Goal: Task Accomplishment & Management: Complete application form

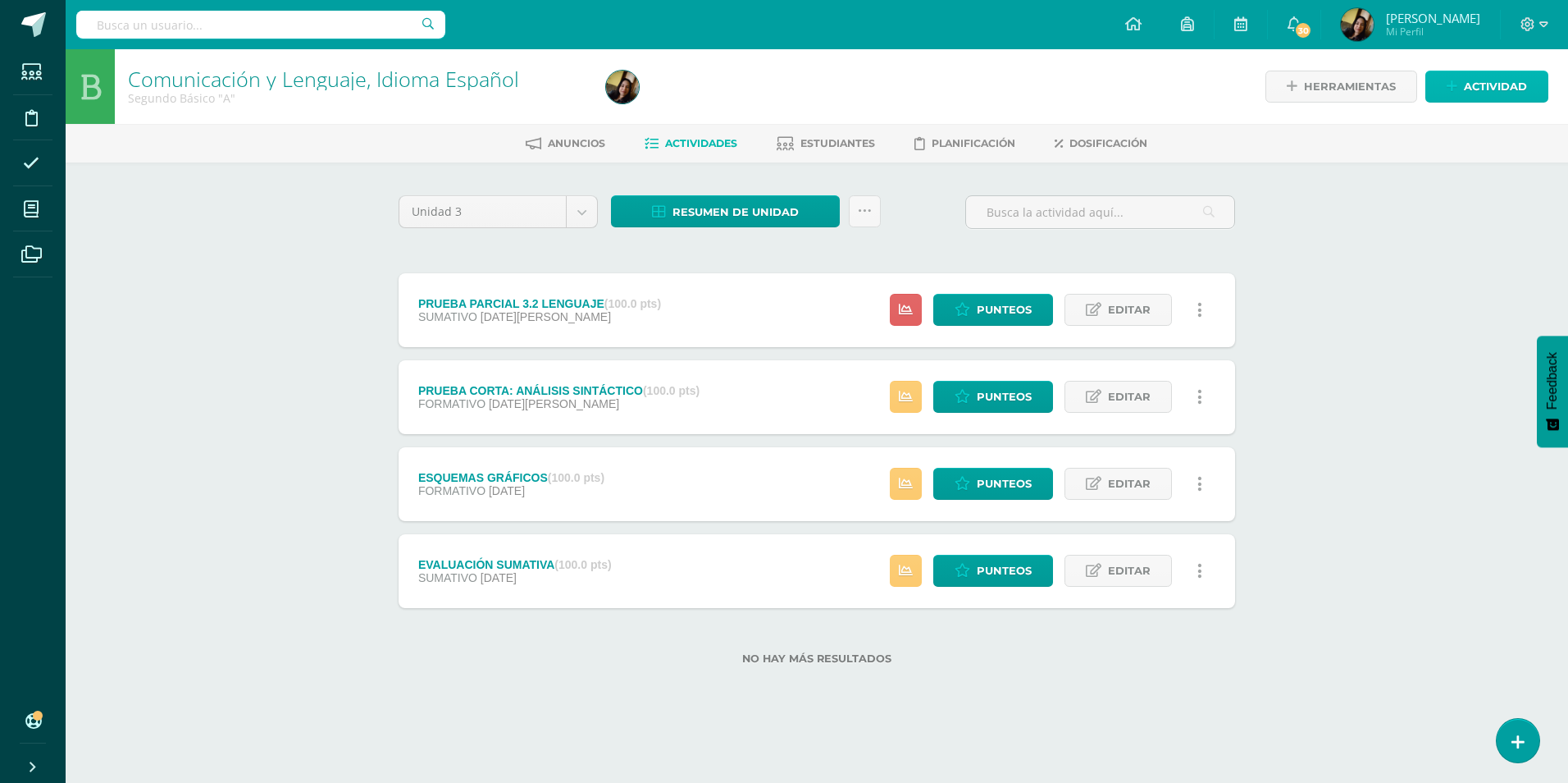
click at [1454, 75] on link "Actividad" at bounding box center [1487, 86] width 123 height 32
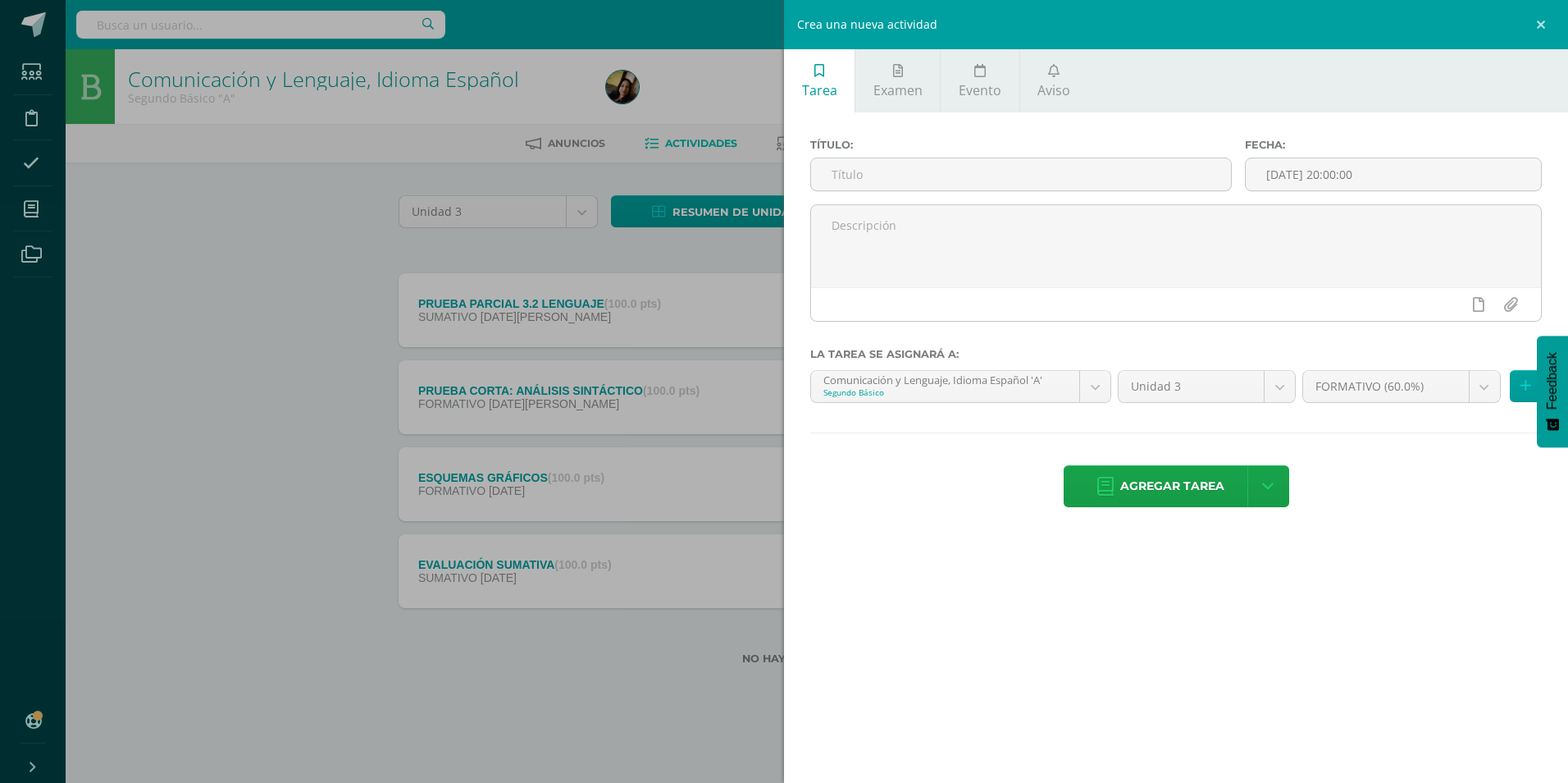
click at [826, 83] on span "Tarea" at bounding box center [820, 90] width 35 height 18
click at [950, 168] on input "text" at bounding box center [1020, 174] width 420 height 32
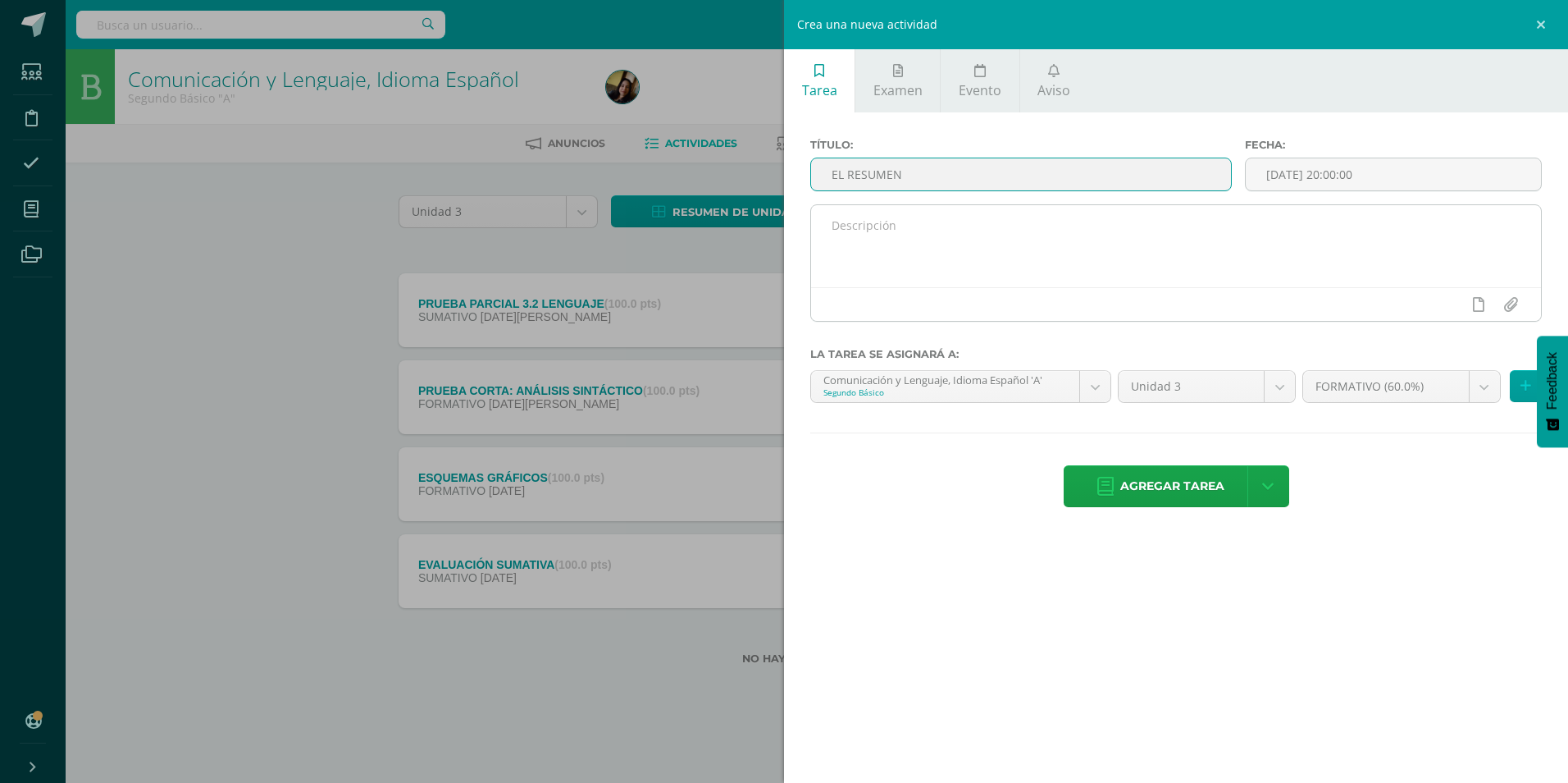
type input "EL RESUMEN"
click at [940, 222] on textarea at bounding box center [1175, 246] width 730 height 82
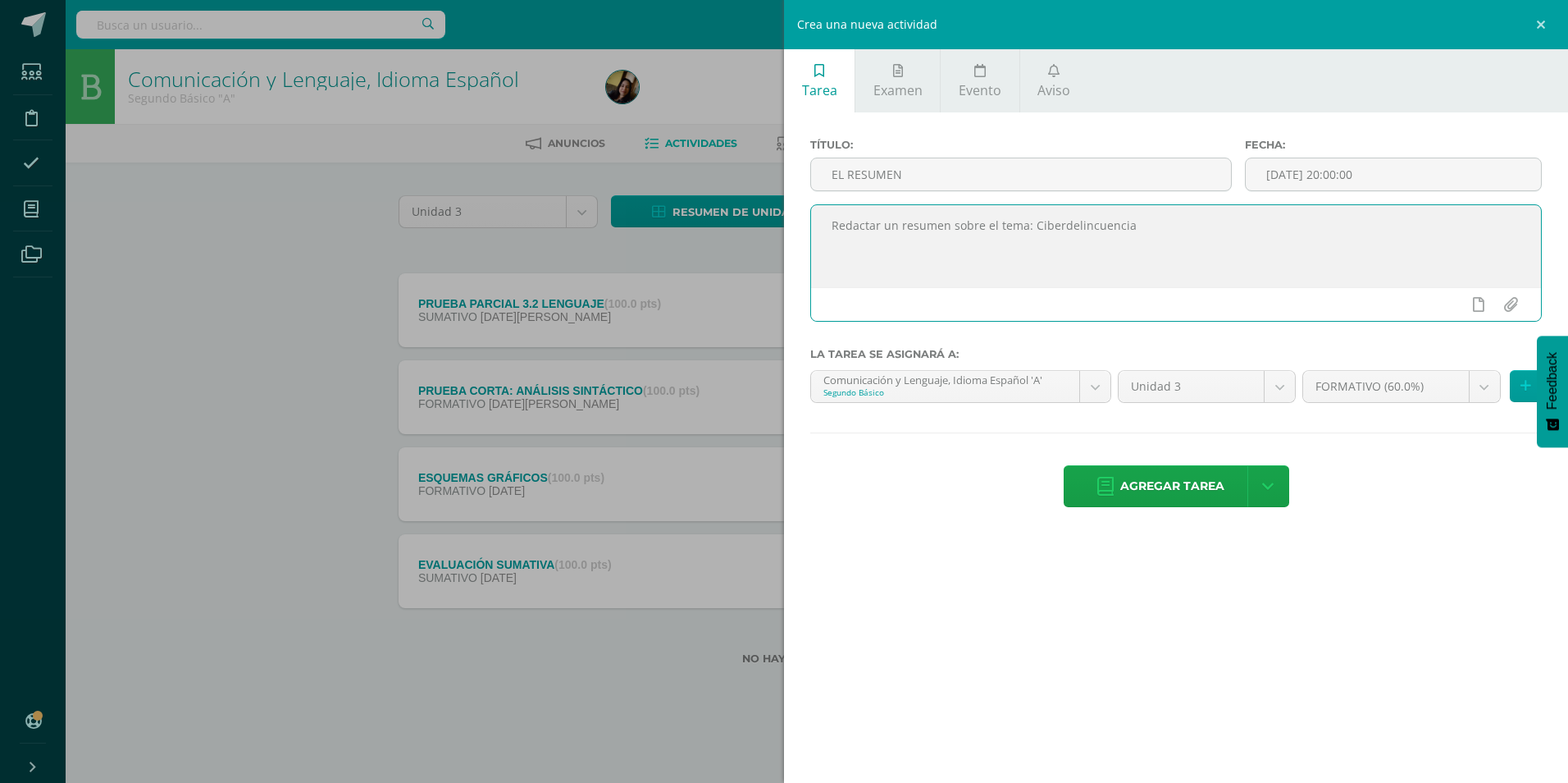
click at [1107, 233] on textarea "Redactar un resumen sobre el tema: Ciberdelincuencia" at bounding box center [1175, 246] width 730 height 82
drag, startPoint x: 1107, startPoint y: 233, endPoint x: 1060, endPoint y: 218, distance: 49.3
click at [1060, 218] on textarea "Redactar un resumen sobre el tema: Ciberdelincuencia" at bounding box center [1175, 246] width 730 height 82
type textarea "Redactar un resumen sobre el tema: Ciberdelincuencia"
click at [1526, 389] on icon at bounding box center [1526, 386] width 11 height 14
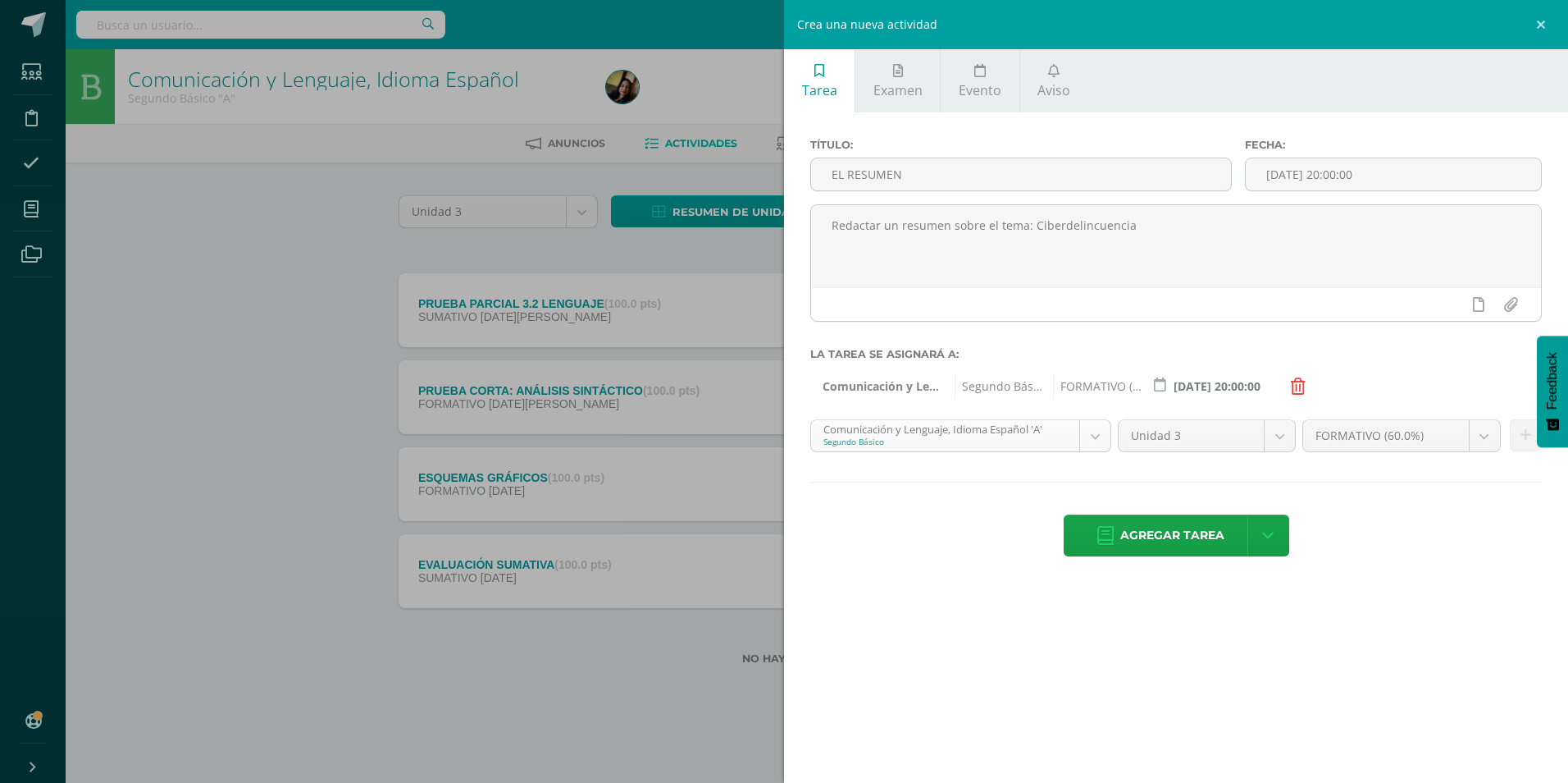
click at [1100, 423] on body "Estudiantes Disciplina Asistencia Mis cursos Archivos Soporte Centro de ayuda Ú…" at bounding box center [784, 358] width 1568 height 717
click at [1515, 436] on button at bounding box center [1526, 435] width 32 height 32
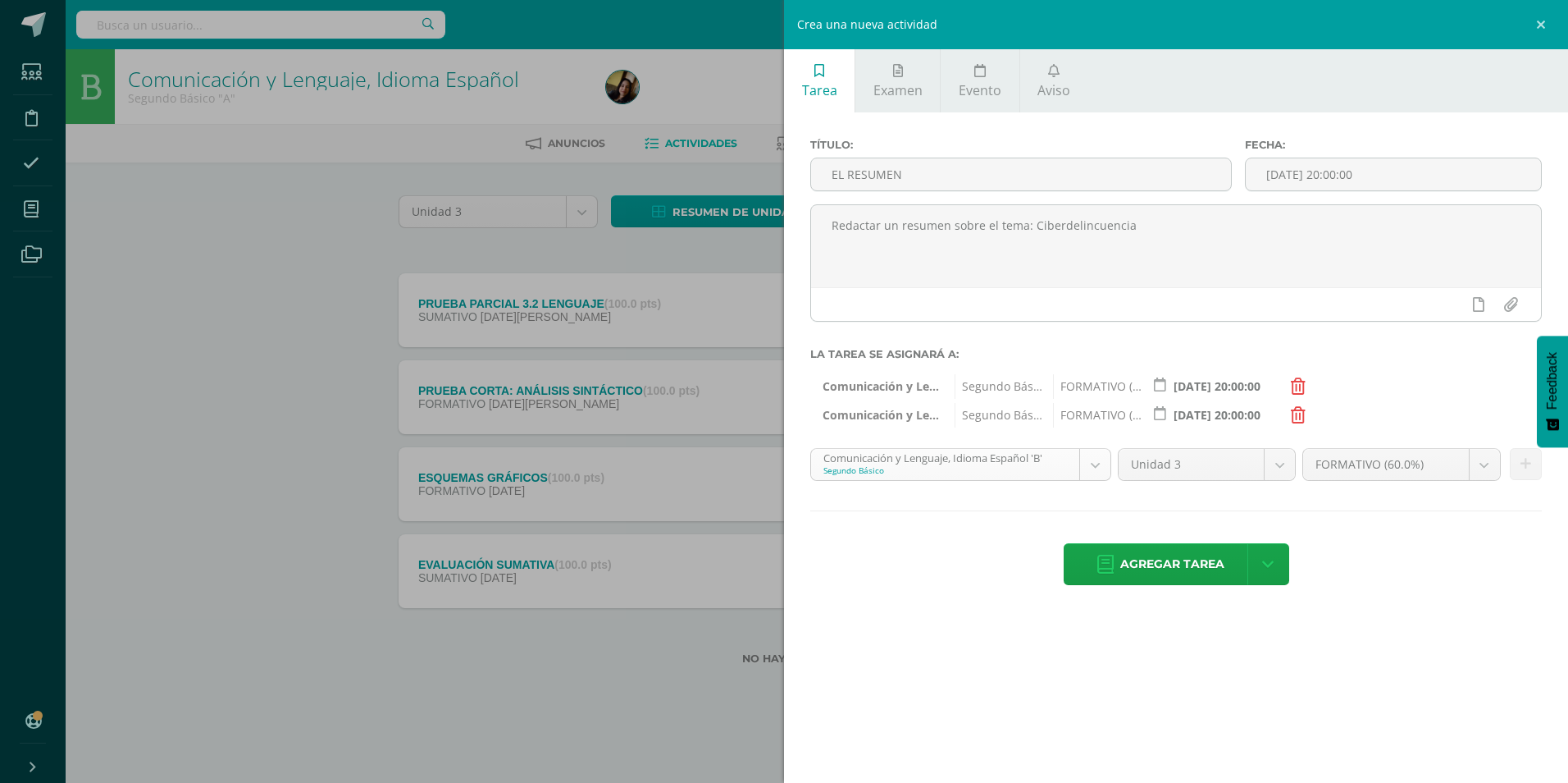
click at [1084, 471] on body "Estudiantes Disciplina Asistencia Mis cursos Archivos Soporte Centro de ayuda Ú…" at bounding box center [784, 358] width 1568 height 717
click at [1531, 475] on button at bounding box center [1526, 464] width 32 height 32
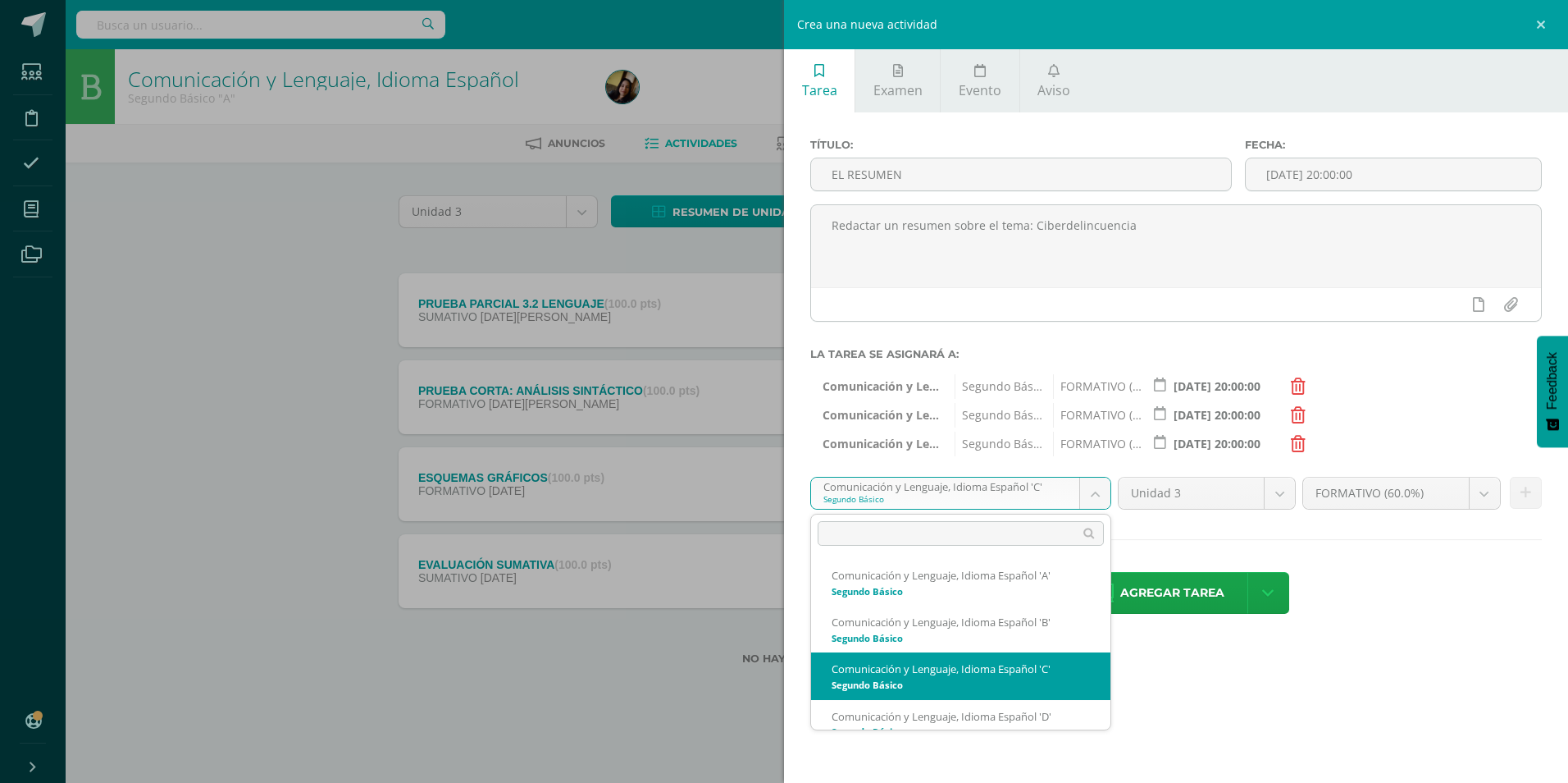
click at [1083, 496] on body "Estudiantes Disciplina Asistencia Mis cursos Archivos Soporte Centro de ayuda Ú…" at bounding box center [784, 358] width 1568 height 717
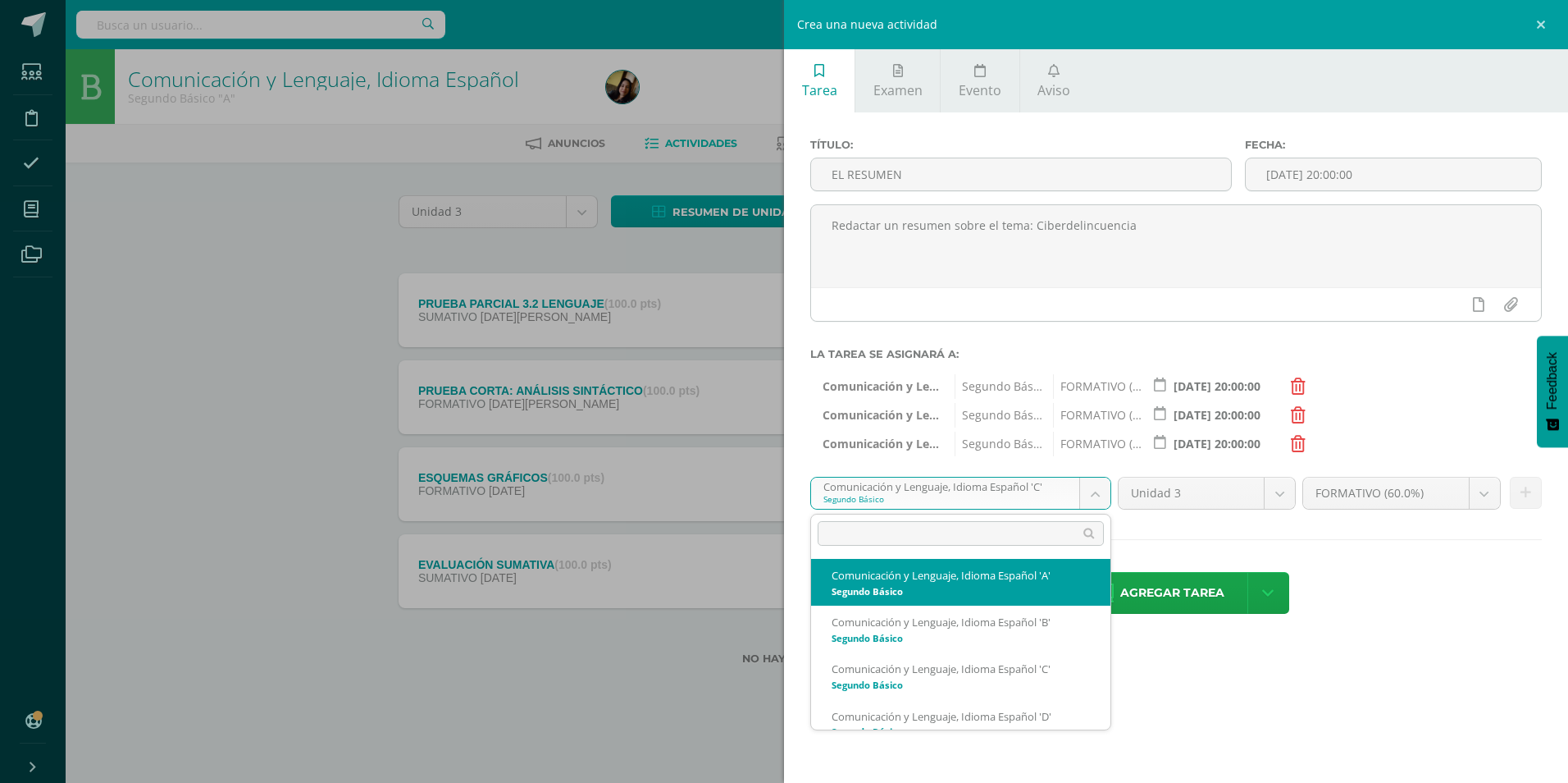
scroll to position [70, 0]
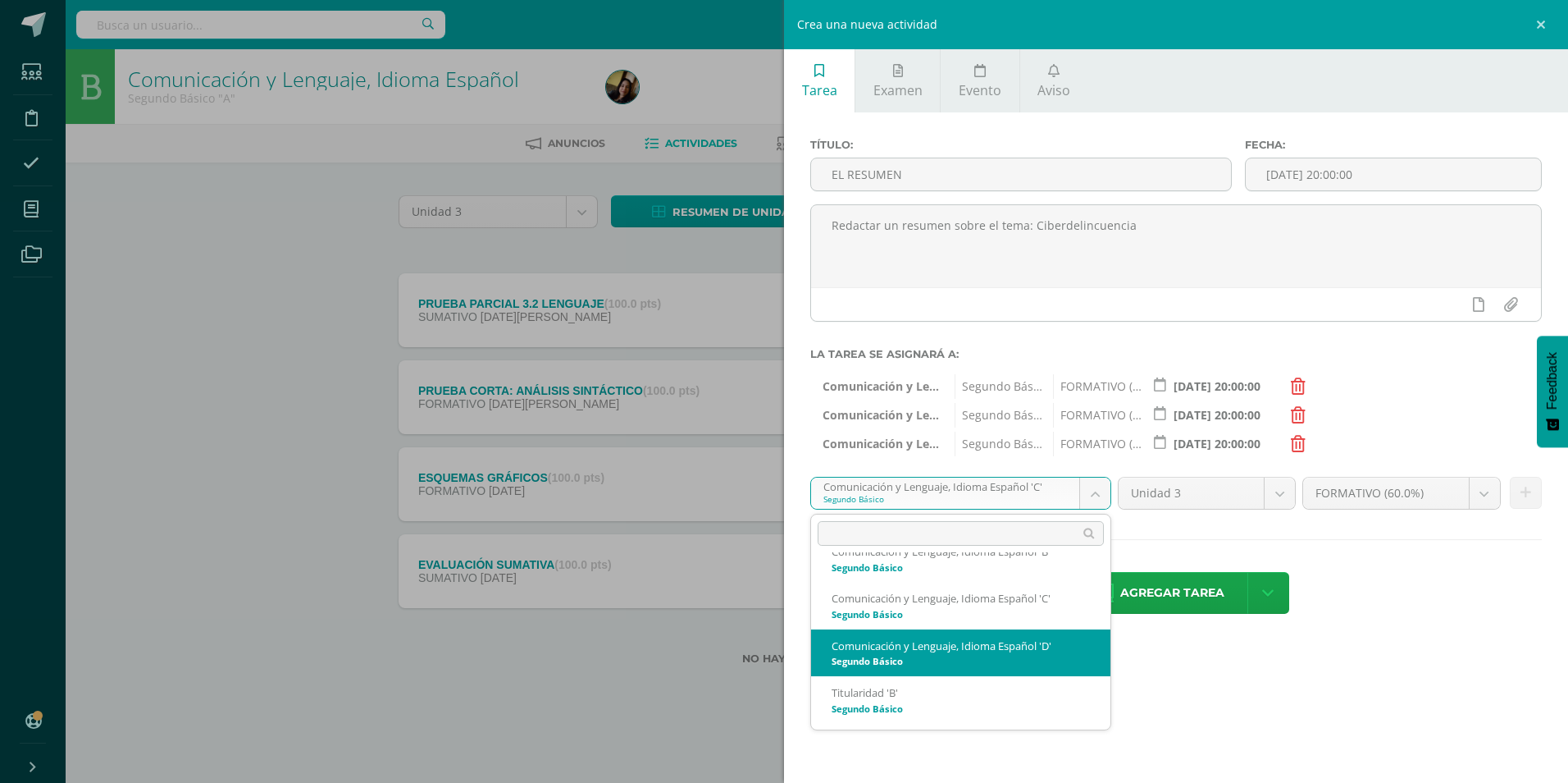
select select "213402"
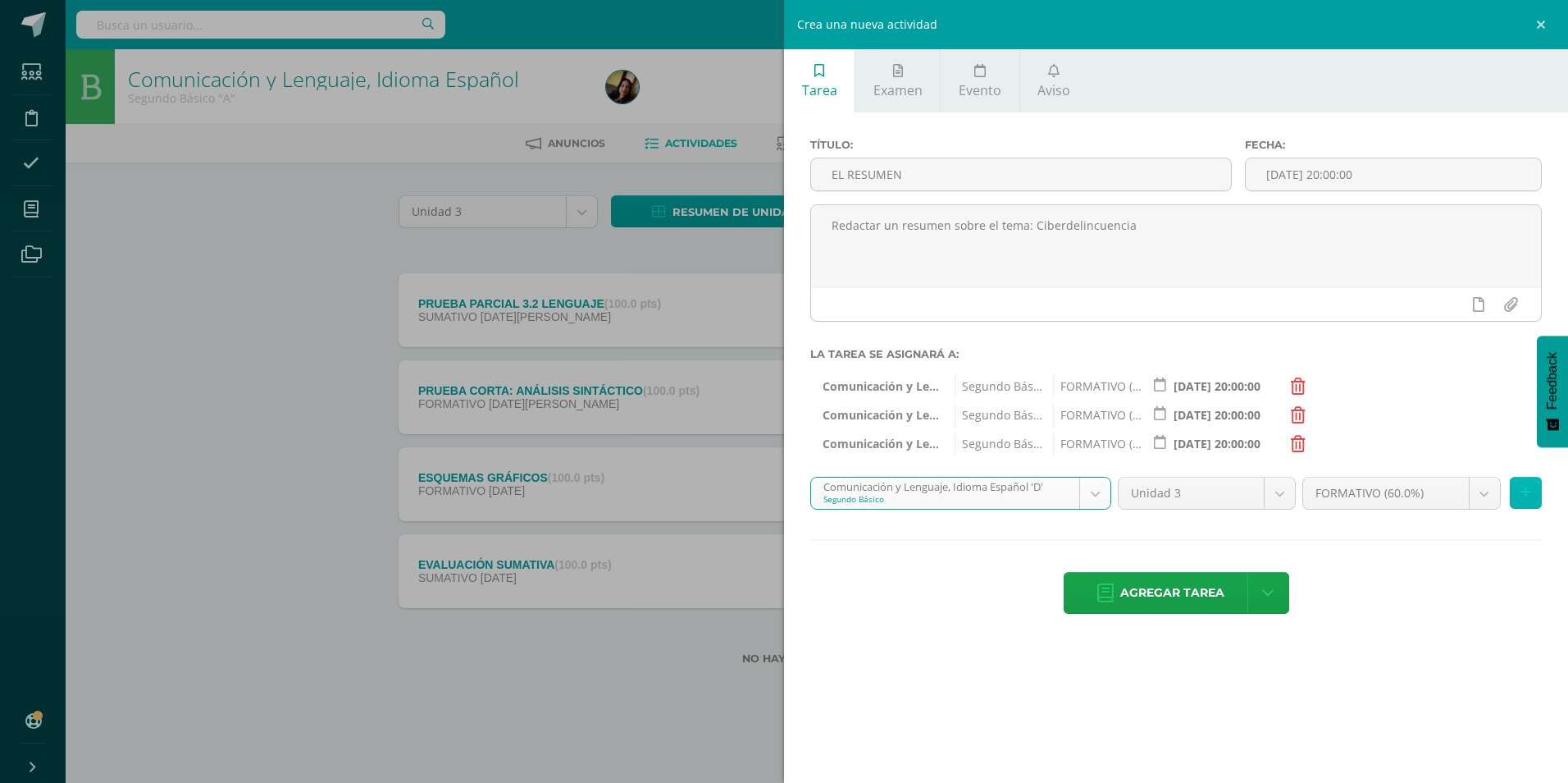
click at [1526, 499] on icon at bounding box center [1526, 492] width 11 height 14
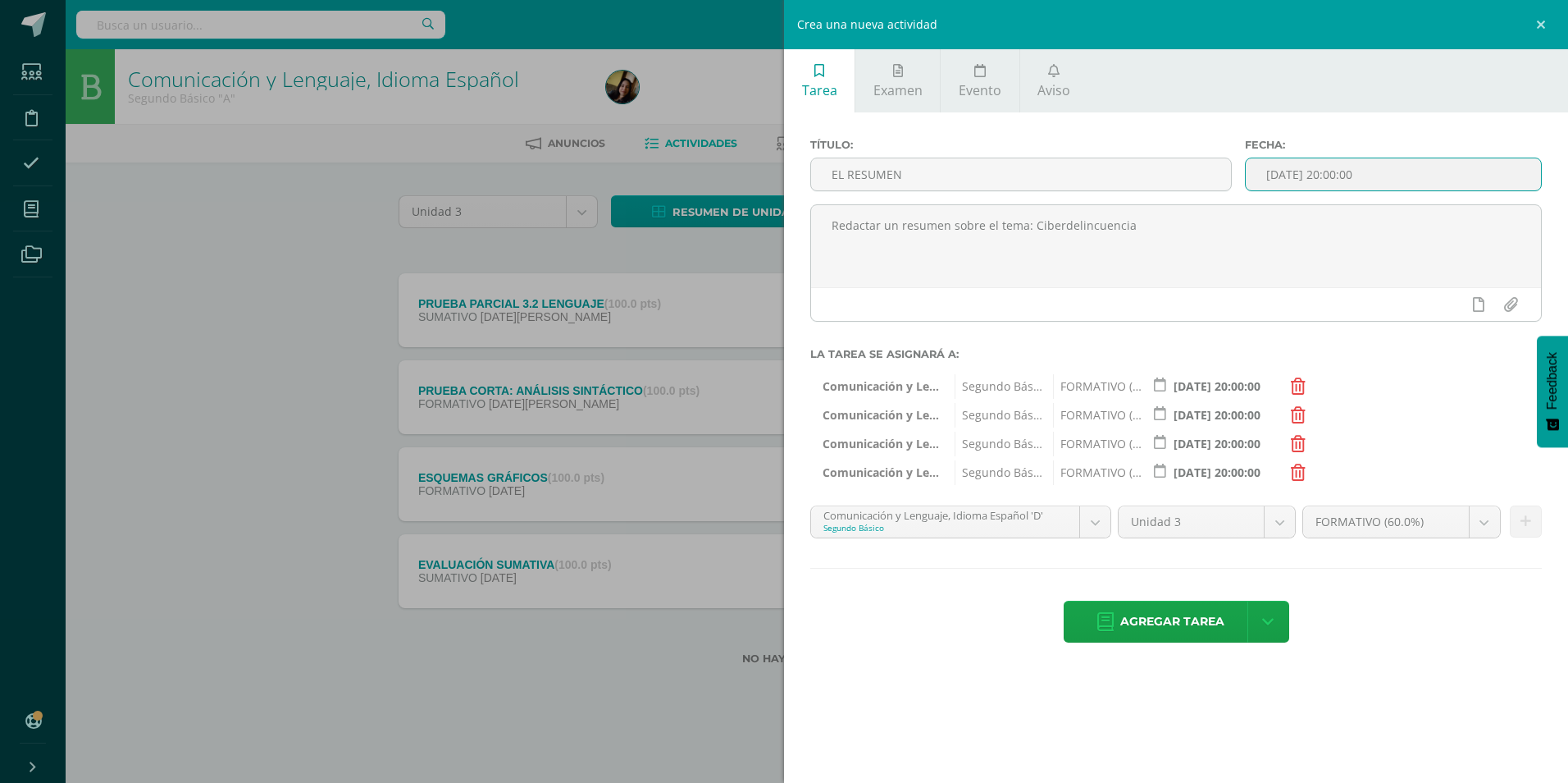
click at [1366, 179] on input "[DATE] 20:00:00" at bounding box center [1393, 174] width 295 height 32
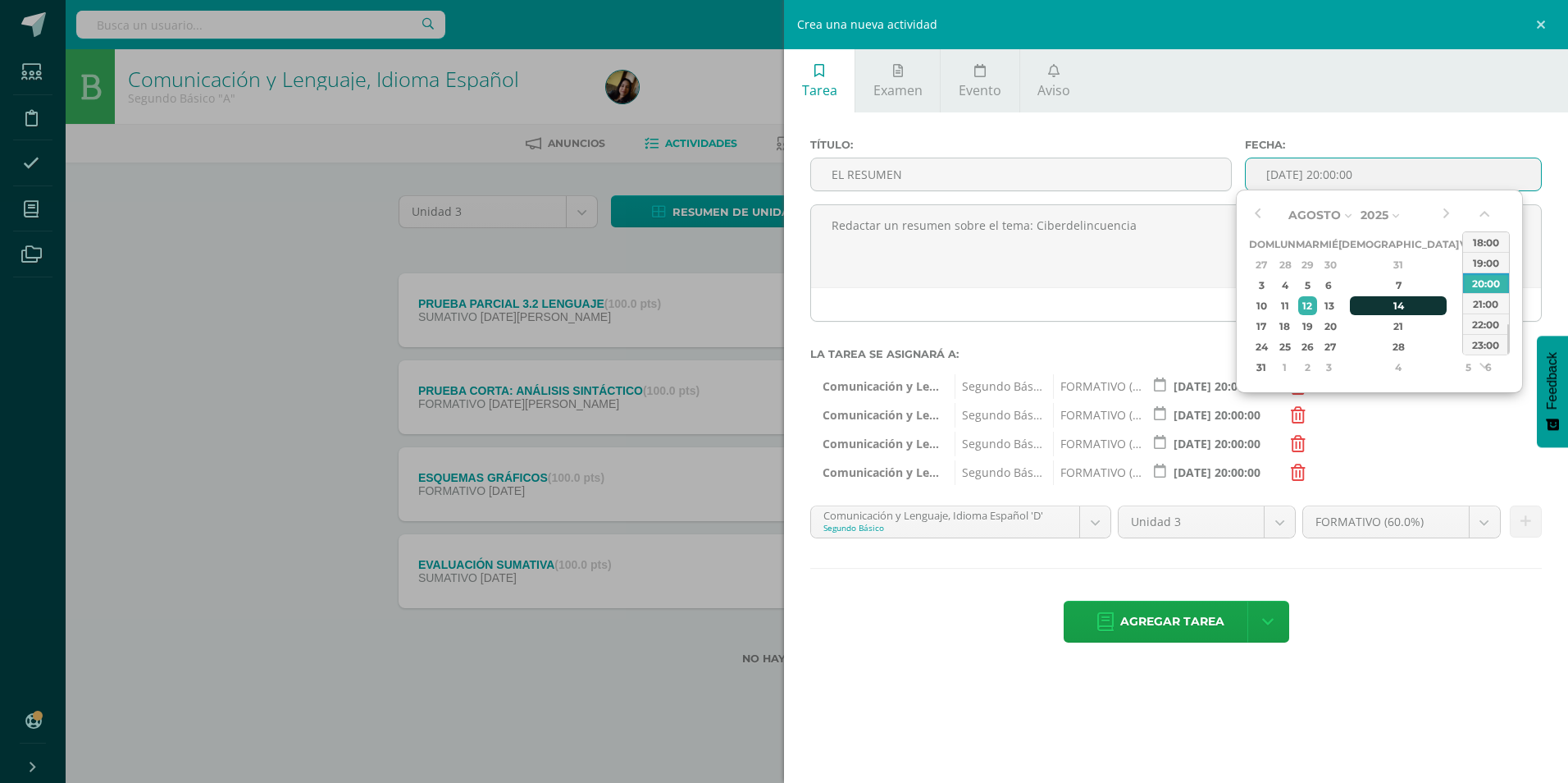
click at [1375, 313] on div "14" at bounding box center [1398, 305] width 97 height 18
type input "[DATE] 20:00"
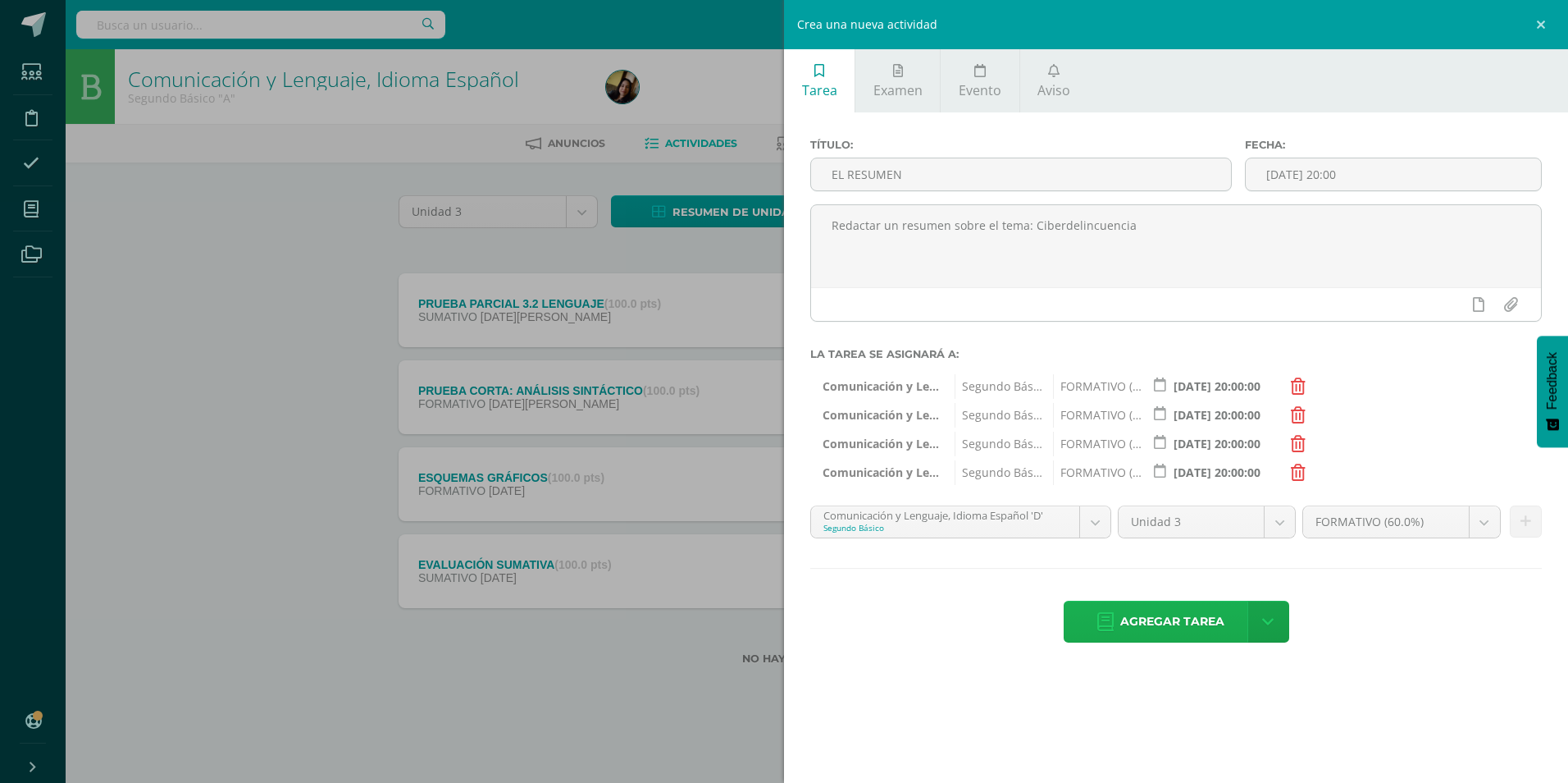
click at [1171, 617] on span "Agregar tarea" at bounding box center [1172, 622] width 104 height 41
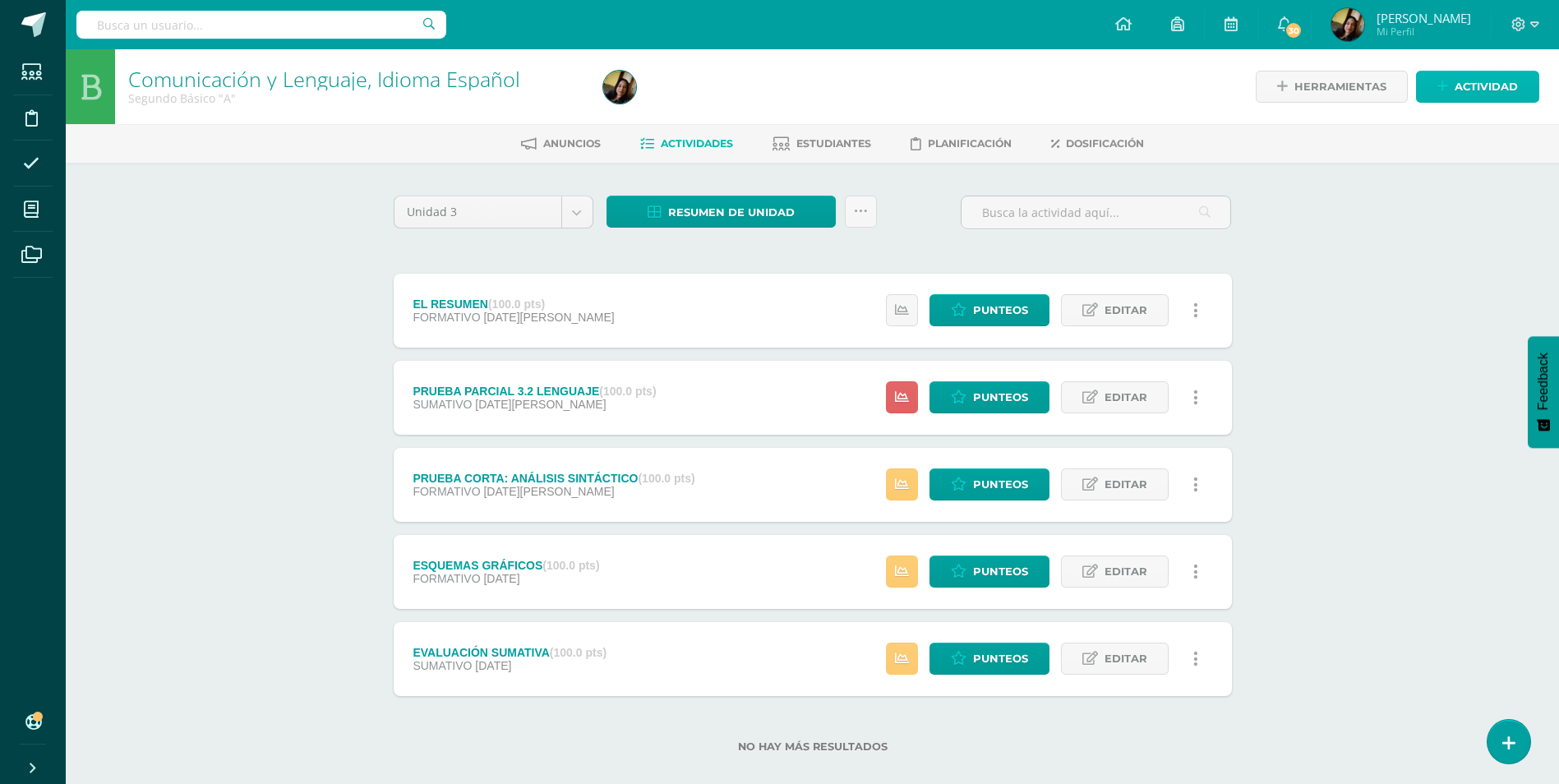
click at [1461, 71] on link "Actividad" at bounding box center [1478, 86] width 124 height 32
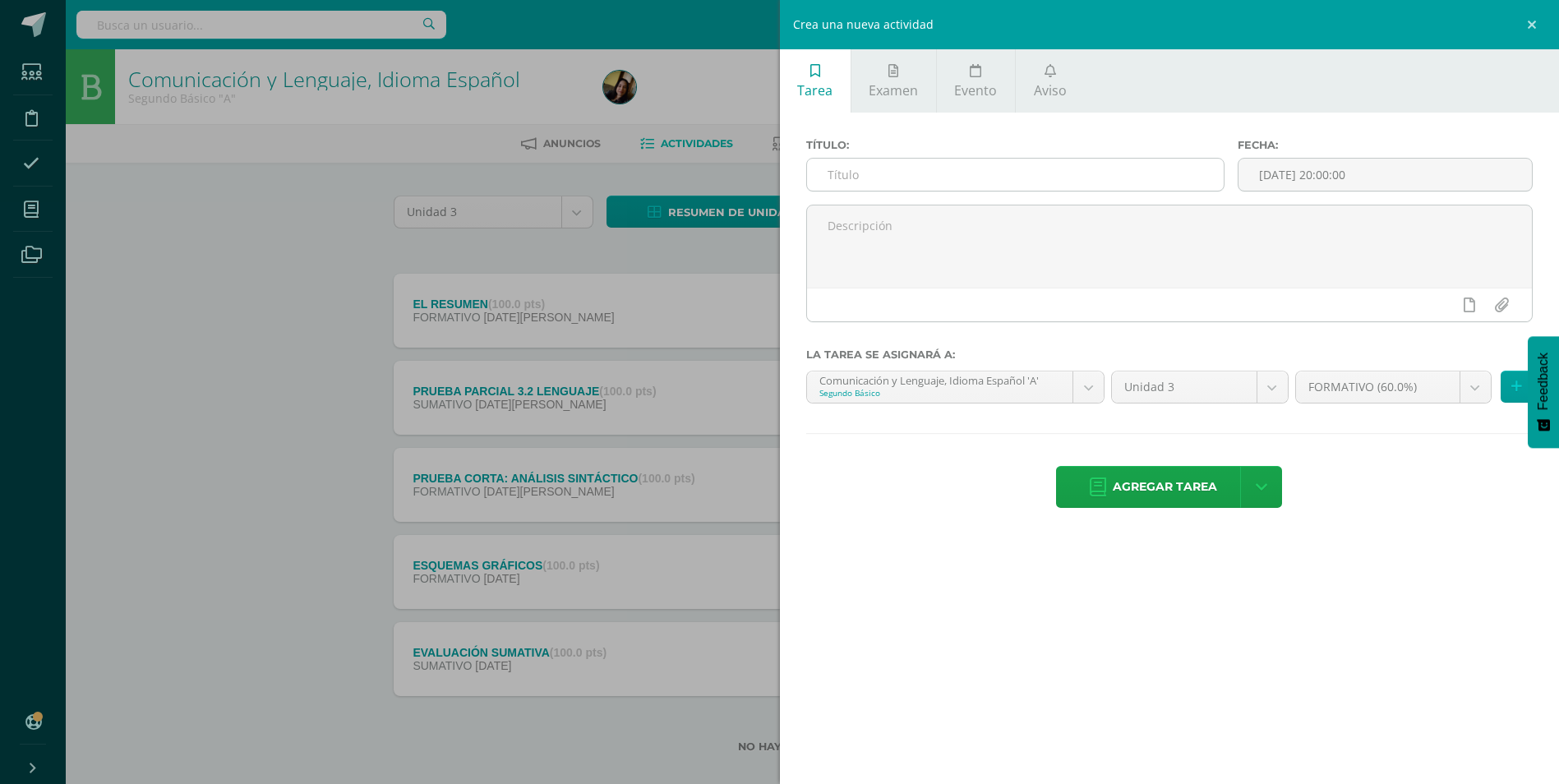
click at [968, 160] on input "text" at bounding box center [1016, 175] width 416 height 32
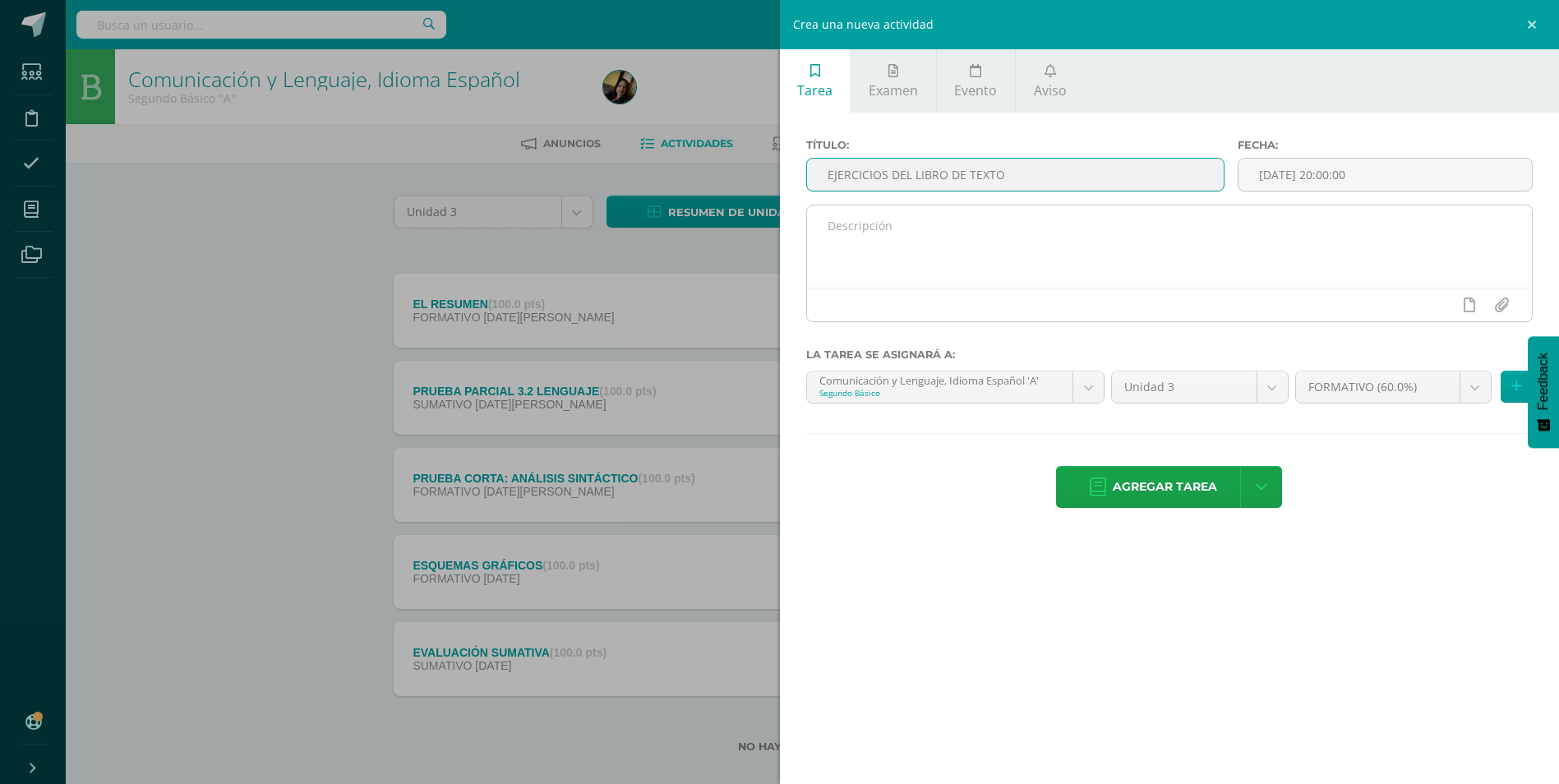
type input "EJERCICIOS DEL LIBRO DE TEXTO"
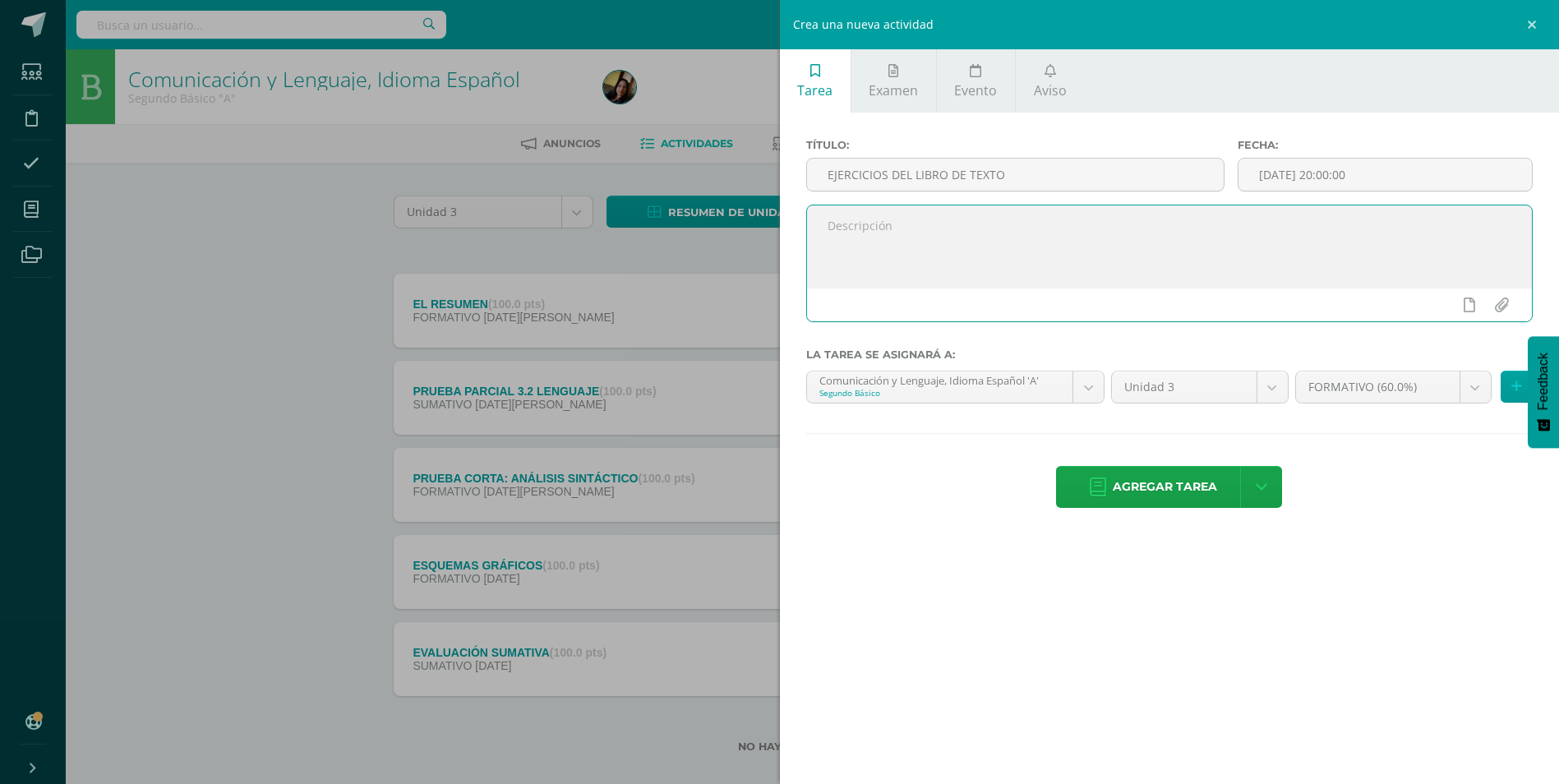
click at [997, 233] on textarea at bounding box center [1170, 246] width 726 height 82
type textarea "4 Entregas de actividades del libro de texto, unidad 3."
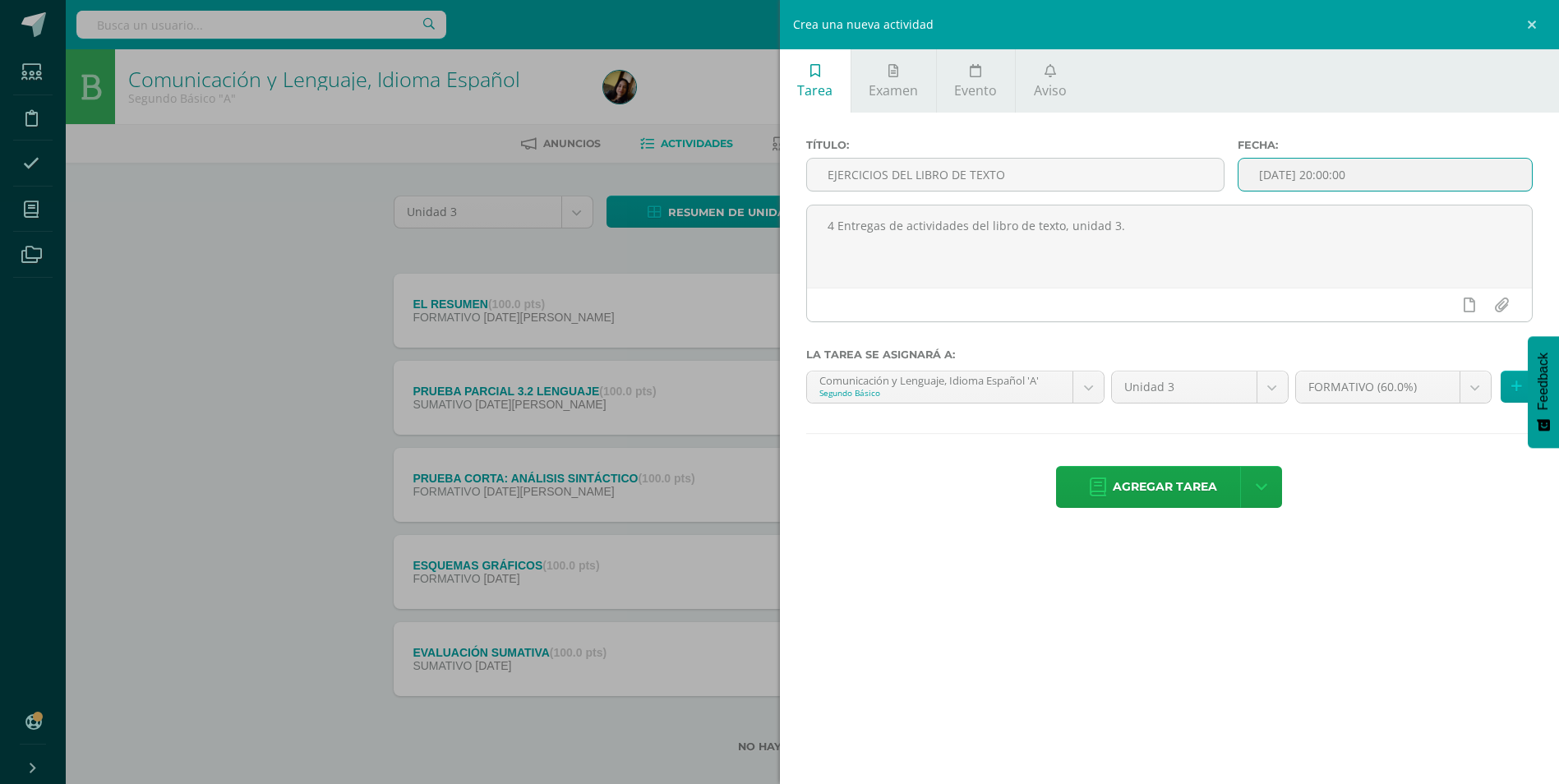
click at [1390, 176] on input "[DATE] 20:00:00" at bounding box center [1385, 175] width 294 height 32
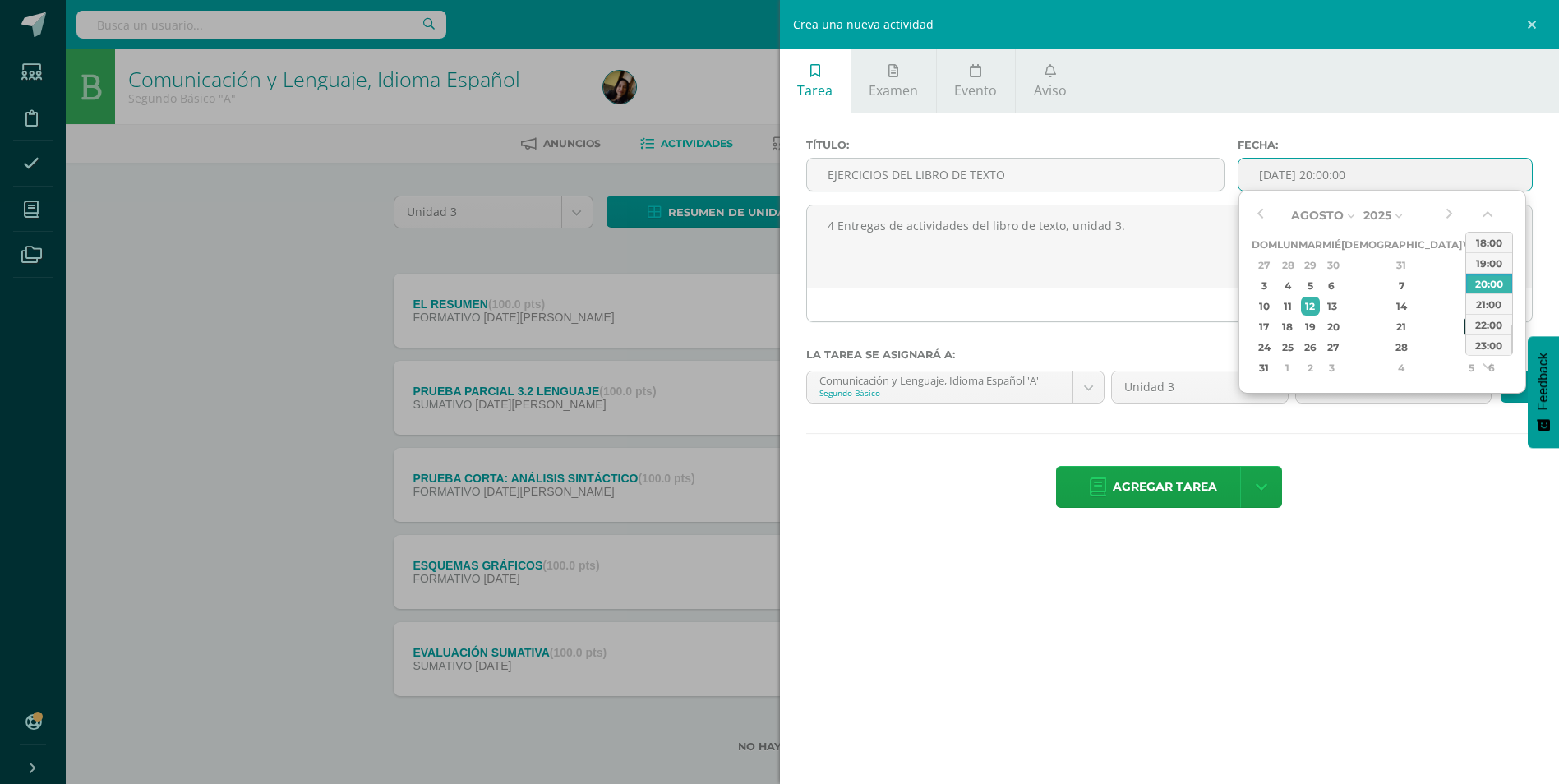
click at [1464, 329] on div "22" at bounding box center [1471, 326] width 15 height 19
type input "2025-08-22 20:00"
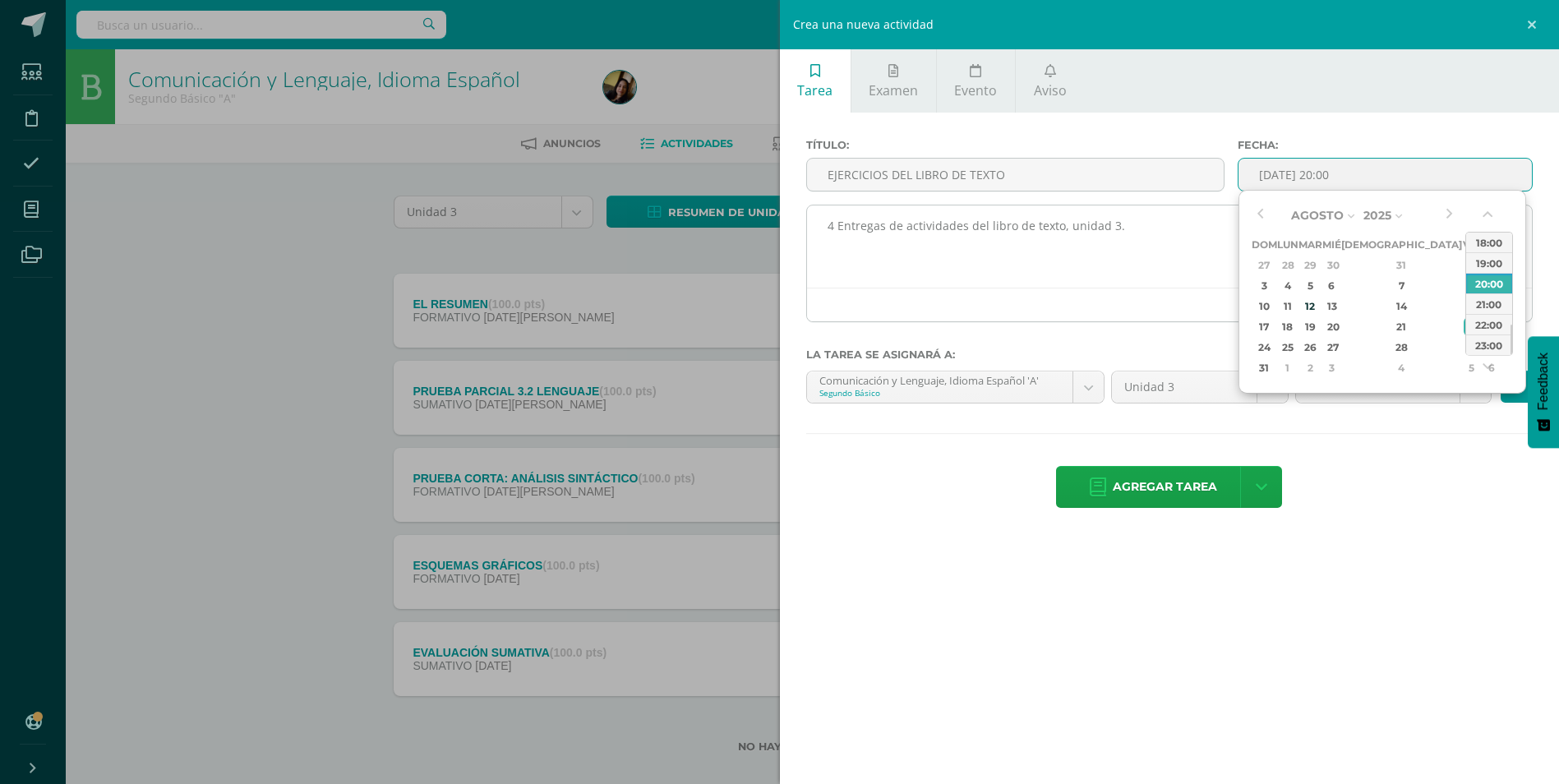
click at [1138, 262] on textarea "4 Entregas de actividades del libro de texto, unidad 3." at bounding box center [1170, 246] width 726 height 82
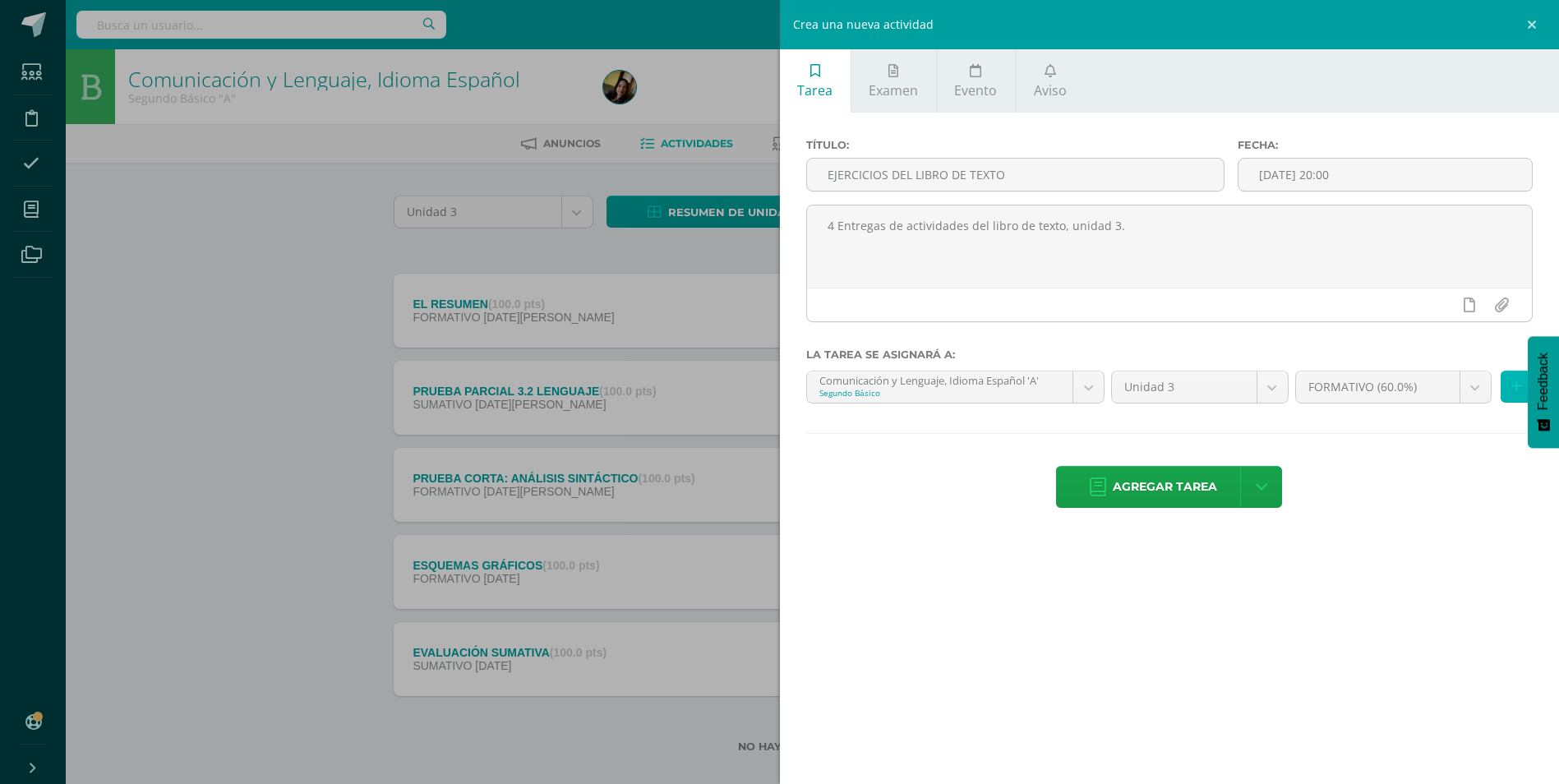
click at [1522, 390] on button at bounding box center [1517, 386] width 32 height 32
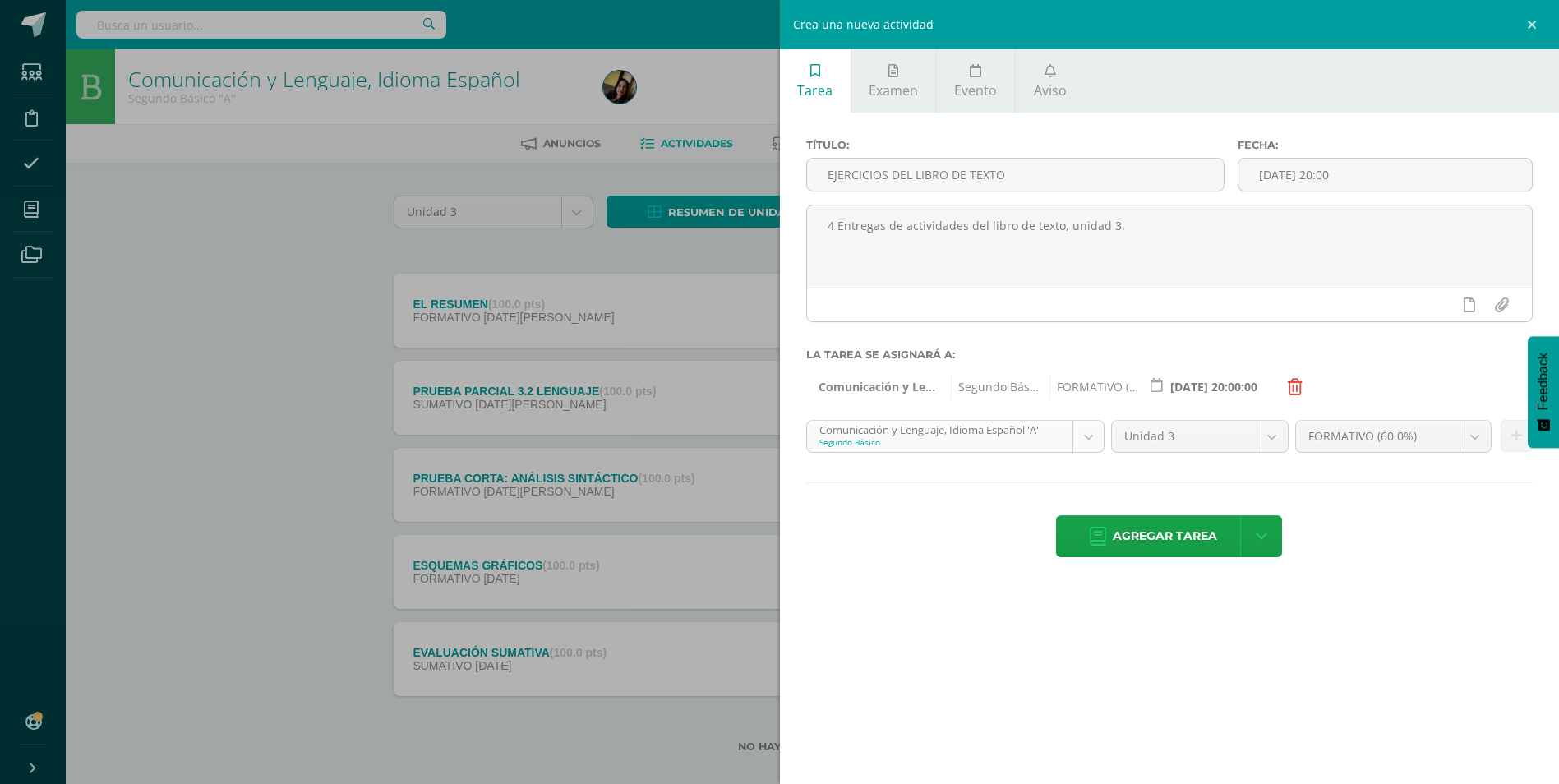
click at [1087, 432] on body "Tarea asignada exitosamente Estudiantes Disciplina Asistencia Mis cursos Archiv…" at bounding box center [779, 402] width 1559 height 805
click at [1517, 447] on button at bounding box center [1517, 436] width 32 height 32
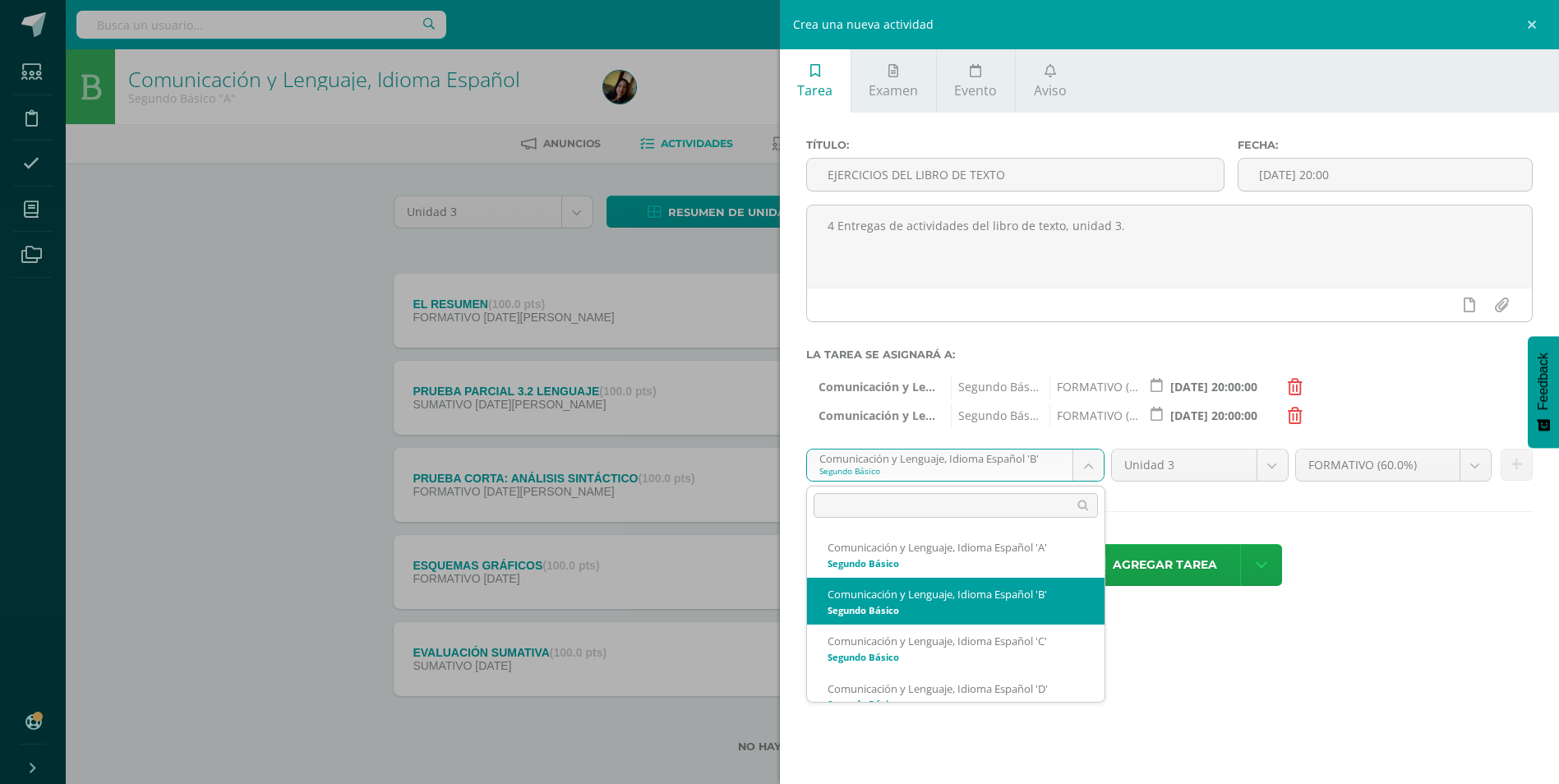
click at [1092, 466] on body "Tarea asignada exitosamente Estudiantes Disciplina Asistencia Mis cursos Archiv…" at bounding box center [779, 402] width 1559 height 805
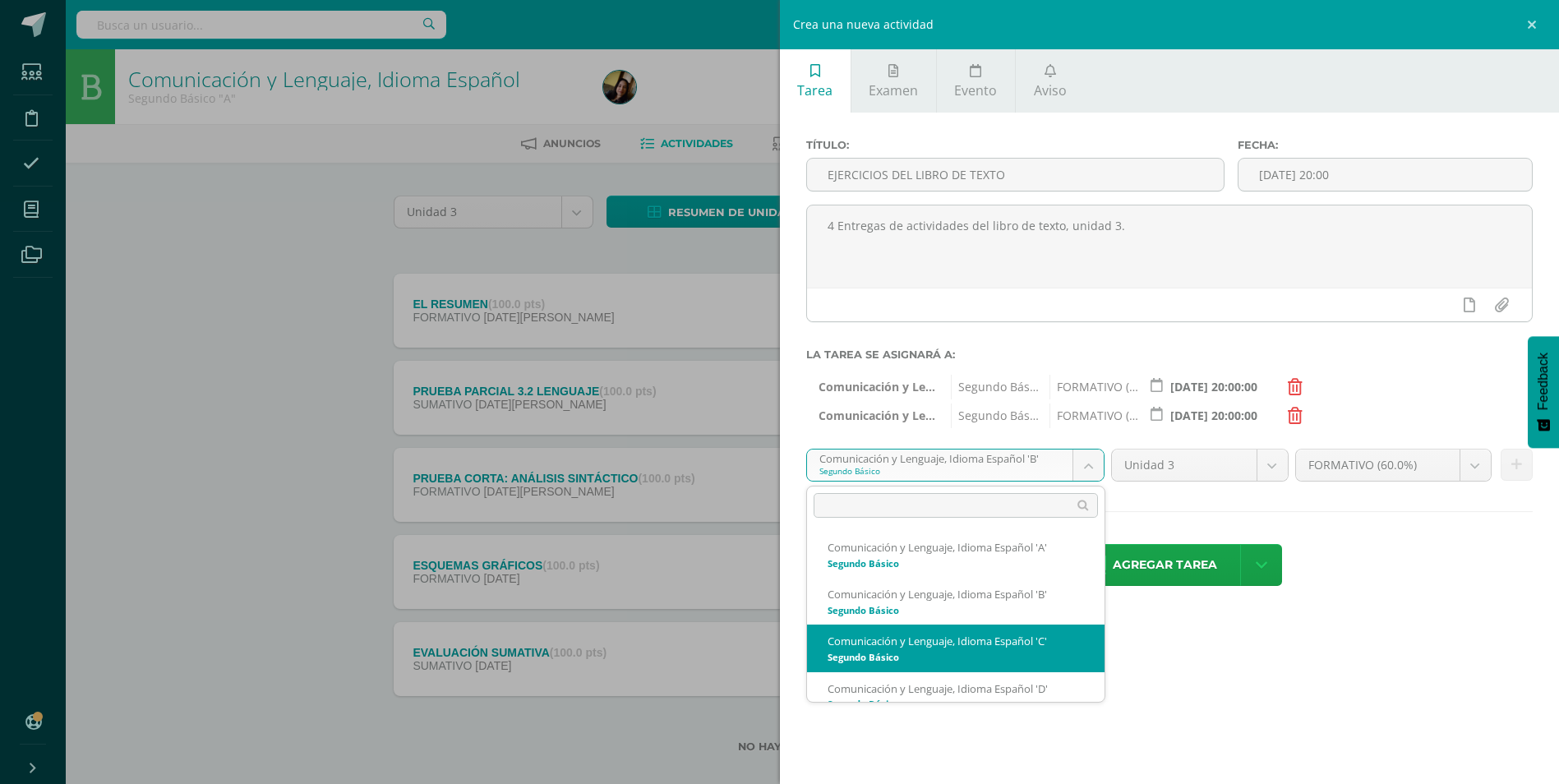
scroll to position [71, 0]
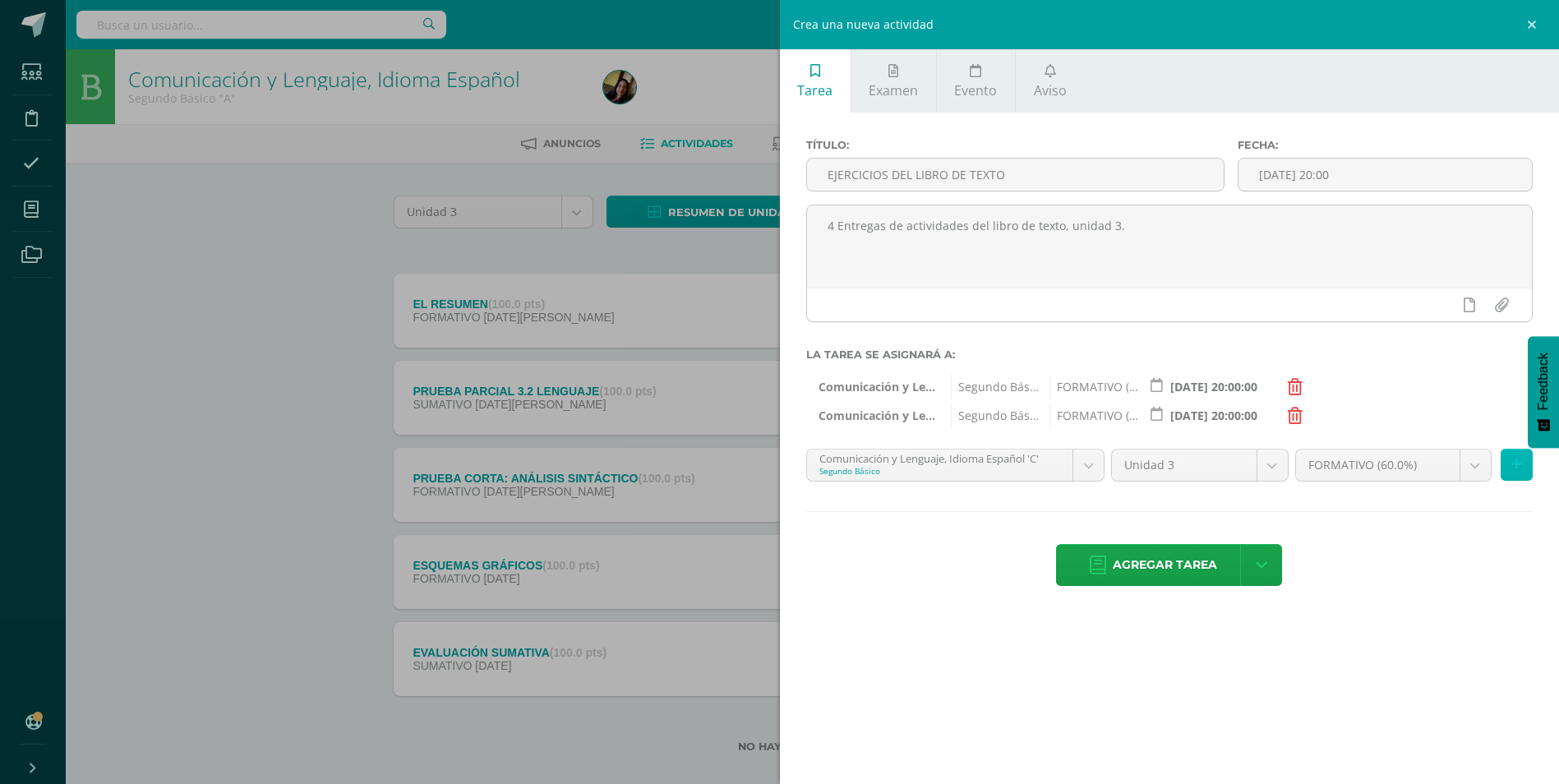
click at [1518, 469] on icon at bounding box center [1517, 465] width 11 height 14
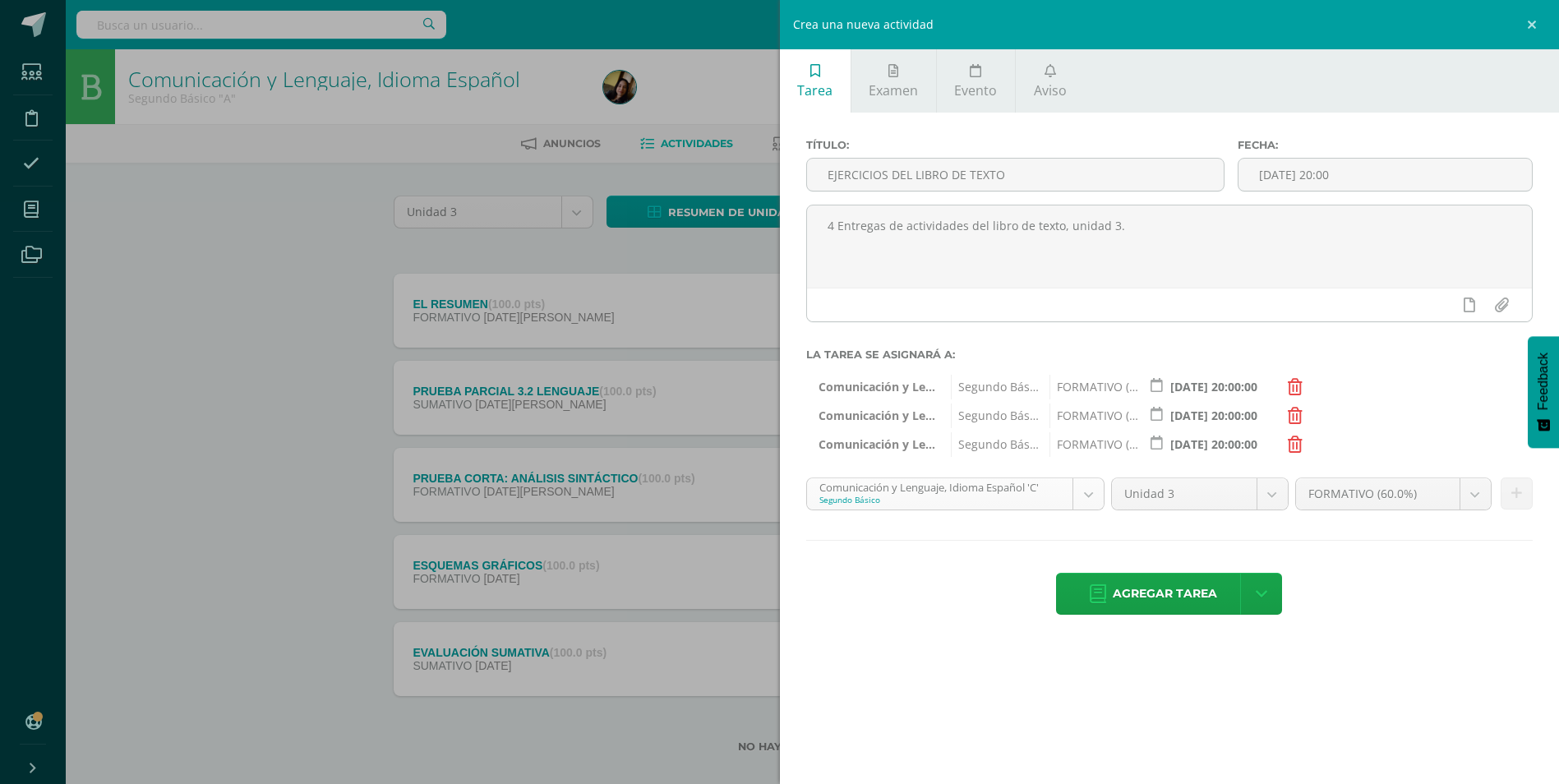
click at [1098, 503] on body "Tarea asignada exitosamente Estudiantes Disciplina Asistencia Mis cursos Archiv…" at bounding box center [779, 402] width 1559 height 805
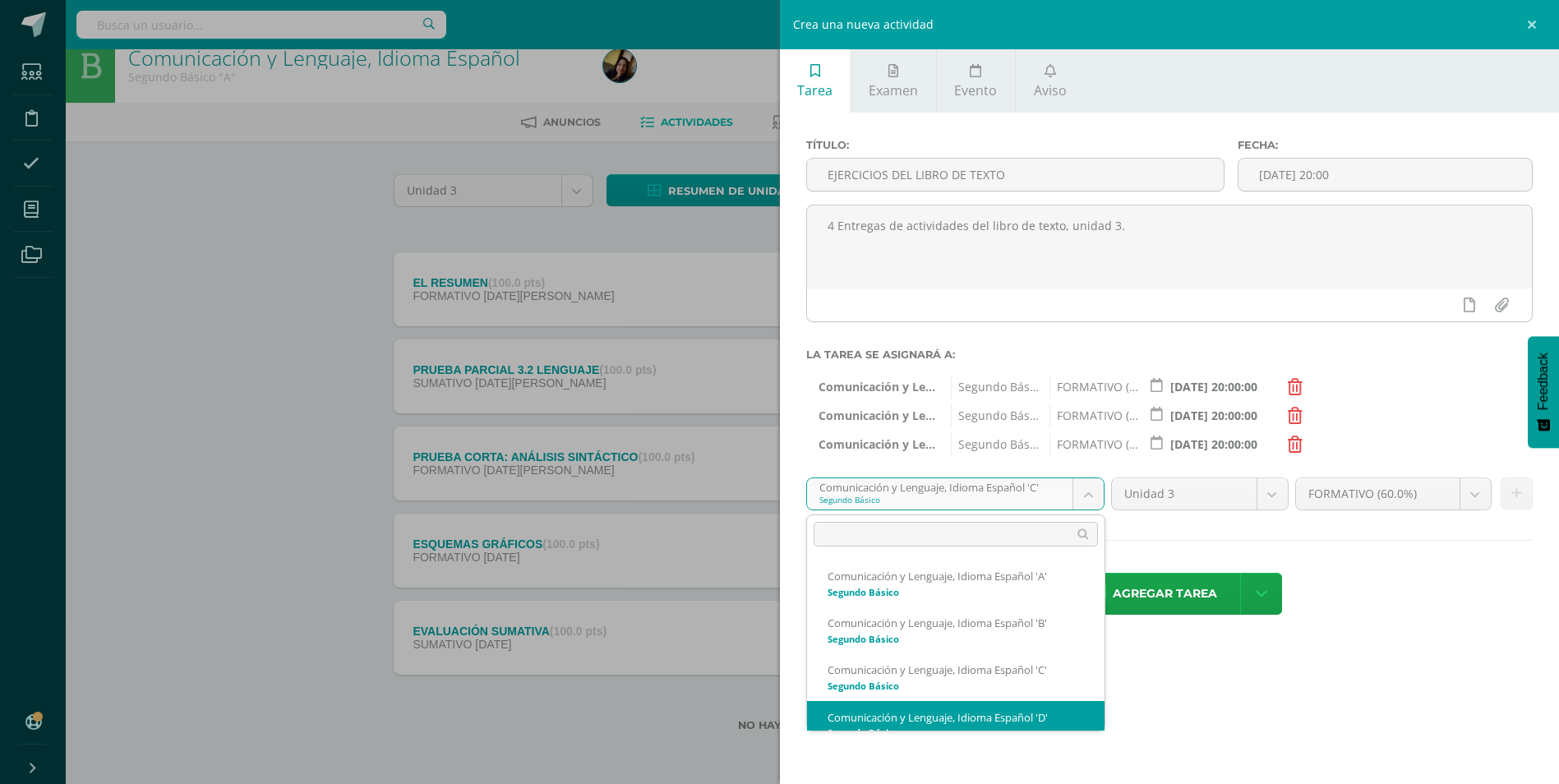
scroll to position [17, 0]
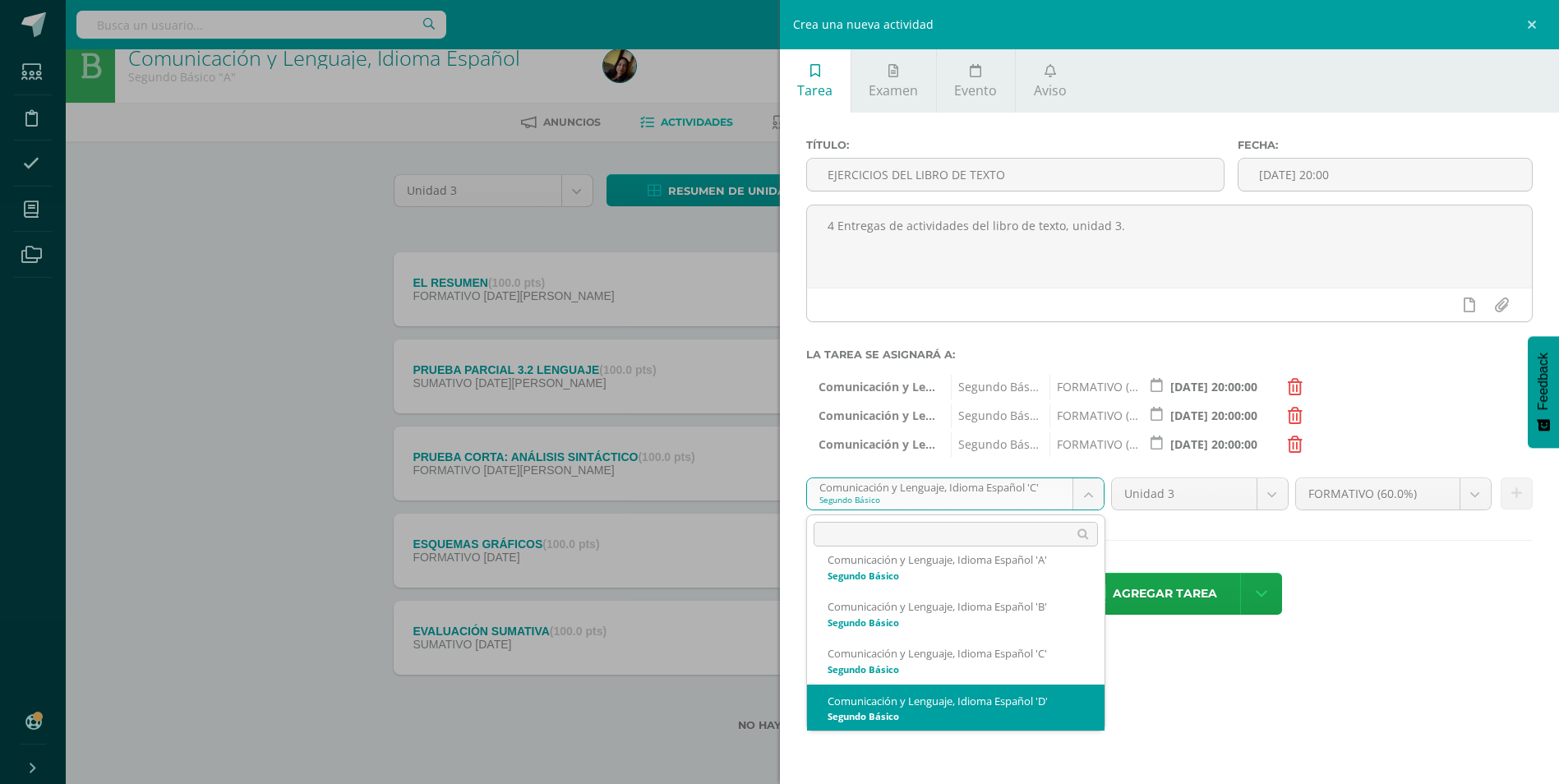
select select "213402"
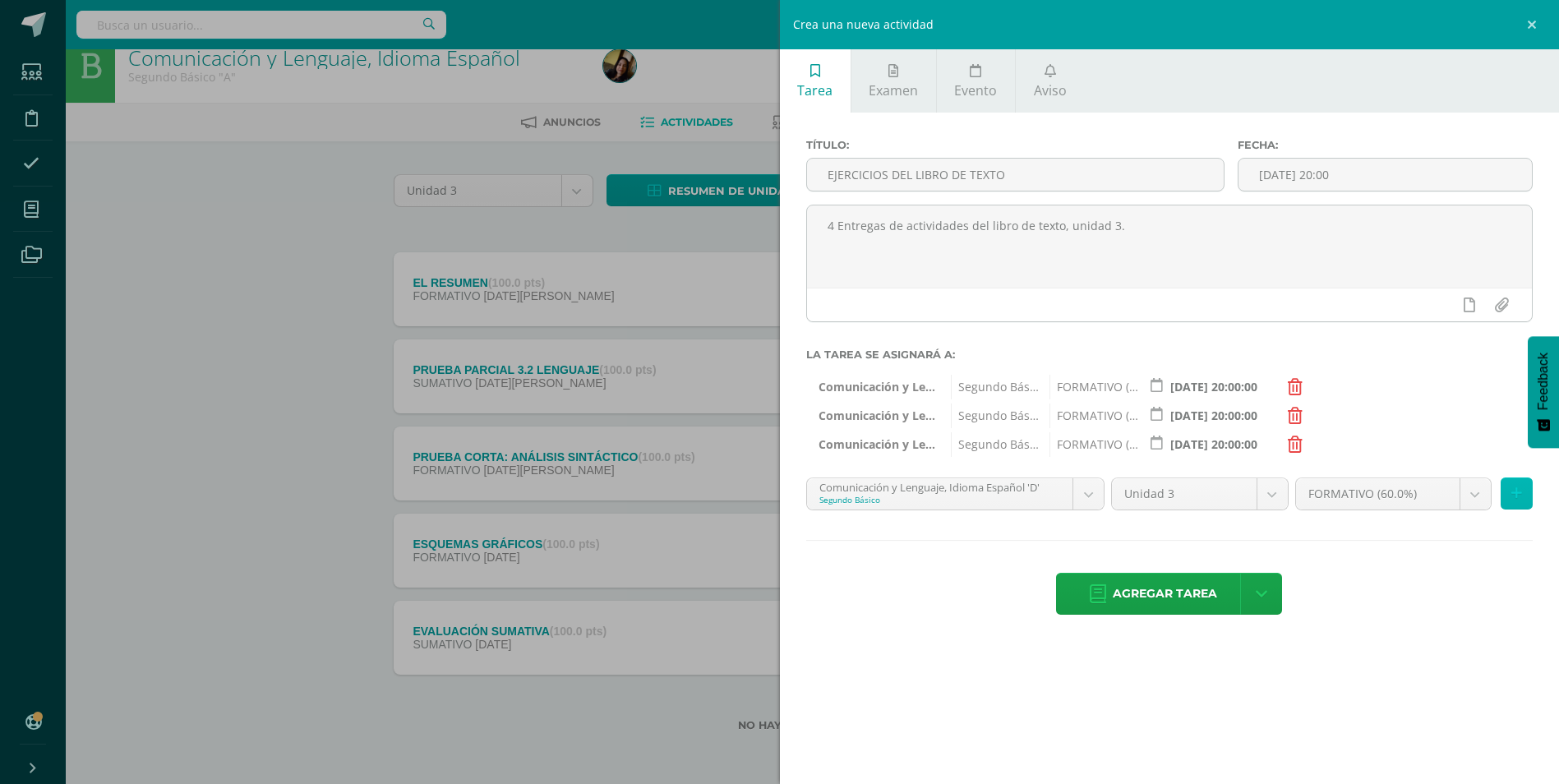
click at [1518, 497] on icon at bounding box center [1517, 493] width 11 height 14
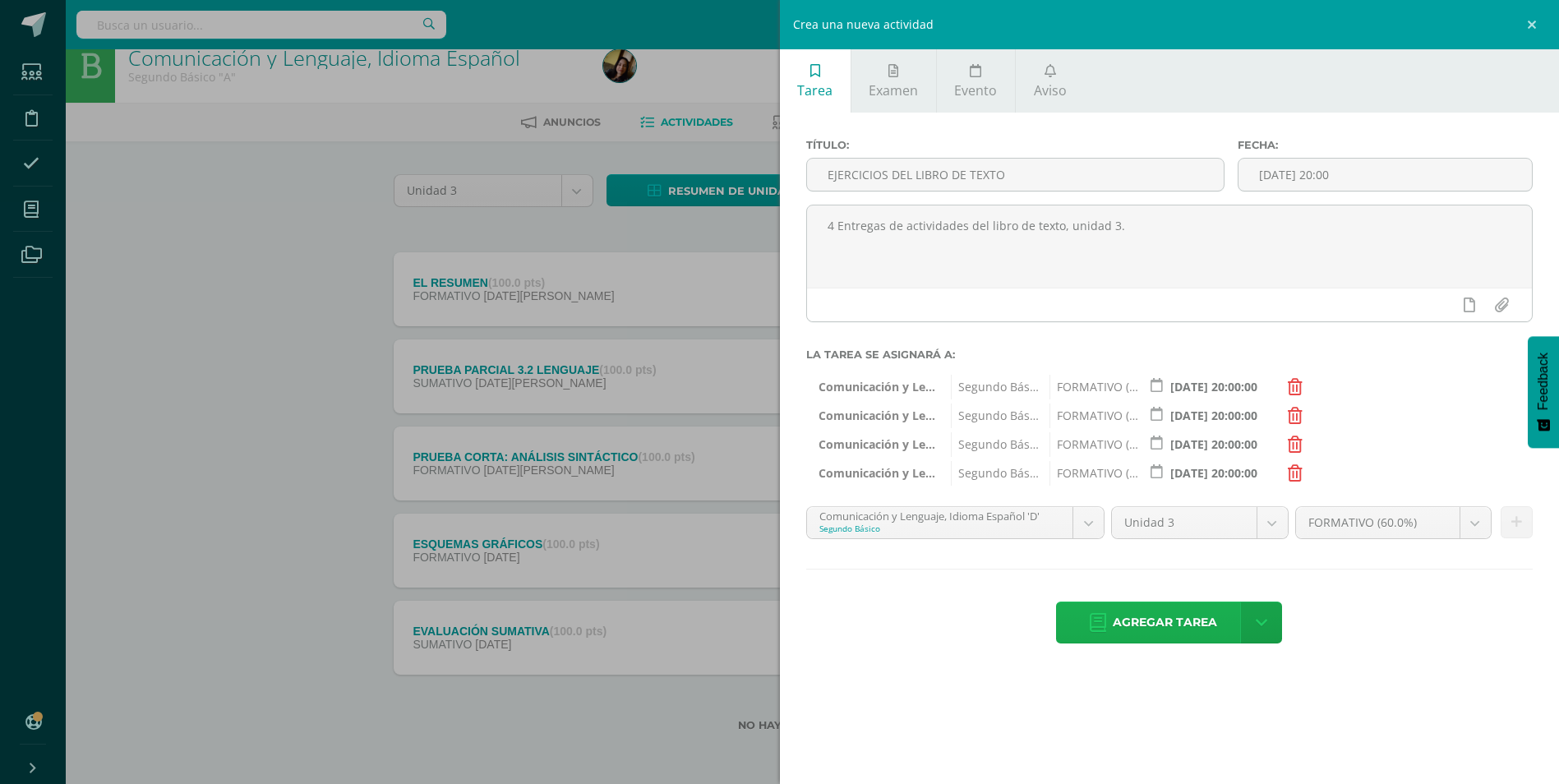
click at [1201, 627] on span "Agregar tarea" at bounding box center [1165, 623] width 104 height 41
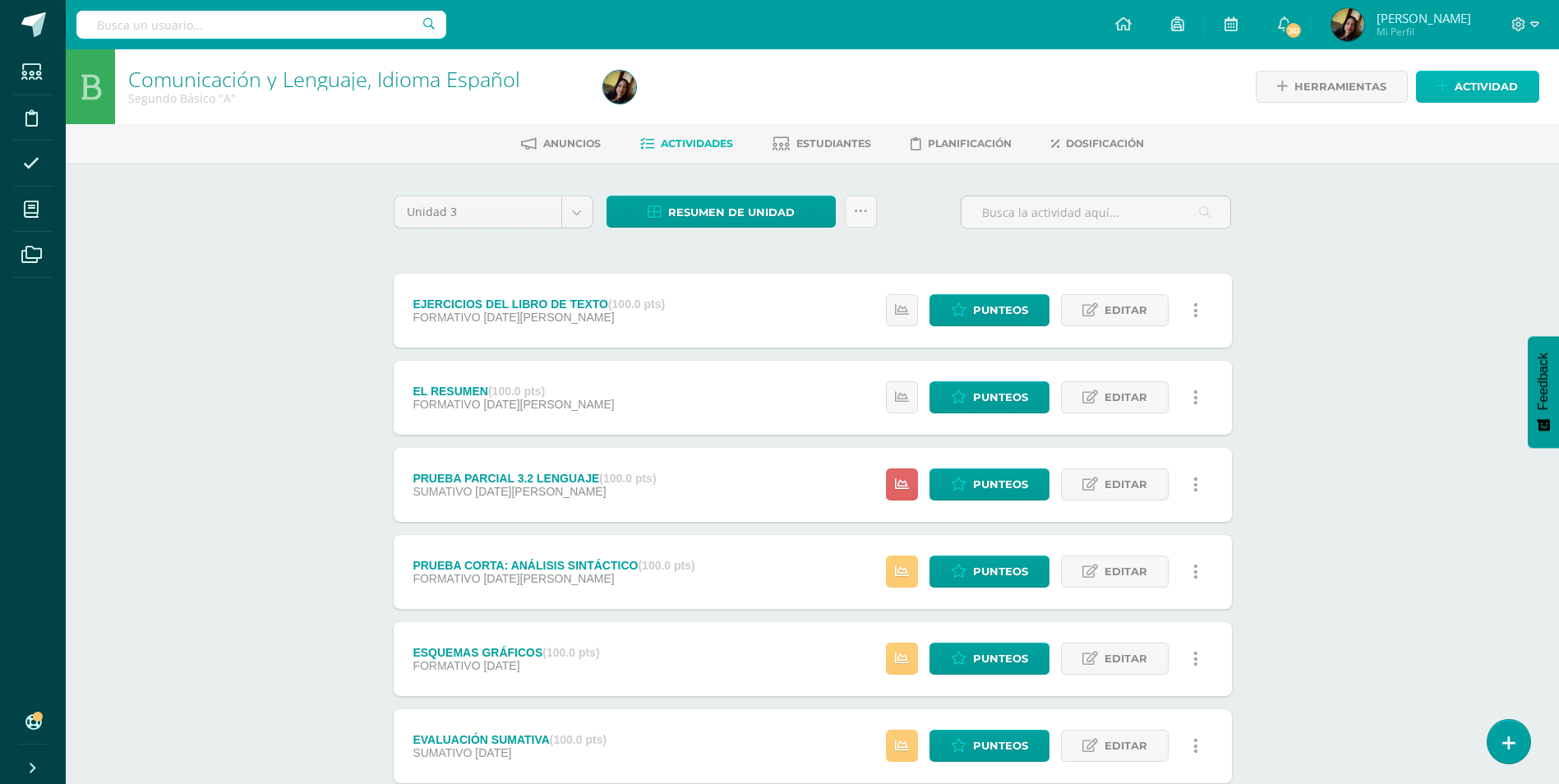
click at [1487, 89] on span "Actividad" at bounding box center [1487, 86] width 64 height 30
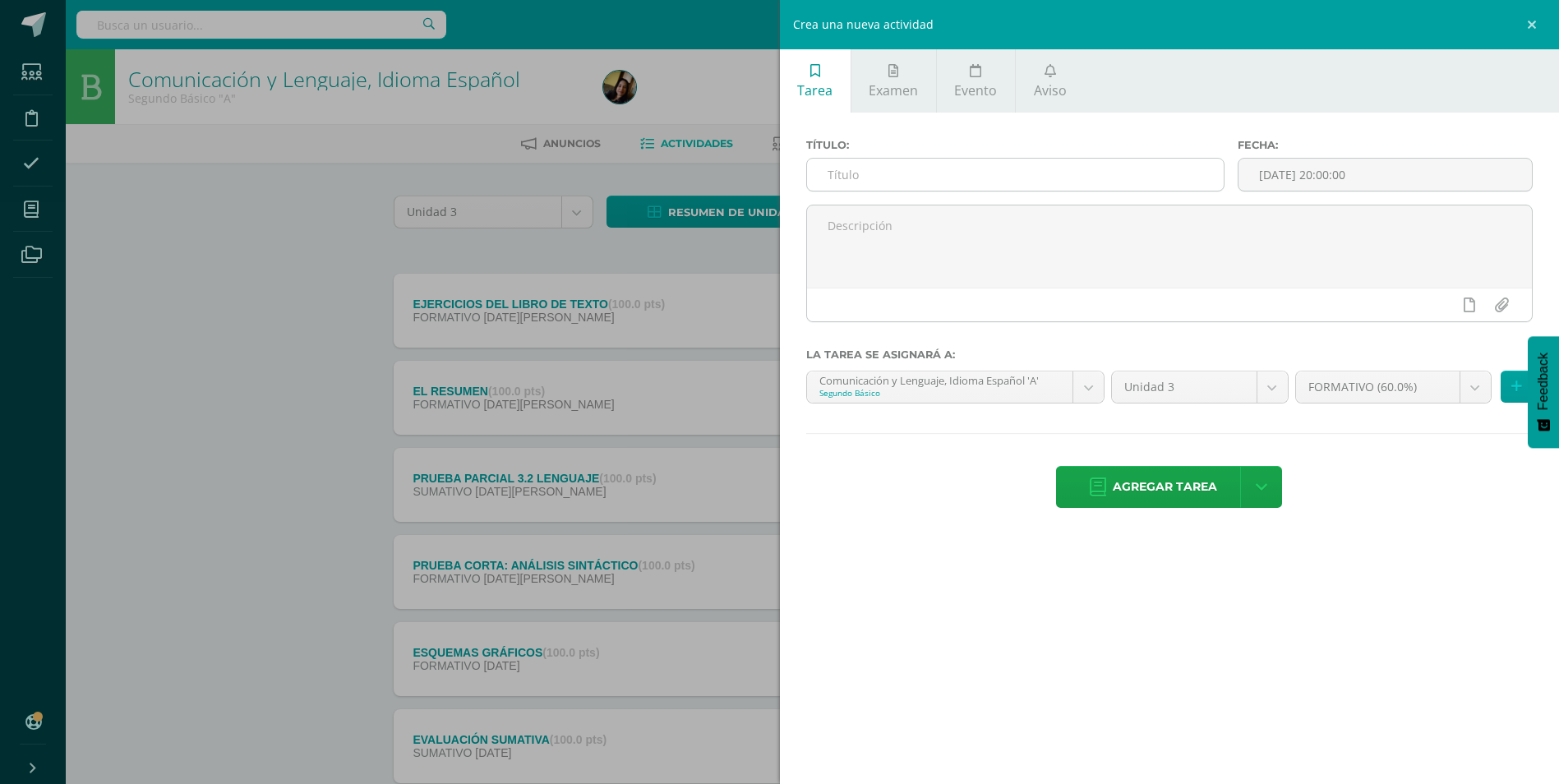
click at [1002, 173] on input "text" at bounding box center [1016, 175] width 416 height 32
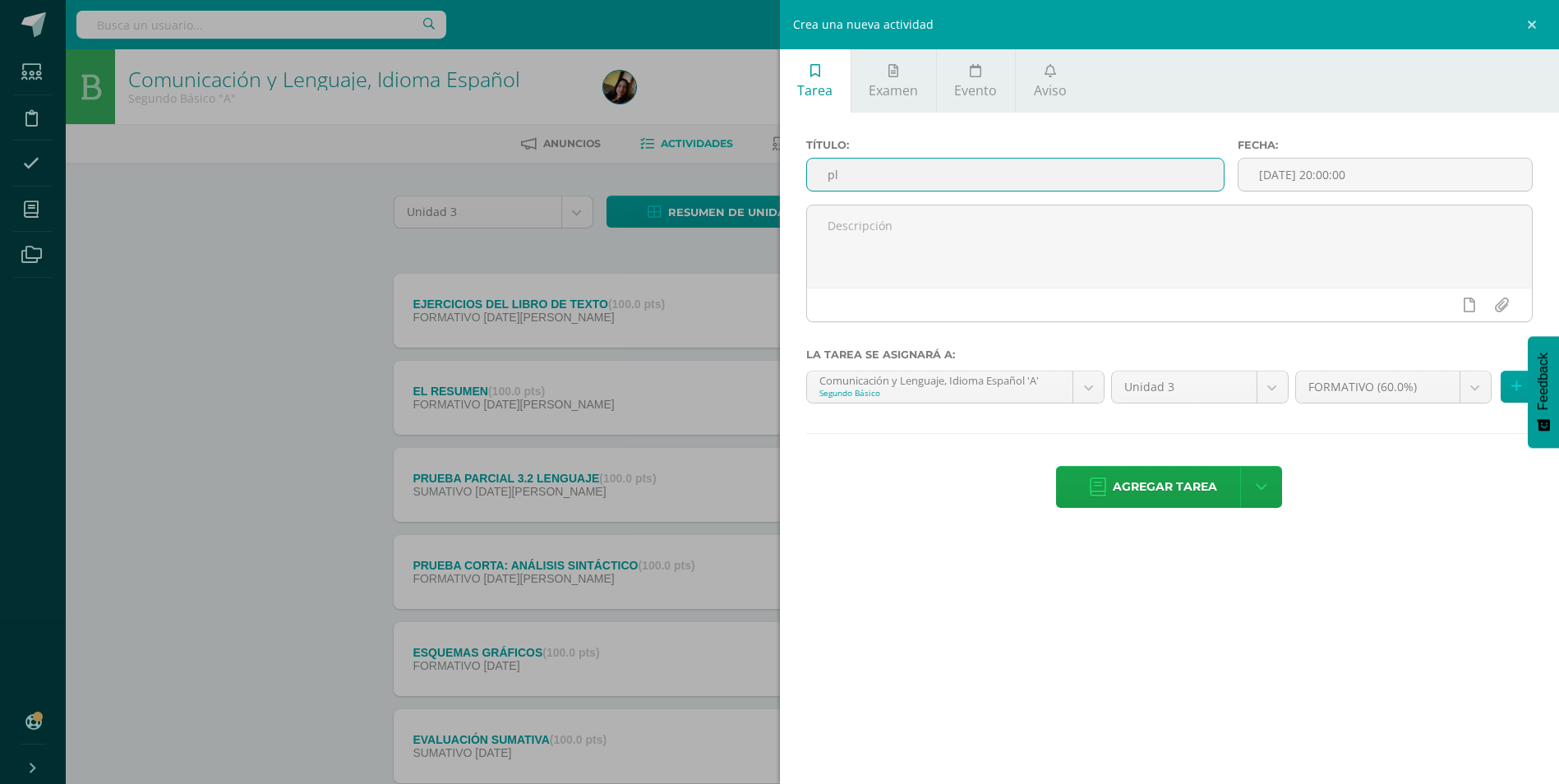
type input "p"
type input "PLATAFORMA PROGRENTIS"
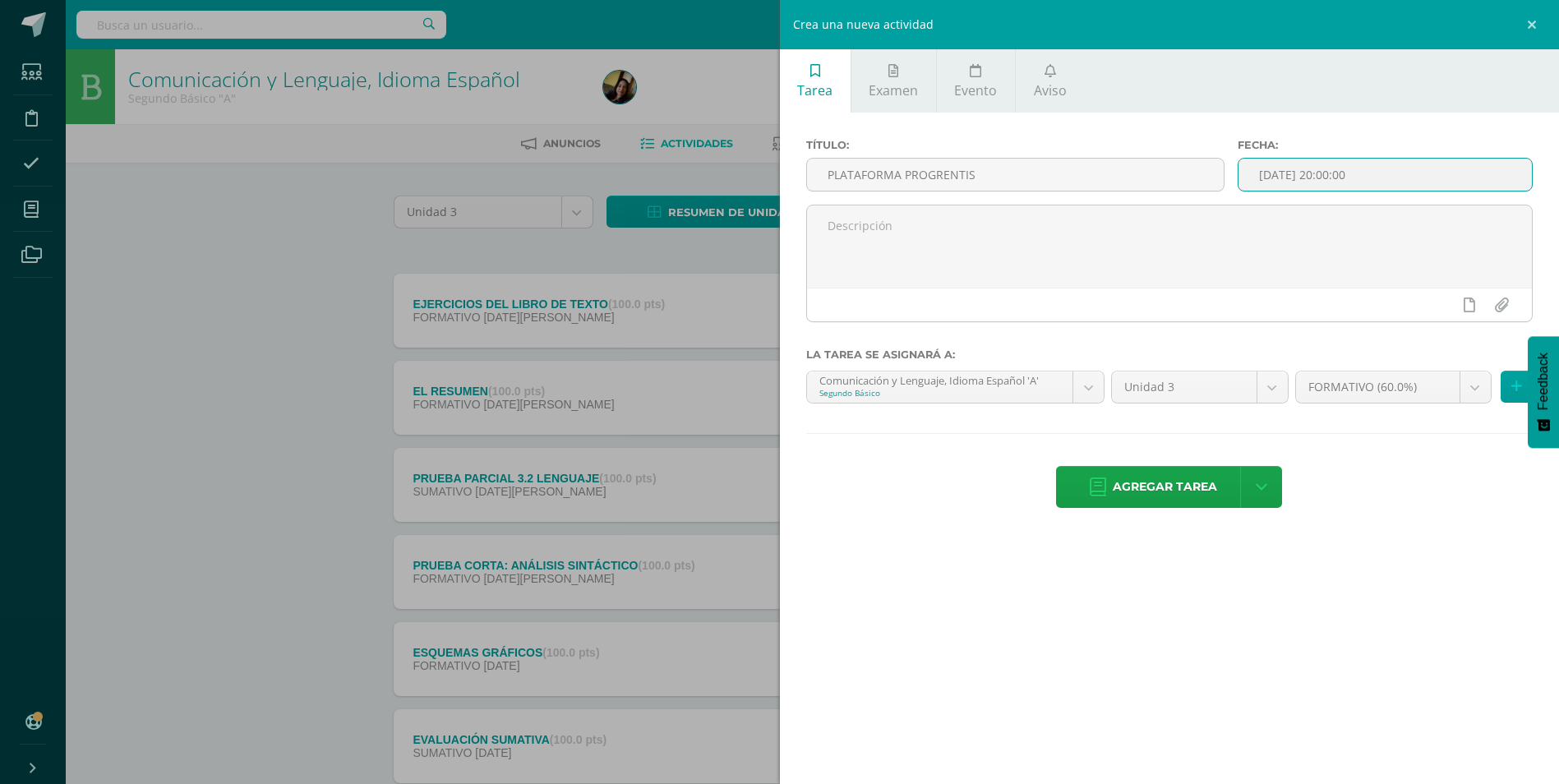
click at [1330, 165] on input "[DATE] 20:00:00" at bounding box center [1385, 175] width 294 height 32
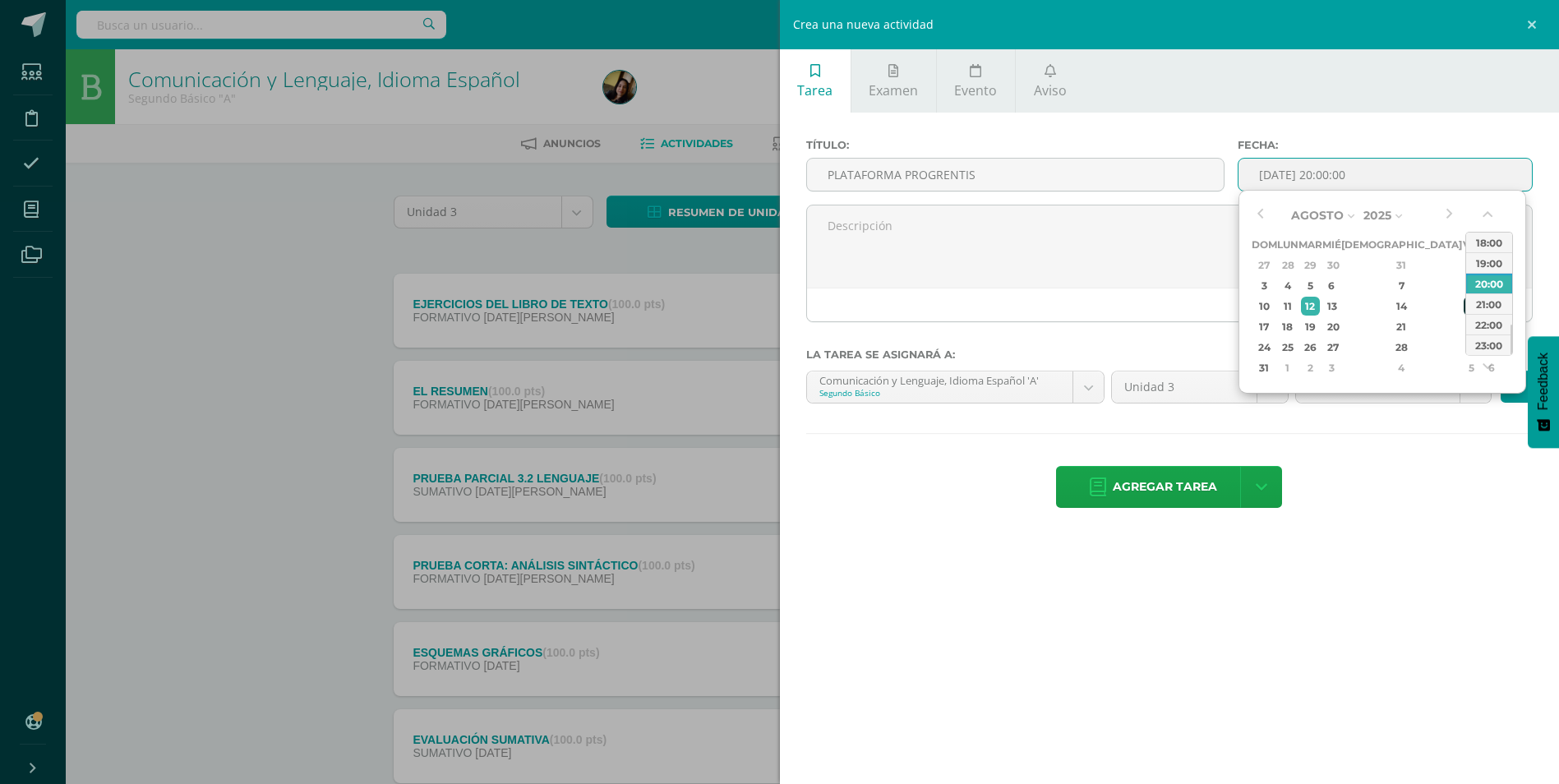
click at [1464, 310] on div "15" at bounding box center [1471, 305] width 15 height 19
type input "2025-08-15 20:00"
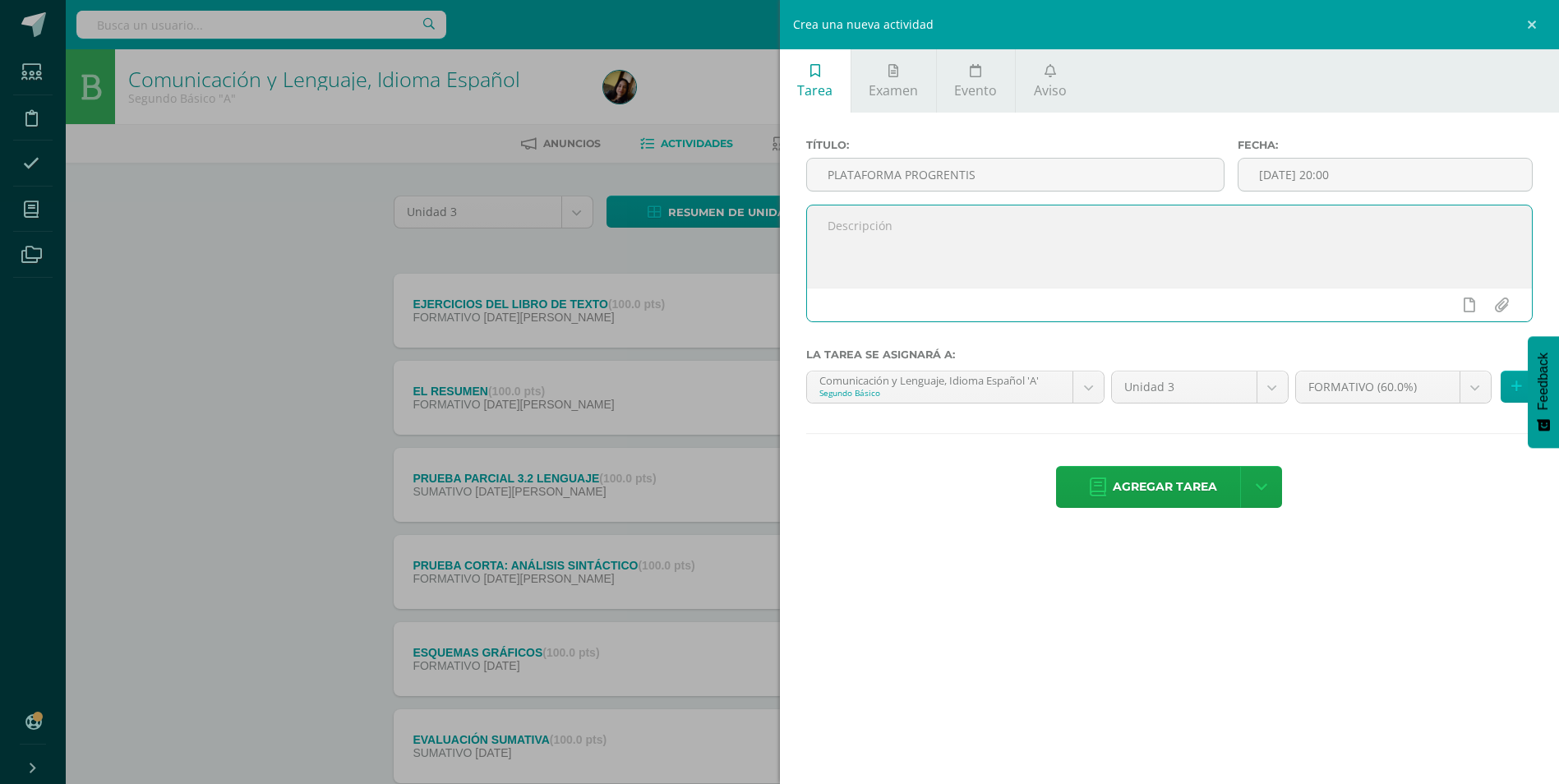
click at [968, 268] on textarea at bounding box center [1170, 246] width 726 height 82
type textarea "Ejecución de actividades de plataforma progrentis, unidad 15 completa."
click at [1506, 393] on button at bounding box center [1517, 386] width 32 height 32
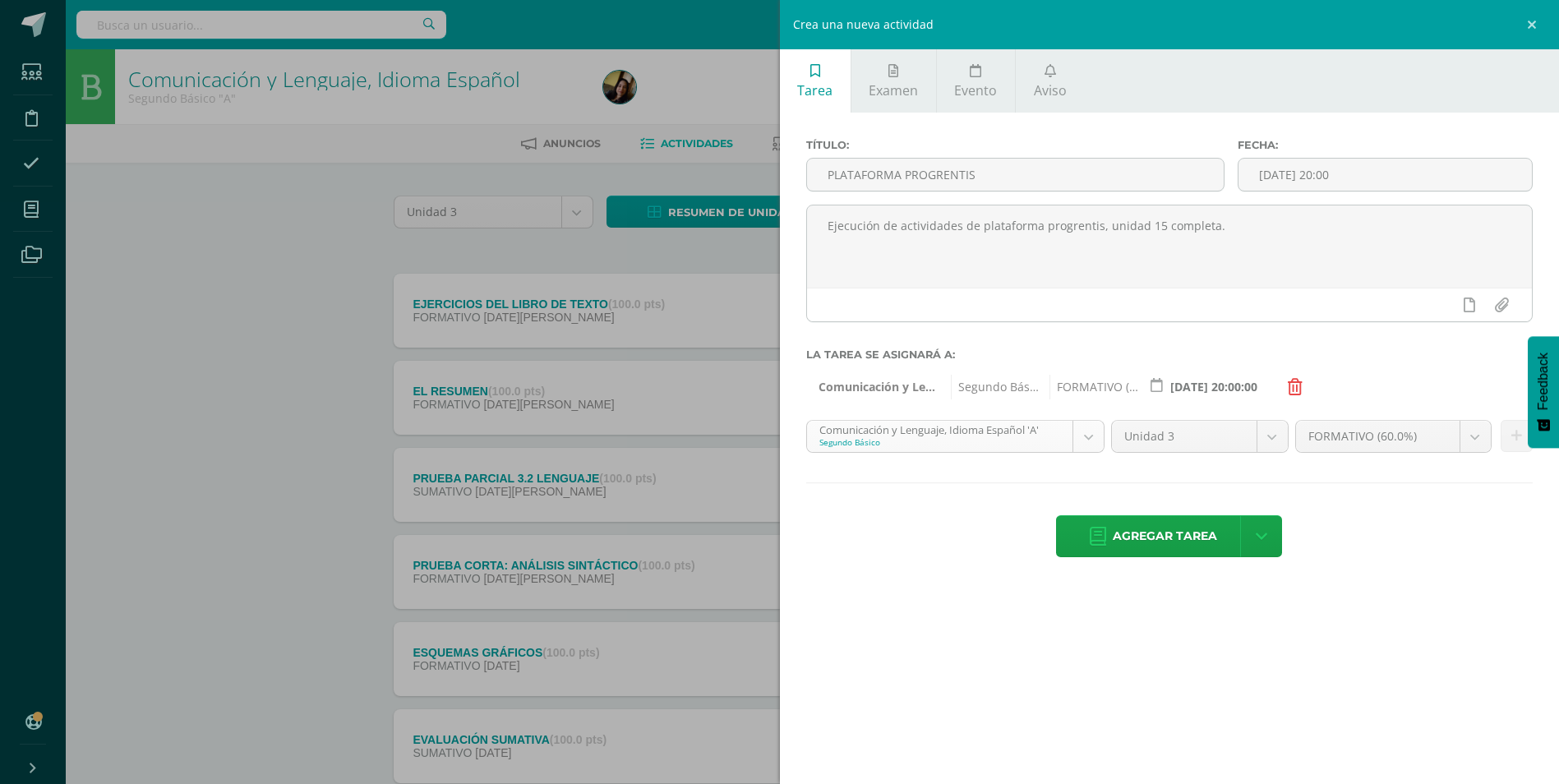
click at [1082, 448] on body "Tarea asignada exitosamente Estudiantes Disciplina Asistencia Mis cursos Archiv…" at bounding box center [779, 446] width 1559 height 892
click at [1533, 440] on button "Feedback" at bounding box center [1543, 392] width 31 height 112
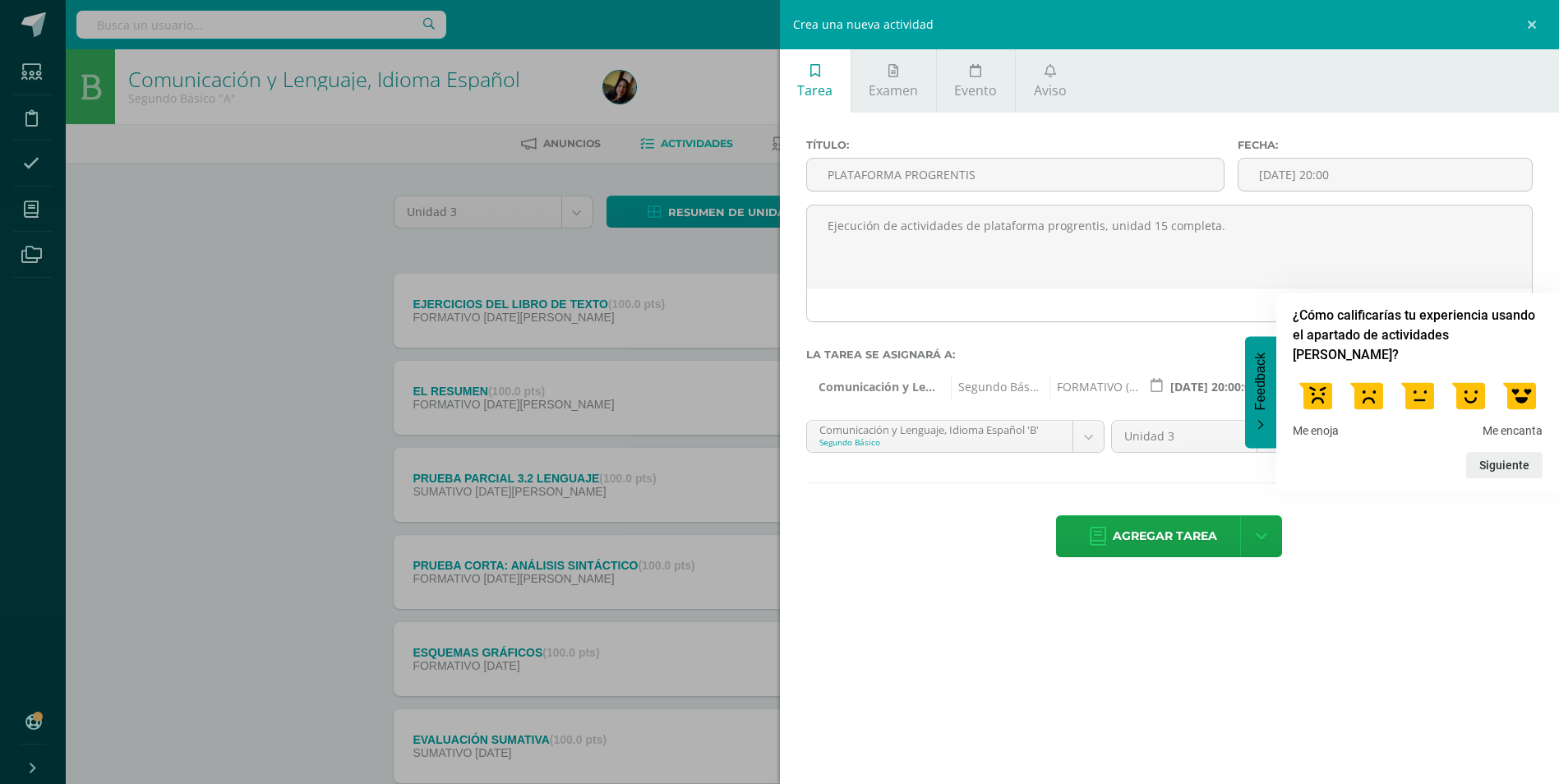
click at [1134, 351] on label "La tarea se asignará a:" at bounding box center [1170, 355] width 727 height 12
click at [1457, 515] on div "Agregar tarea Agregar tarea y ocultar" at bounding box center [1170, 537] width 727 height 45
click at [892, 535] on div "Agregar tarea Agregar tarea y ocultar" at bounding box center [1170, 537] width 727 height 45
click at [1254, 437] on button "Feedback" at bounding box center [1260, 392] width 31 height 112
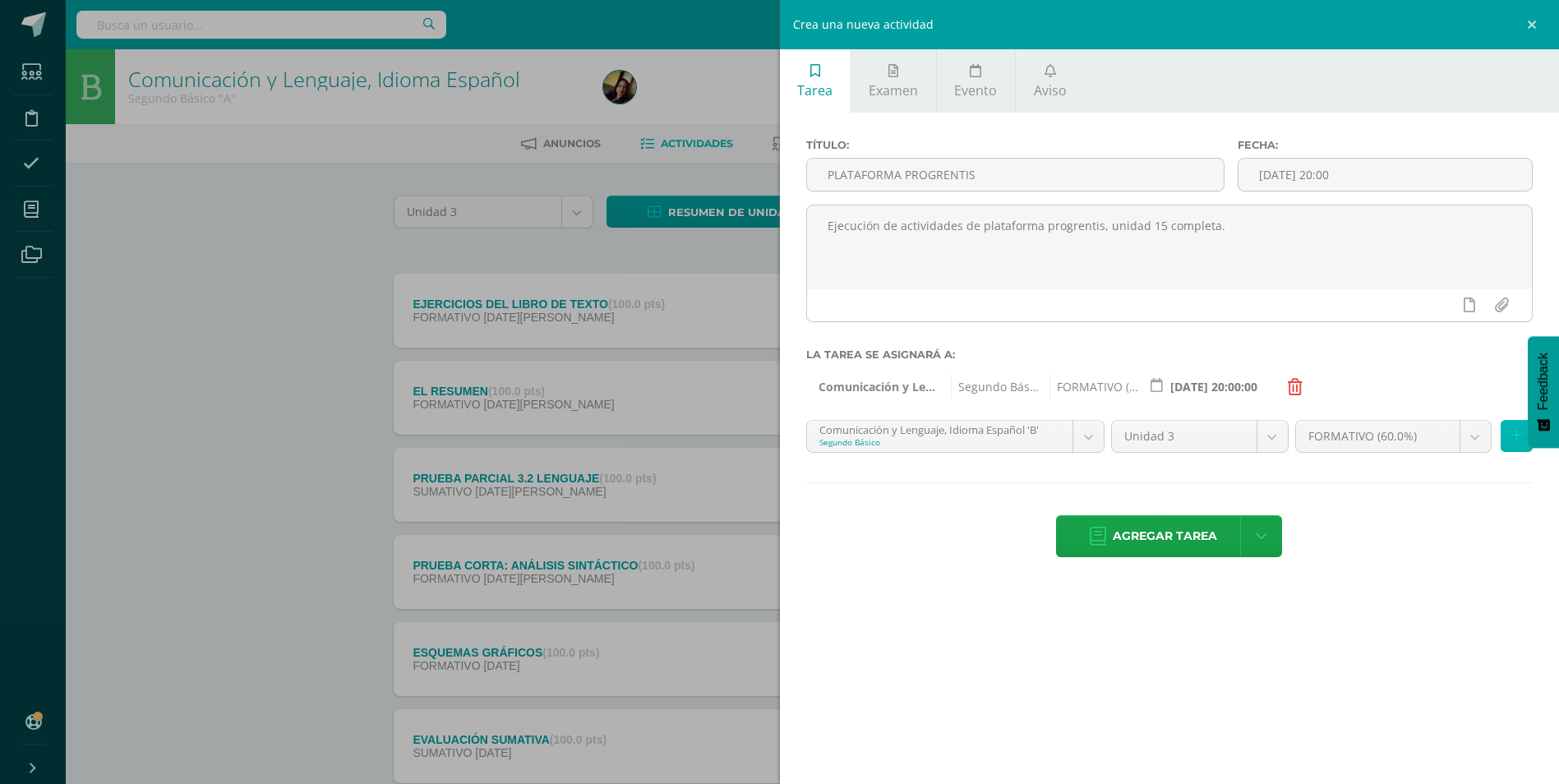
click at [1510, 444] on button at bounding box center [1517, 436] width 32 height 32
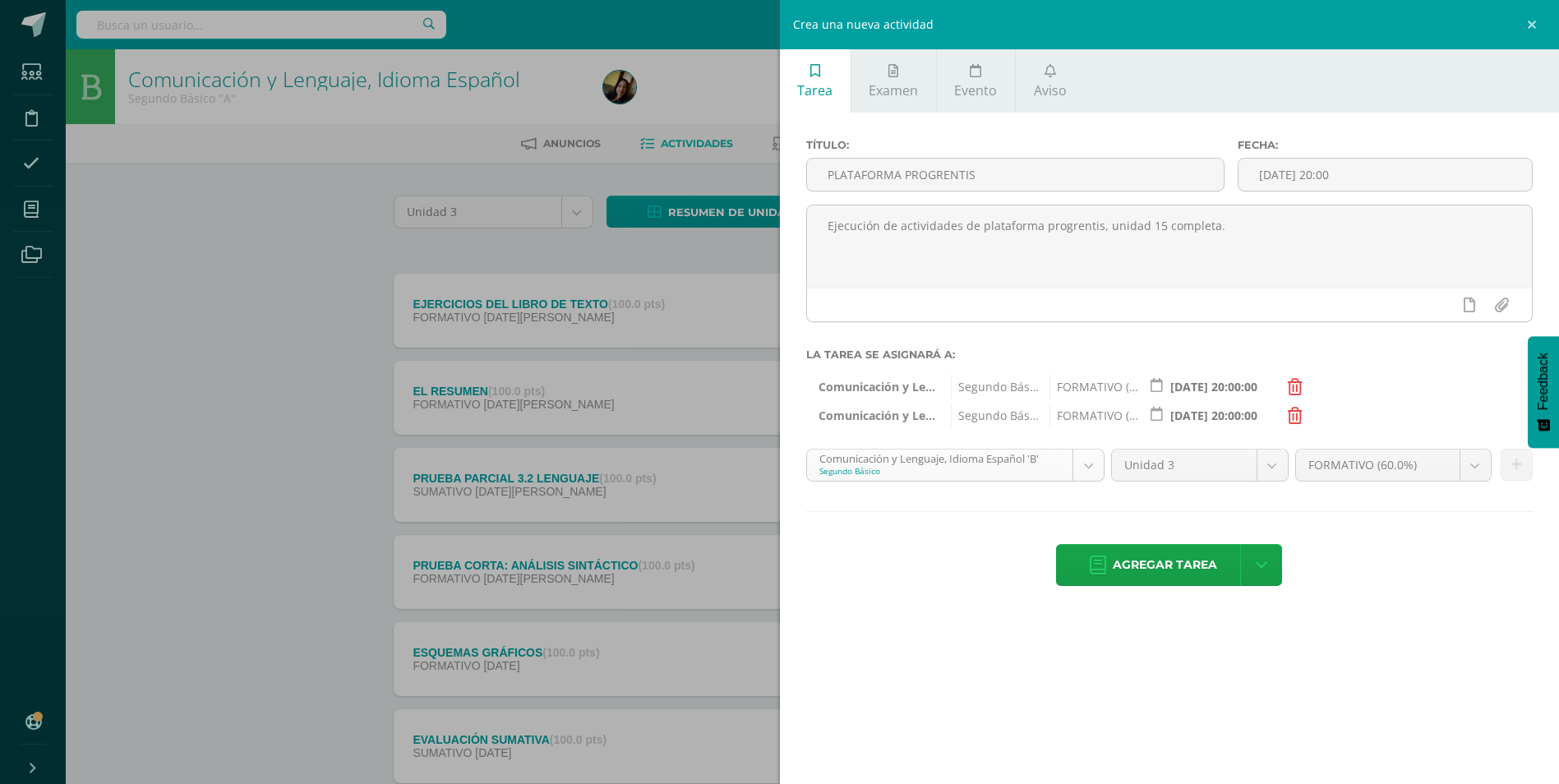
click at [1088, 477] on body "Tarea asignada exitosamente Estudiantes Disciplina Asistencia Mis cursos Archiv…" at bounding box center [779, 446] width 1559 height 892
click at [1518, 465] on icon at bounding box center [1517, 465] width 11 height 14
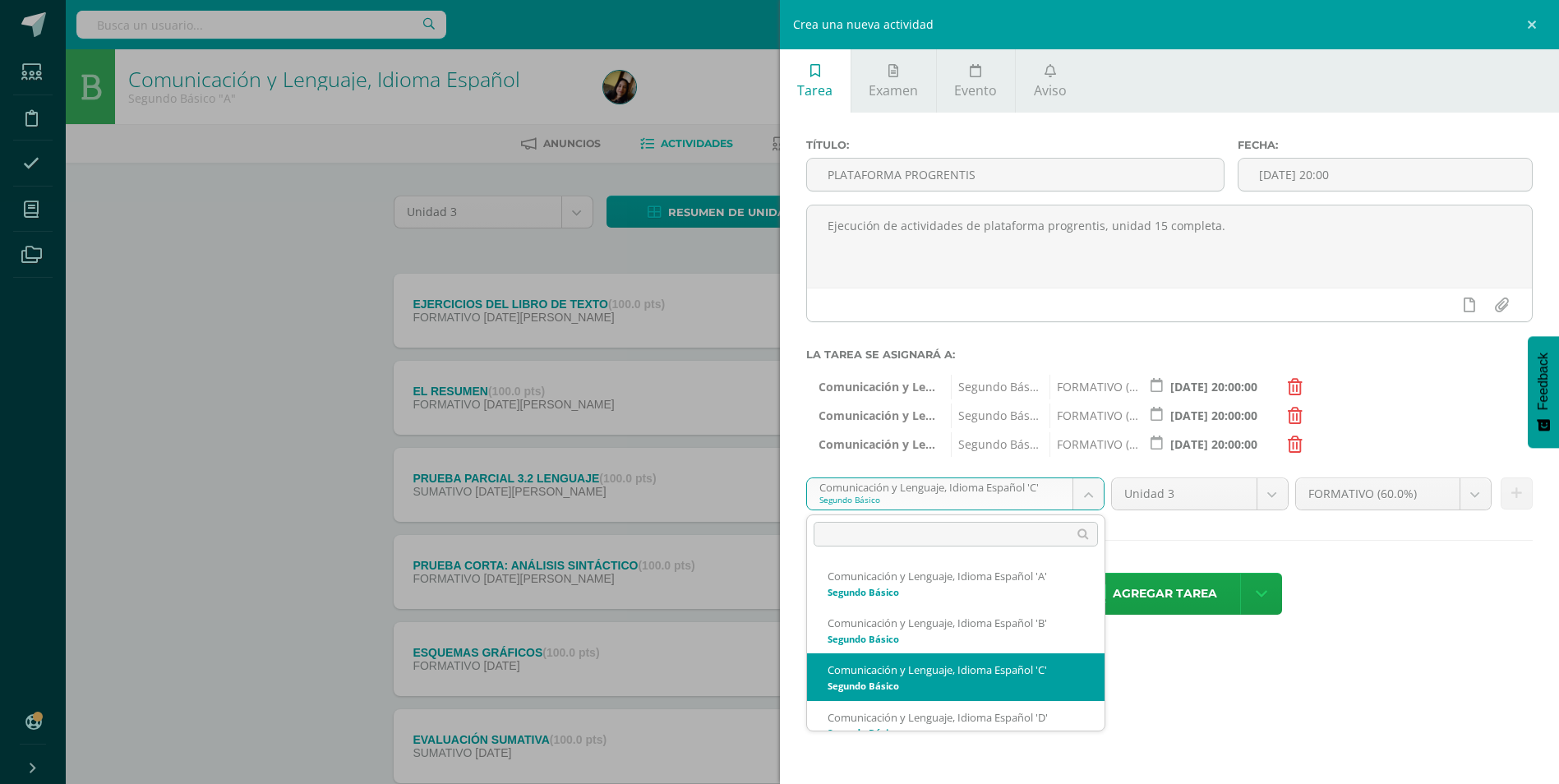
click at [1082, 500] on body "Tarea asignada exitosamente Estudiantes Disciplina Asistencia Mis cursos Archiv…" at bounding box center [779, 446] width 1559 height 892
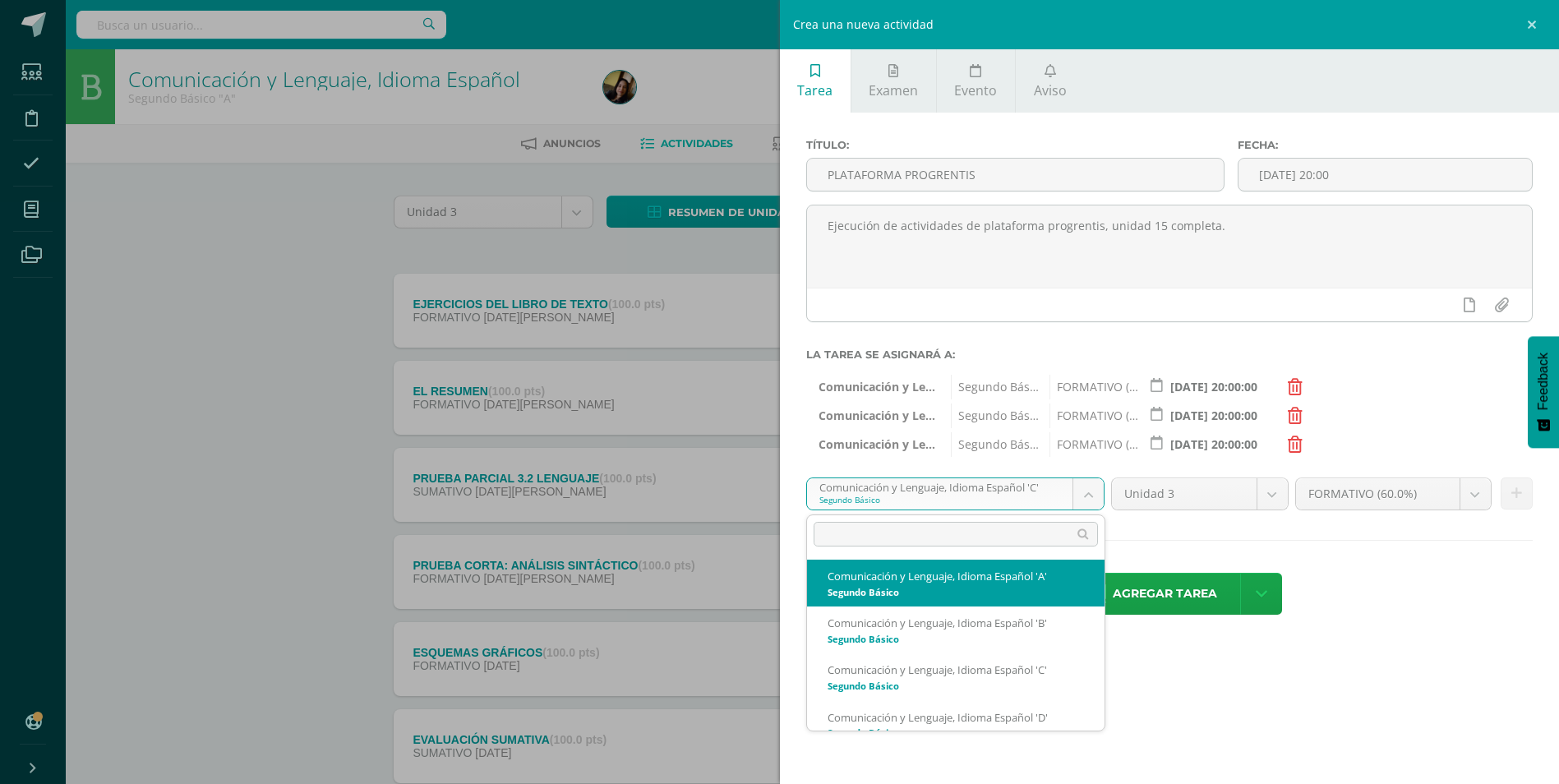
scroll to position [71, 0]
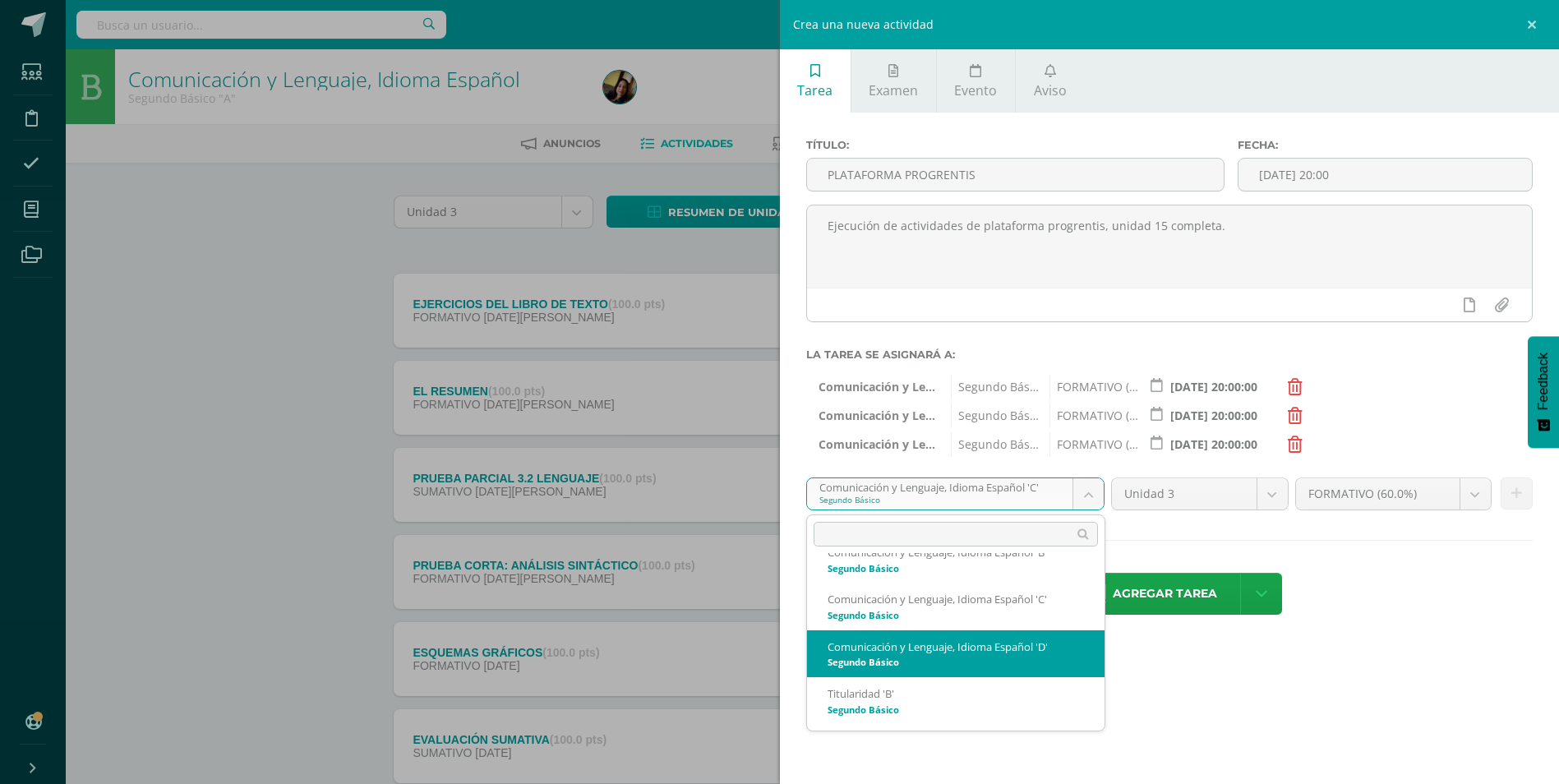
select select "213402"
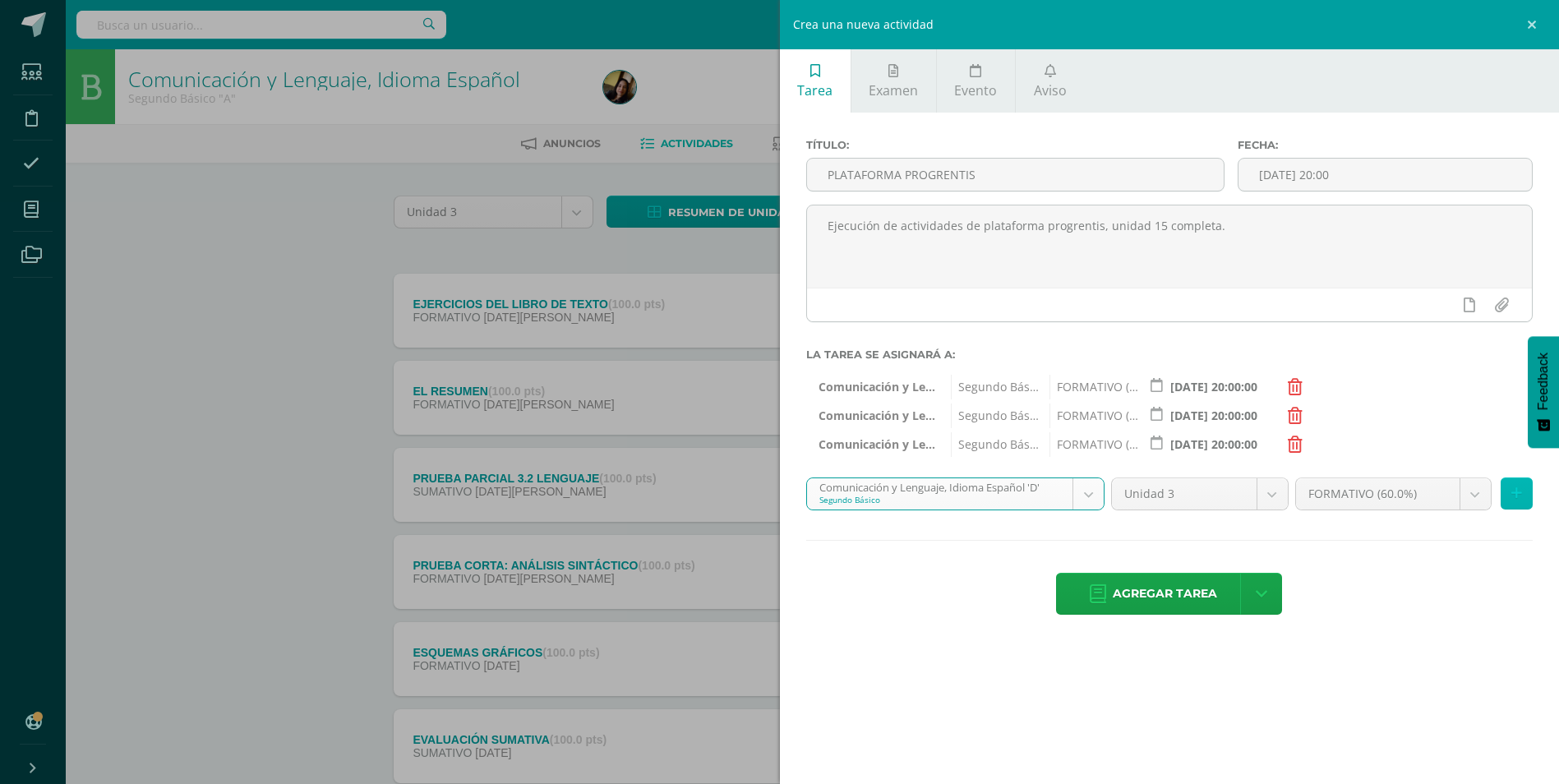
click at [1516, 493] on icon at bounding box center [1517, 493] width 11 height 14
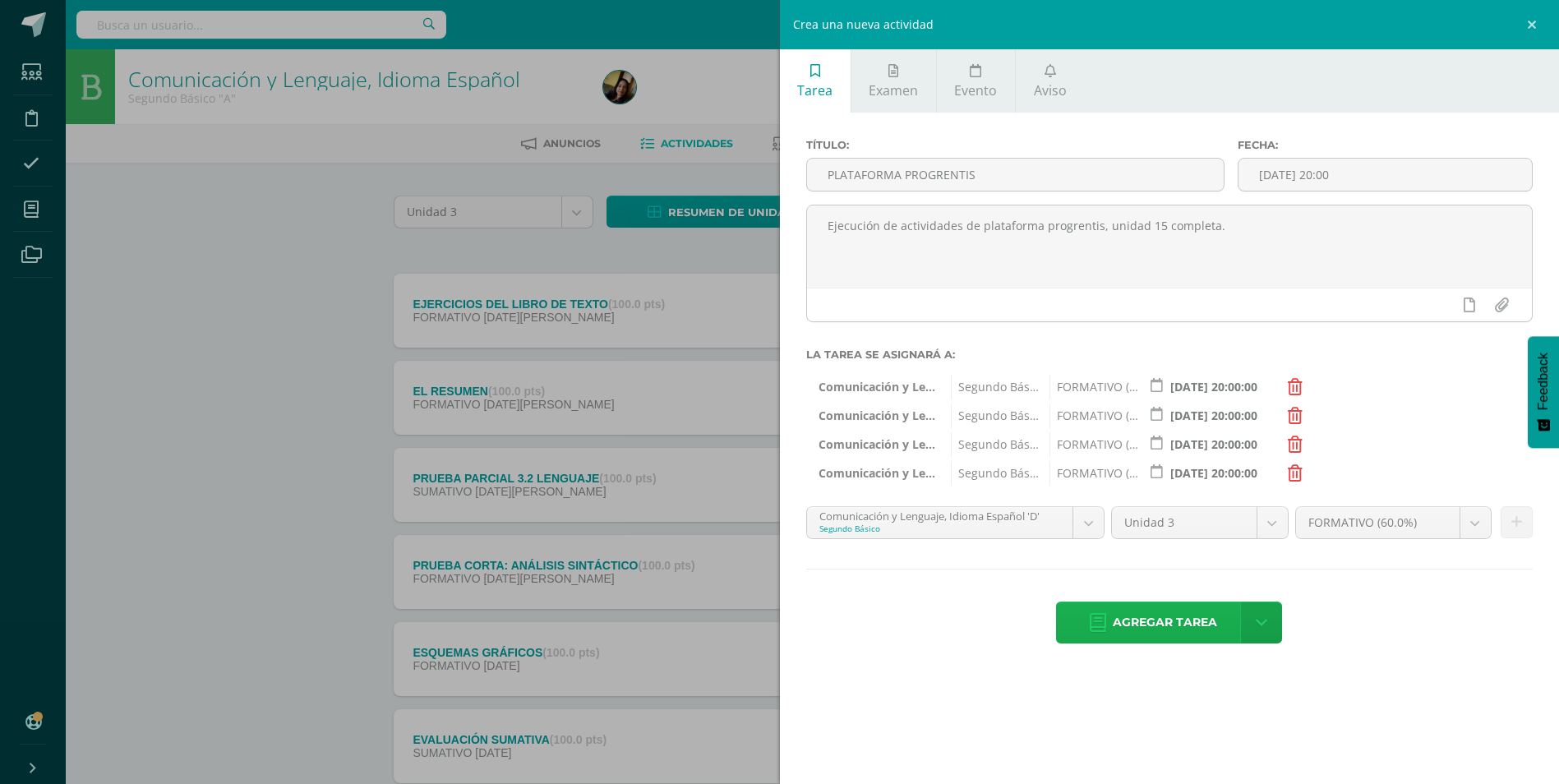
click at [1185, 631] on span "Agregar tarea" at bounding box center [1165, 623] width 104 height 41
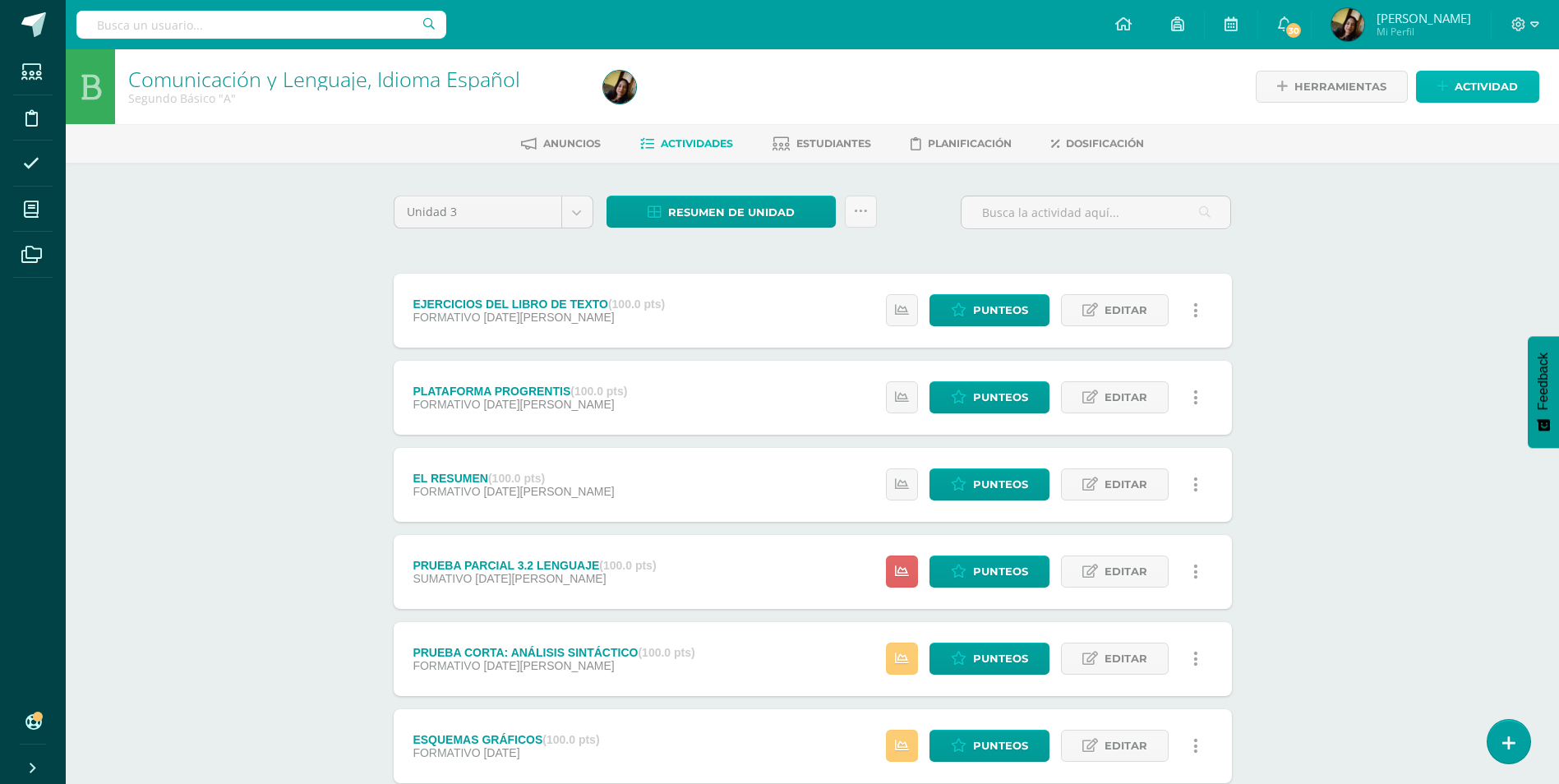
drag, startPoint x: 1448, startPoint y: 79, endPoint x: 1449, endPoint y: 103, distance: 24.0
click at [1448, 79] on icon at bounding box center [1443, 86] width 11 height 14
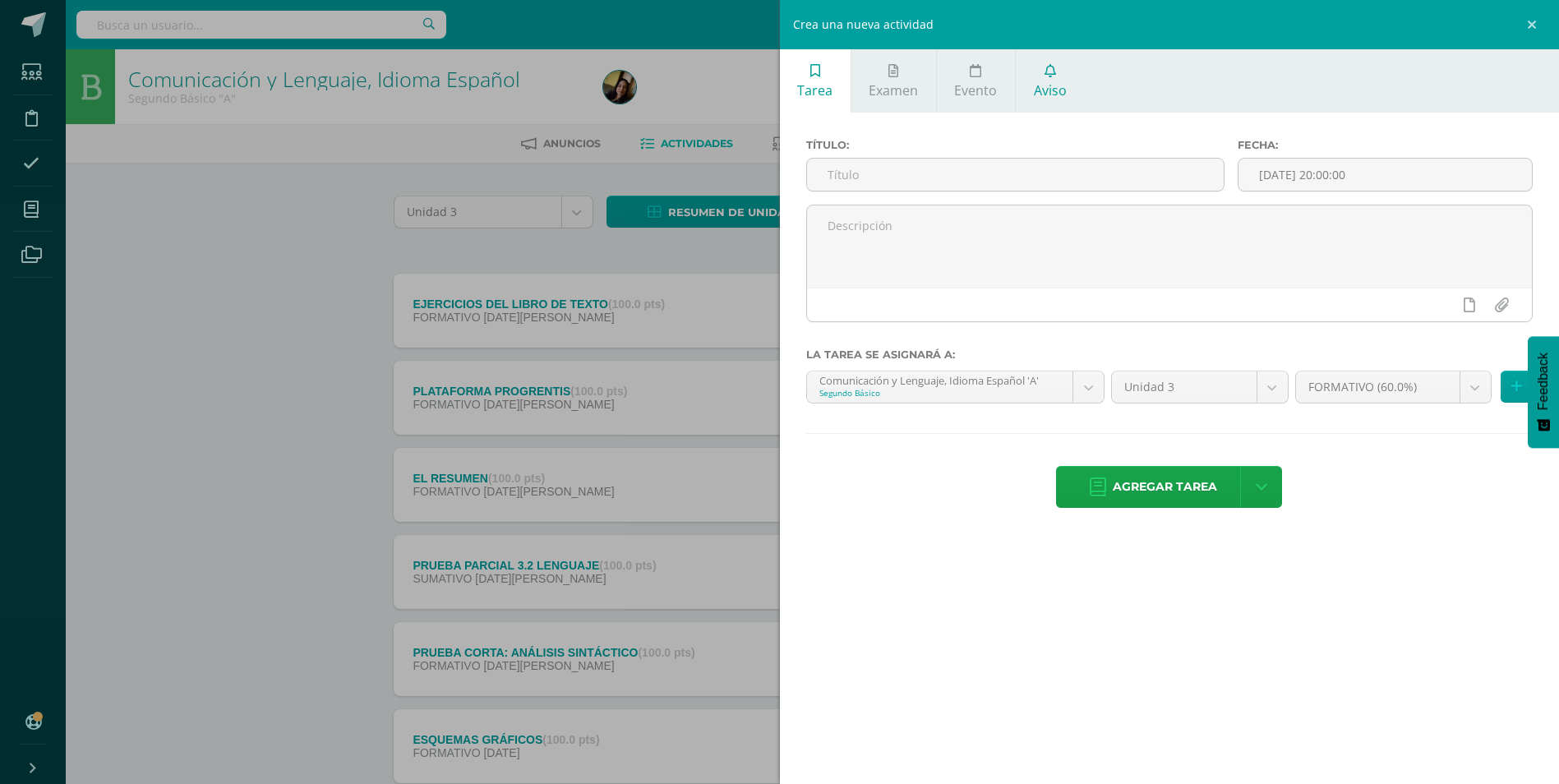
click at [1072, 96] on link "Aviso" at bounding box center [1049, 81] width 68 height 63
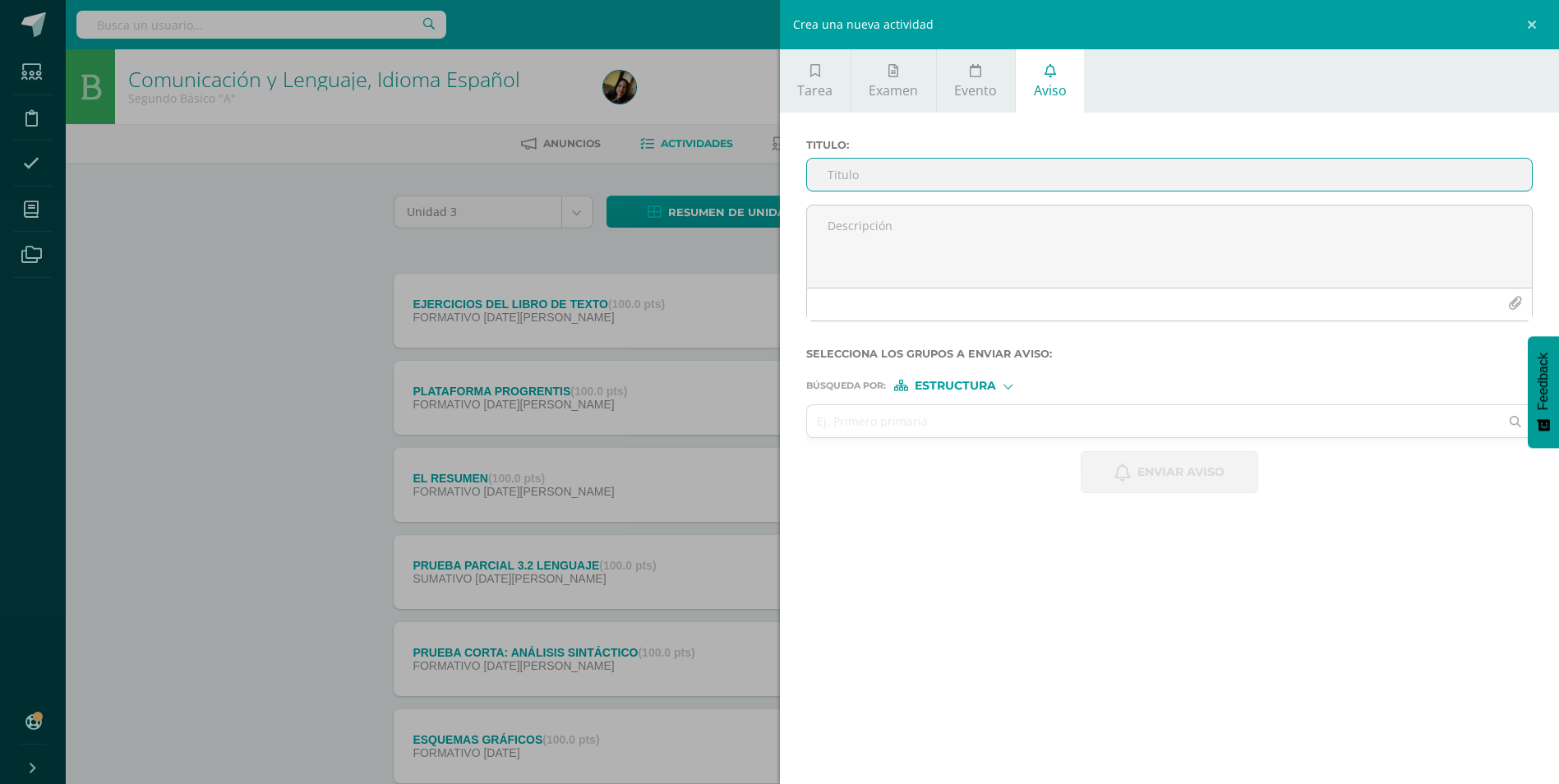
click at [1035, 179] on input "Titulo :" at bounding box center [1170, 175] width 726 height 32
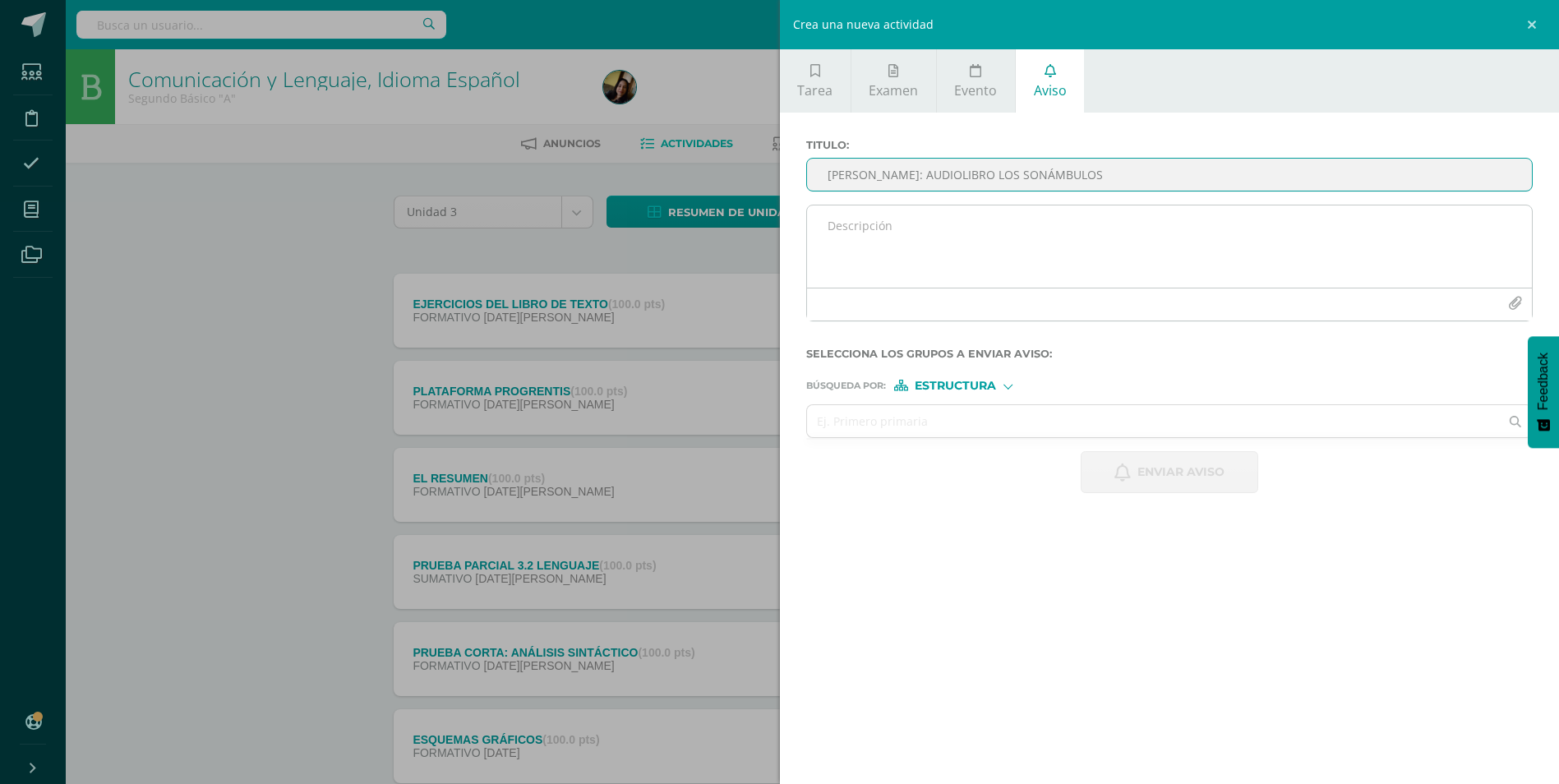
type input "ODILO: AUDIOLIBRO LOS SONÁMBULOS"
click at [1098, 243] on textarea at bounding box center [1170, 246] width 726 height 82
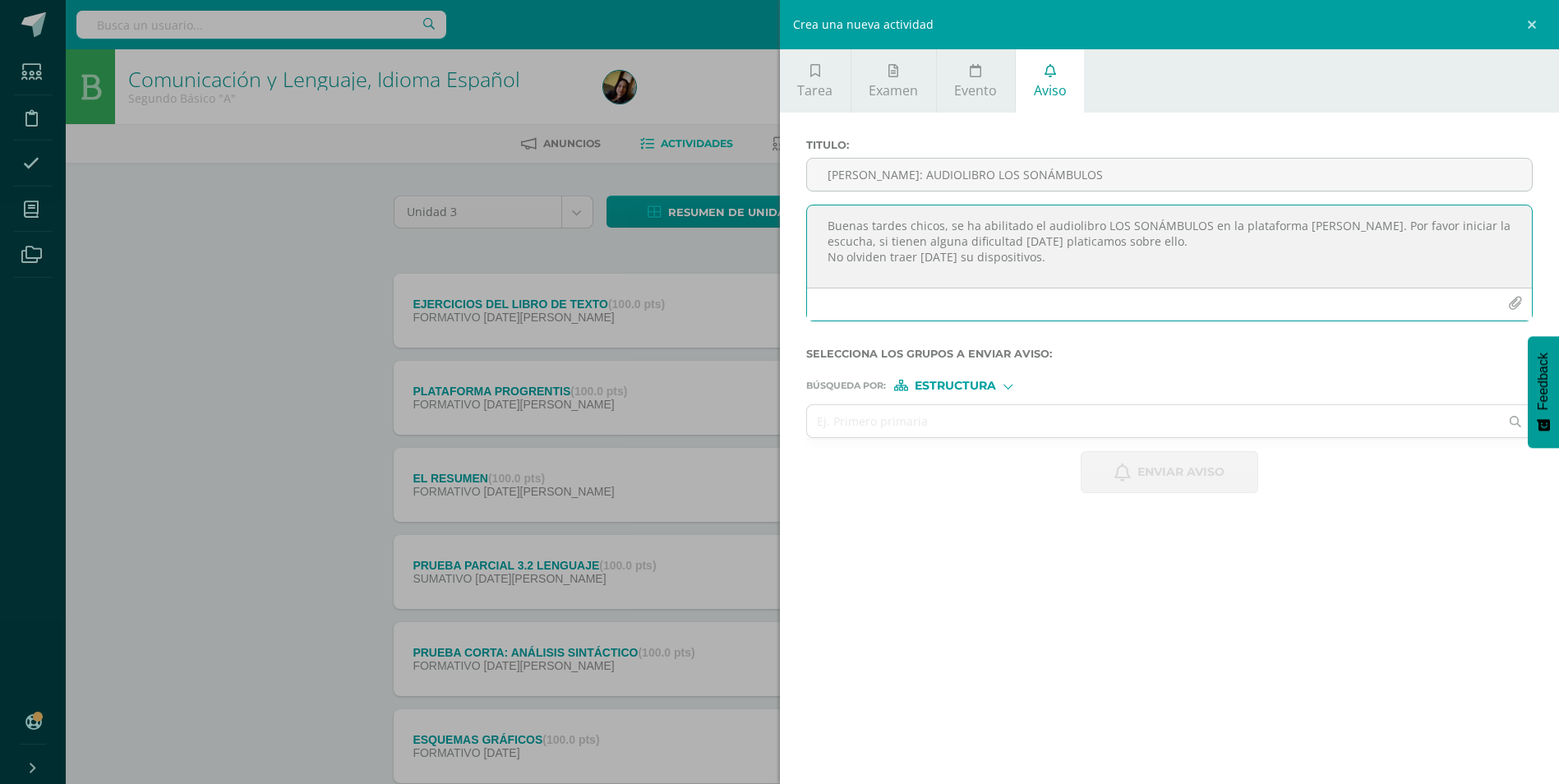
click at [977, 259] on textarea "Buenas tardes chicos, se ha abilitado el audiolibro LOS SONÁMBULOS en la plataf…" at bounding box center [1170, 246] width 726 height 82
click at [1082, 255] on textarea "Buenas tardes chicos, se ha abilitado el audiolibro LOS SONÁMBULOS en la plataf…" at bounding box center [1170, 246] width 726 height 82
click at [1079, 224] on textarea "Buenas tardes chicos, se ha abilitado el audiolibro LOS SONÁMBULOS en la plataf…" at bounding box center [1170, 246] width 726 height 82
drag, startPoint x: 1079, startPoint y: 224, endPoint x: 995, endPoint y: 223, distance: 84.0
click at [993, 223] on textarea "Buenas tardes chicos, se ha abilitado el audiolibro LOS SONÁMBULOS en la plataf…" at bounding box center [1170, 246] width 726 height 82
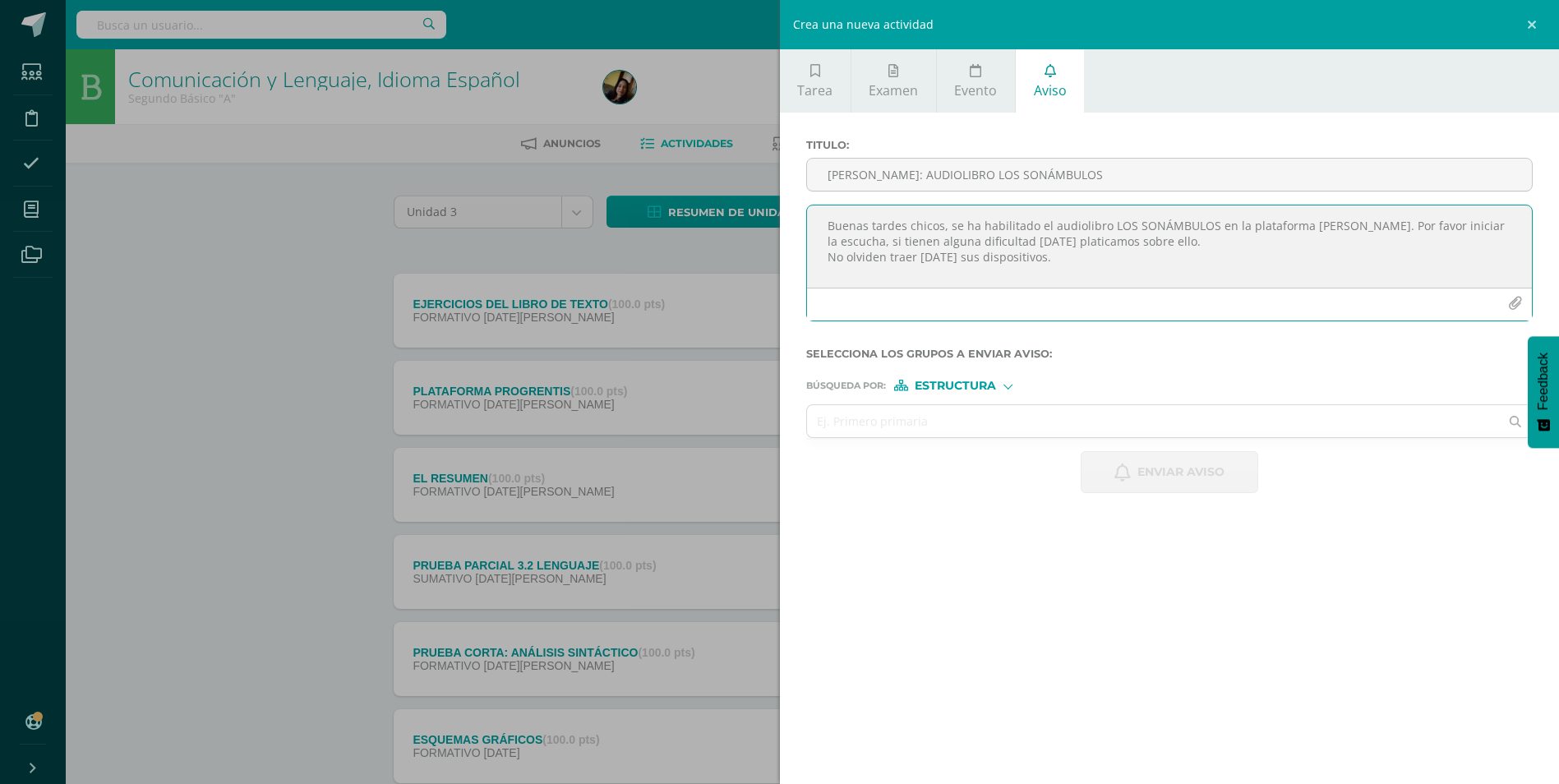
click at [1323, 230] on textarea "Buenas tardes chicos, se ha habilitado el audiolibro LOS SONÁMBULOS en la plata…" at bounding box center [1170, 246] width 726 height 82
click at [1071, 266] on textarea "Buenas tardes chicos, se ha habilitado el audiolibro LOS SONÁMBULOS en la plata…" at bounding box center [1170, 246] width 726 height 82
click at [1128, 241] on textarea "Buenas tardes chicos, se ha habilitado el audiolibro LOS SONÁMBULOS en la plata…" at bounding box center [1170, 246] width 726 height 82
type textarea "Buenas tardes chicos, se ha habilitado el audiolibro LOS SONÁMBULOS en la plata…"
click at [990, 436] on input "text" at bounding box center [1153, 421] width 693 height 32
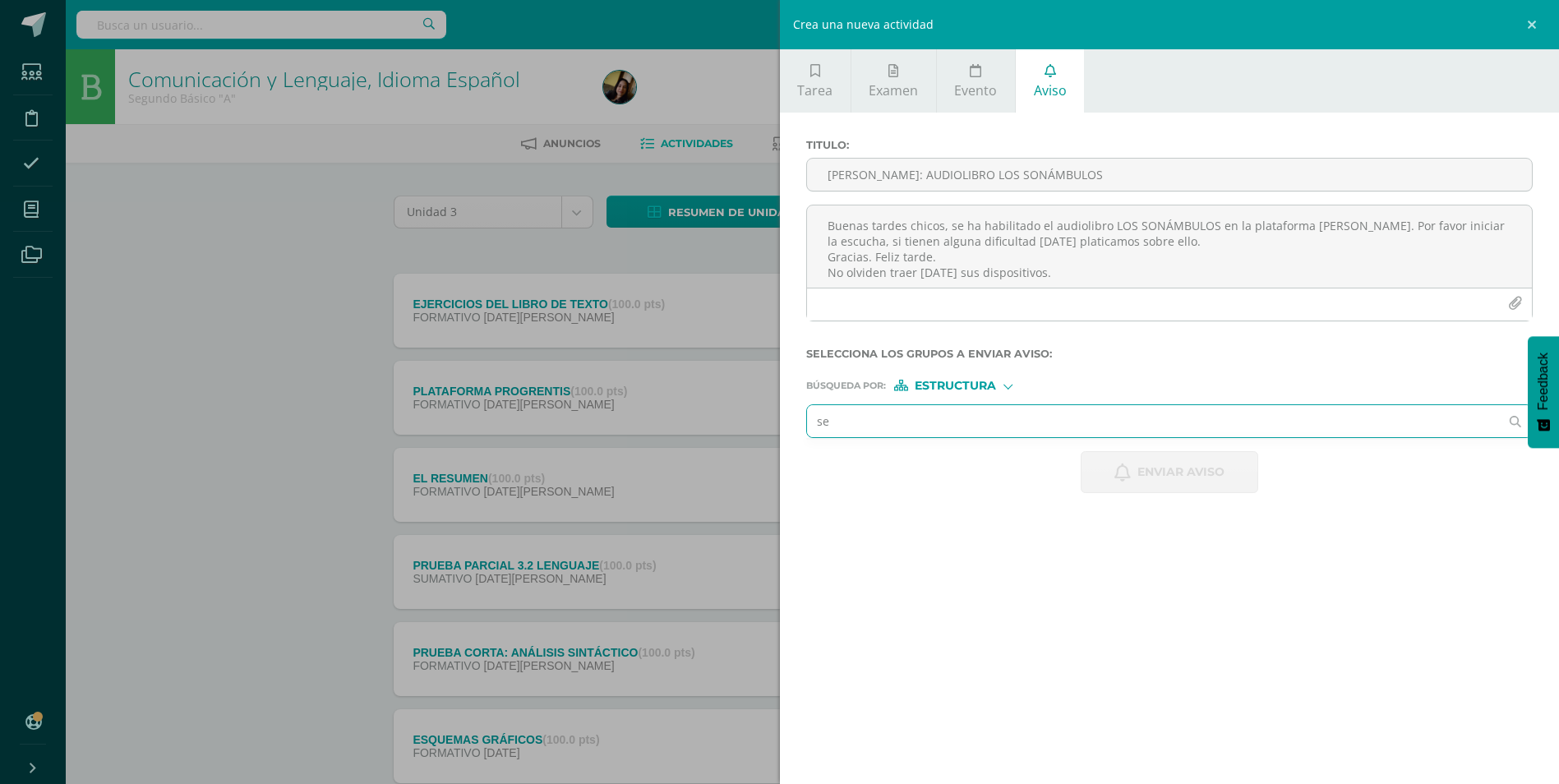
type input "seg"
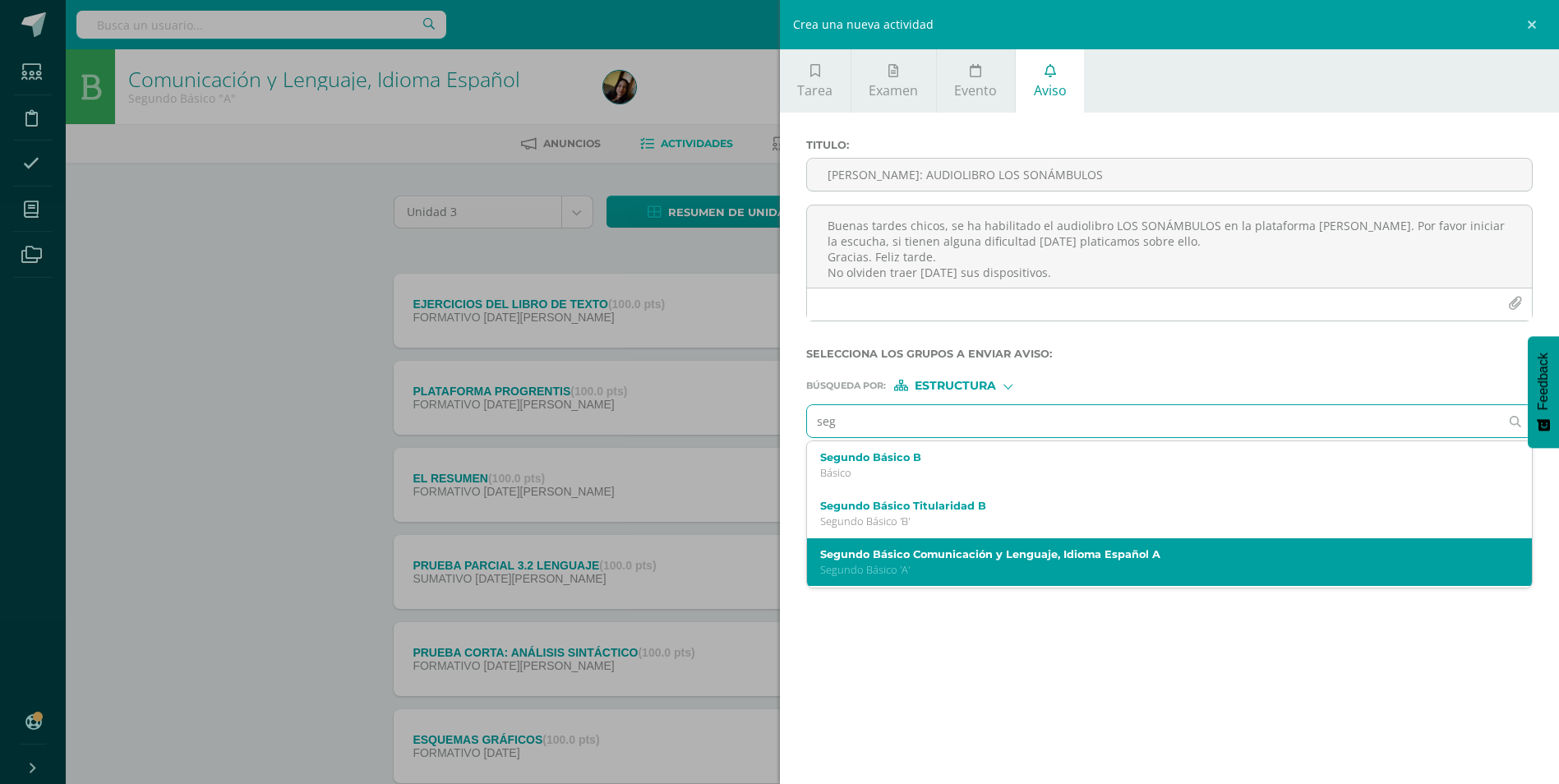
click at [989, 563] on p "Segundo Básico 'A'" at bounding box center [1154, 570] width 667 height 14
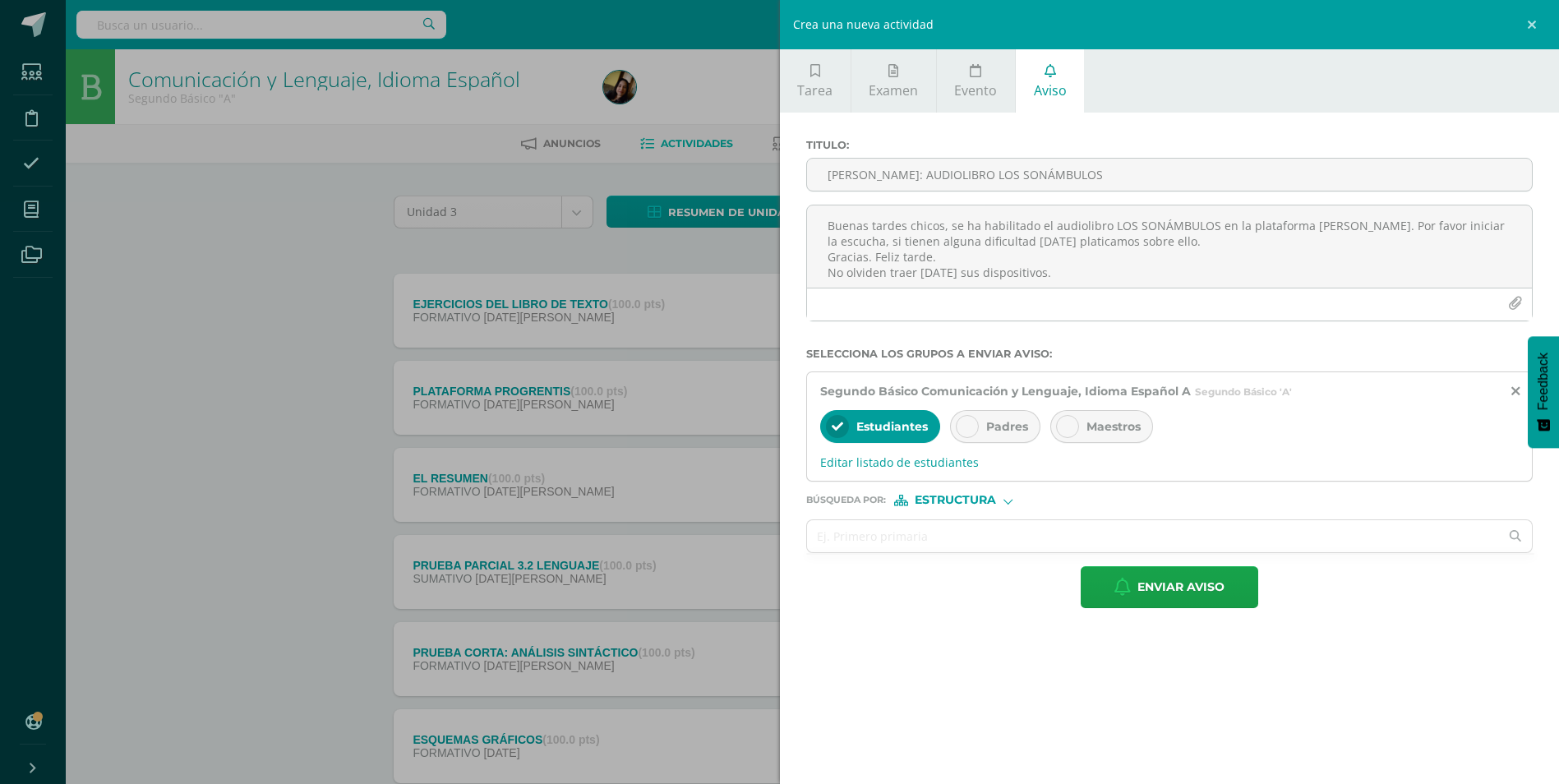
click at [1008, 428] on span "Padres" at bounding box center [1008, 426] width 42 height 15
click at [919, 546] on input "text" at bounding box center [1153, 536] width 693 height 32
type input "seg"
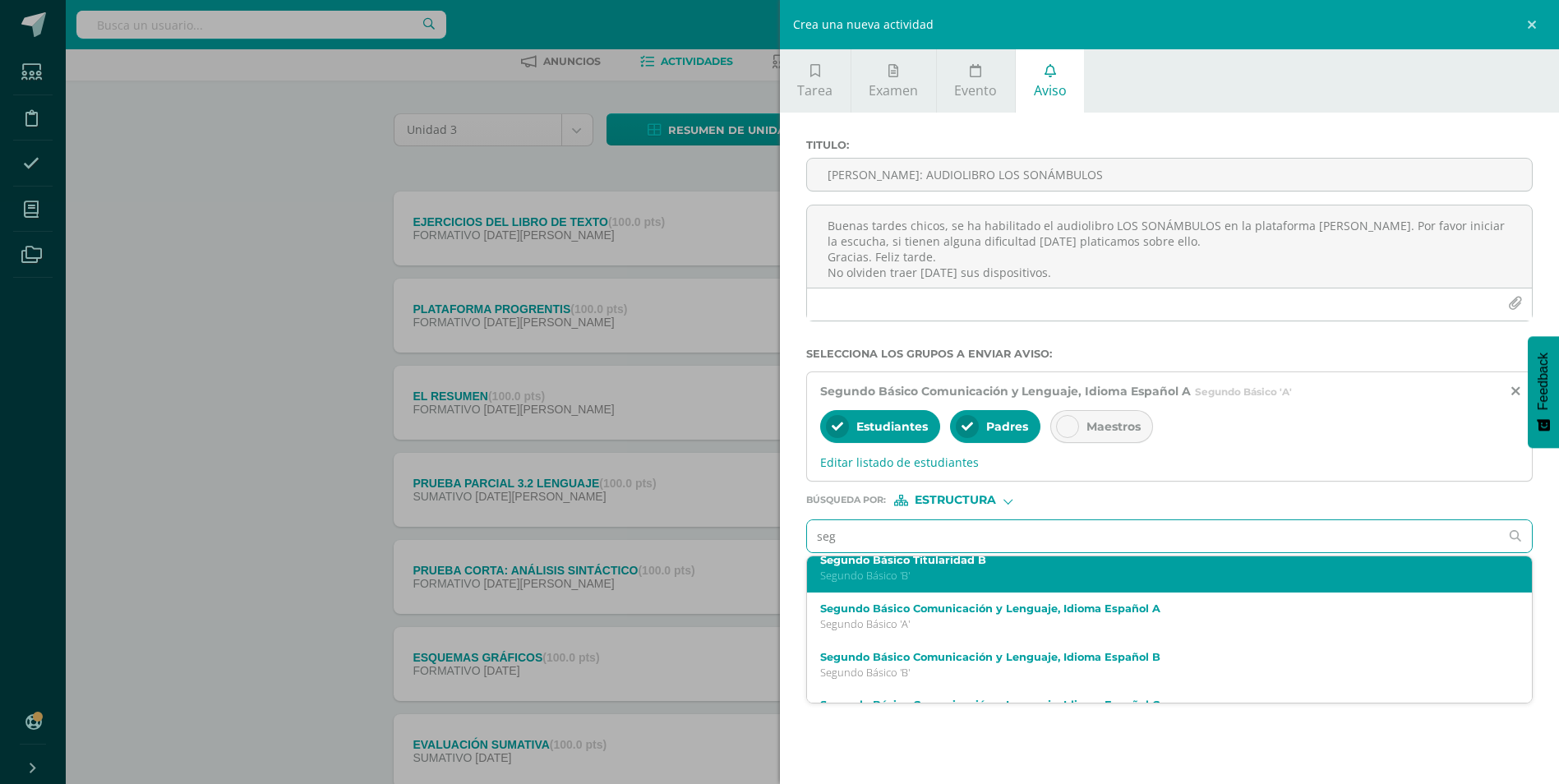
scroll to position [143, 0]
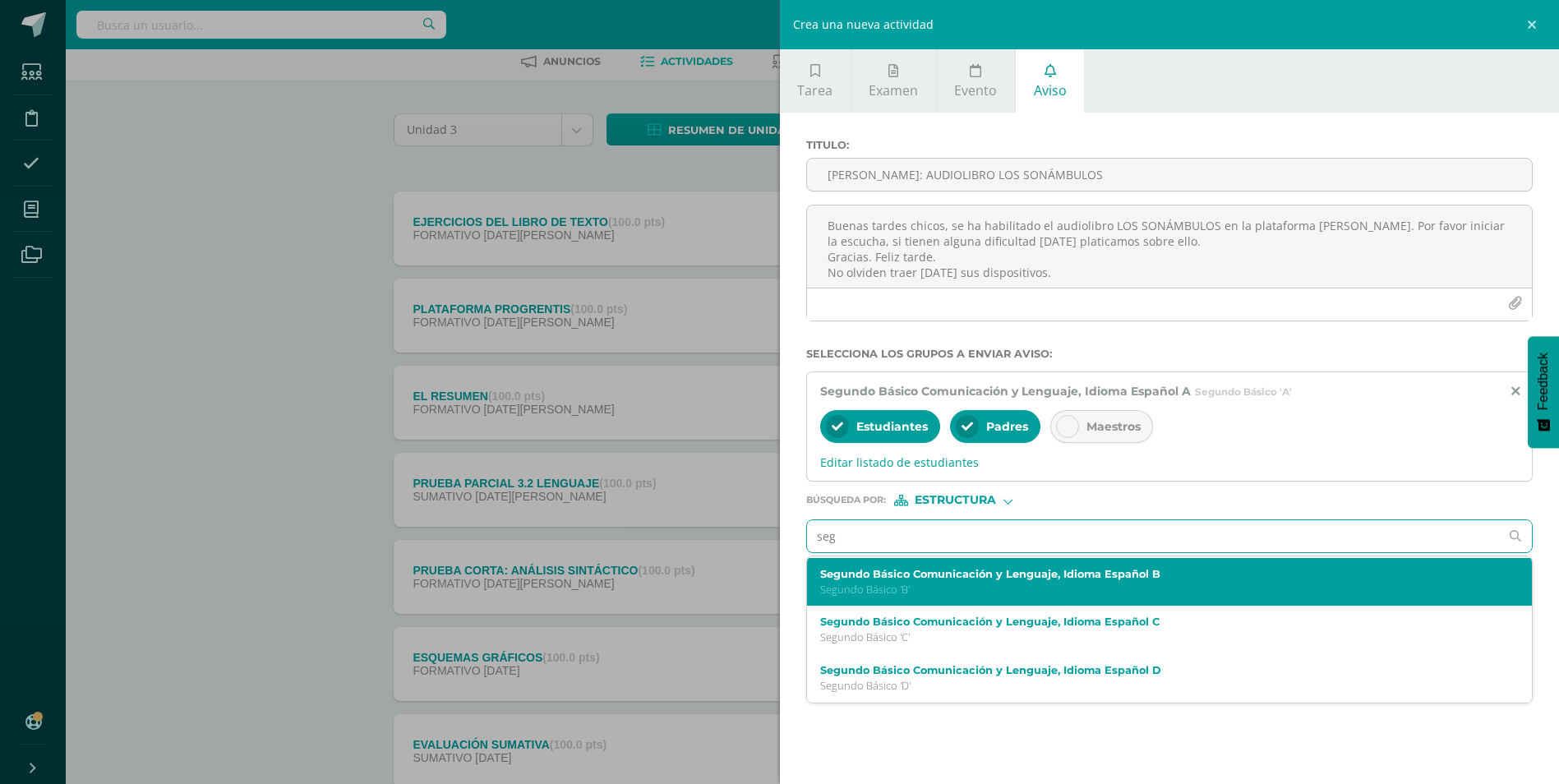
click at [990, 594] on p "Segundo Básico 'B'" at bounding box center [1154, 589] width 667 height 14
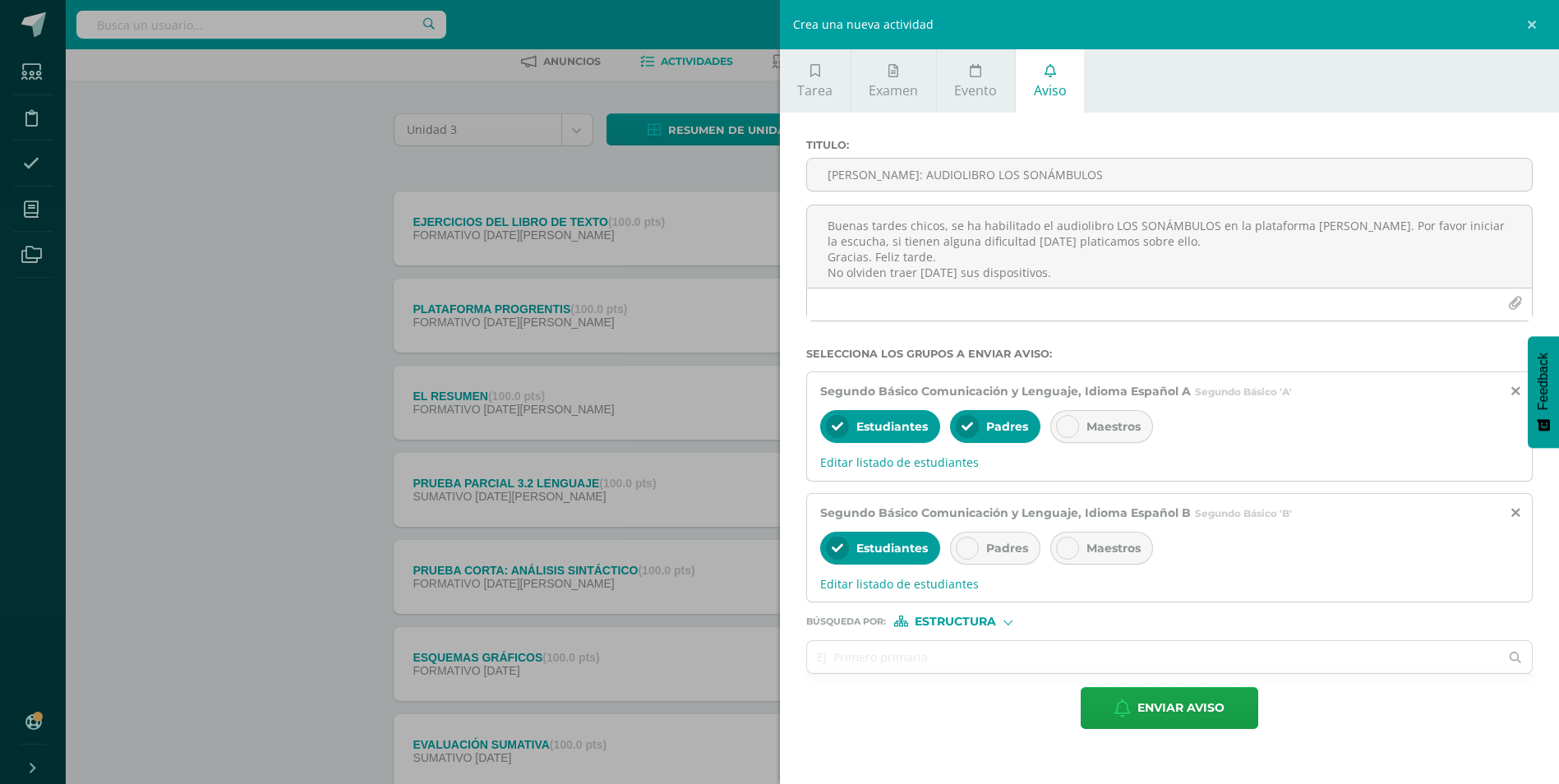
scroll to position [0, 0]
click at [995, 550] on span "Padres" at bounding box center [1008, 548] width 42 height 15
click at [918, 656] on input "text" at bounding box center [1153, 657] width 693 height 32
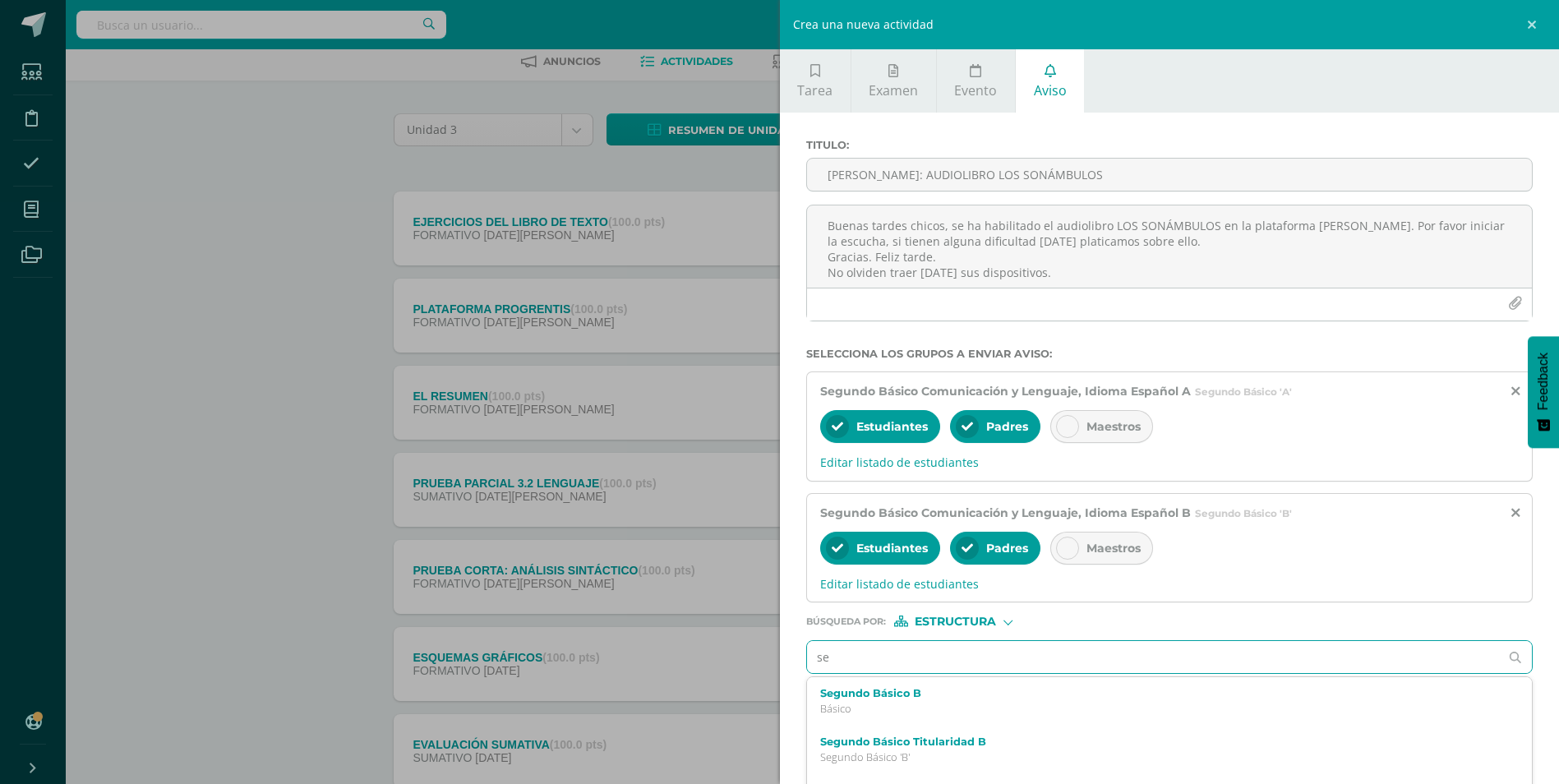
type input "seg"
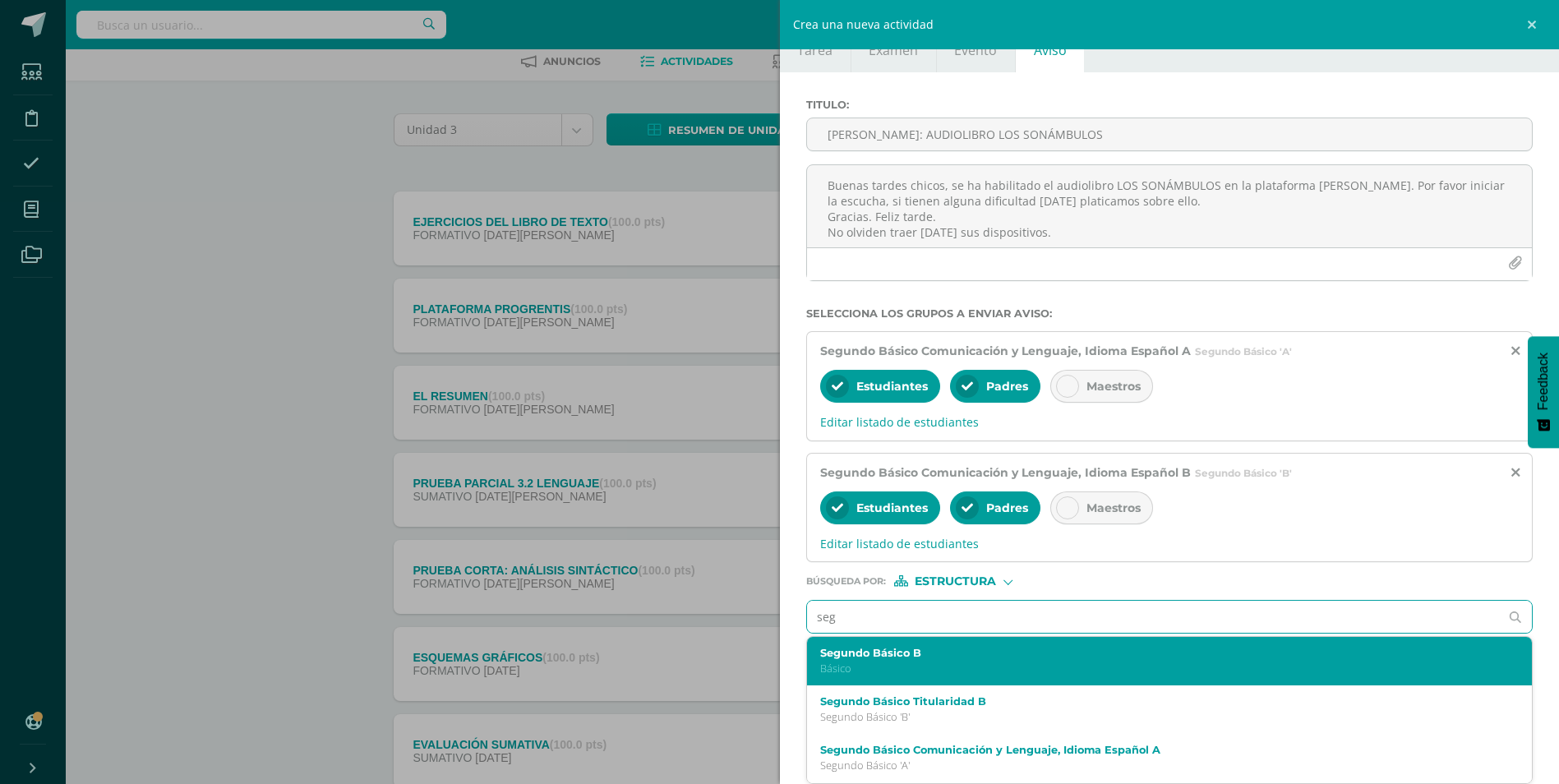
scroll to position [143, 0]
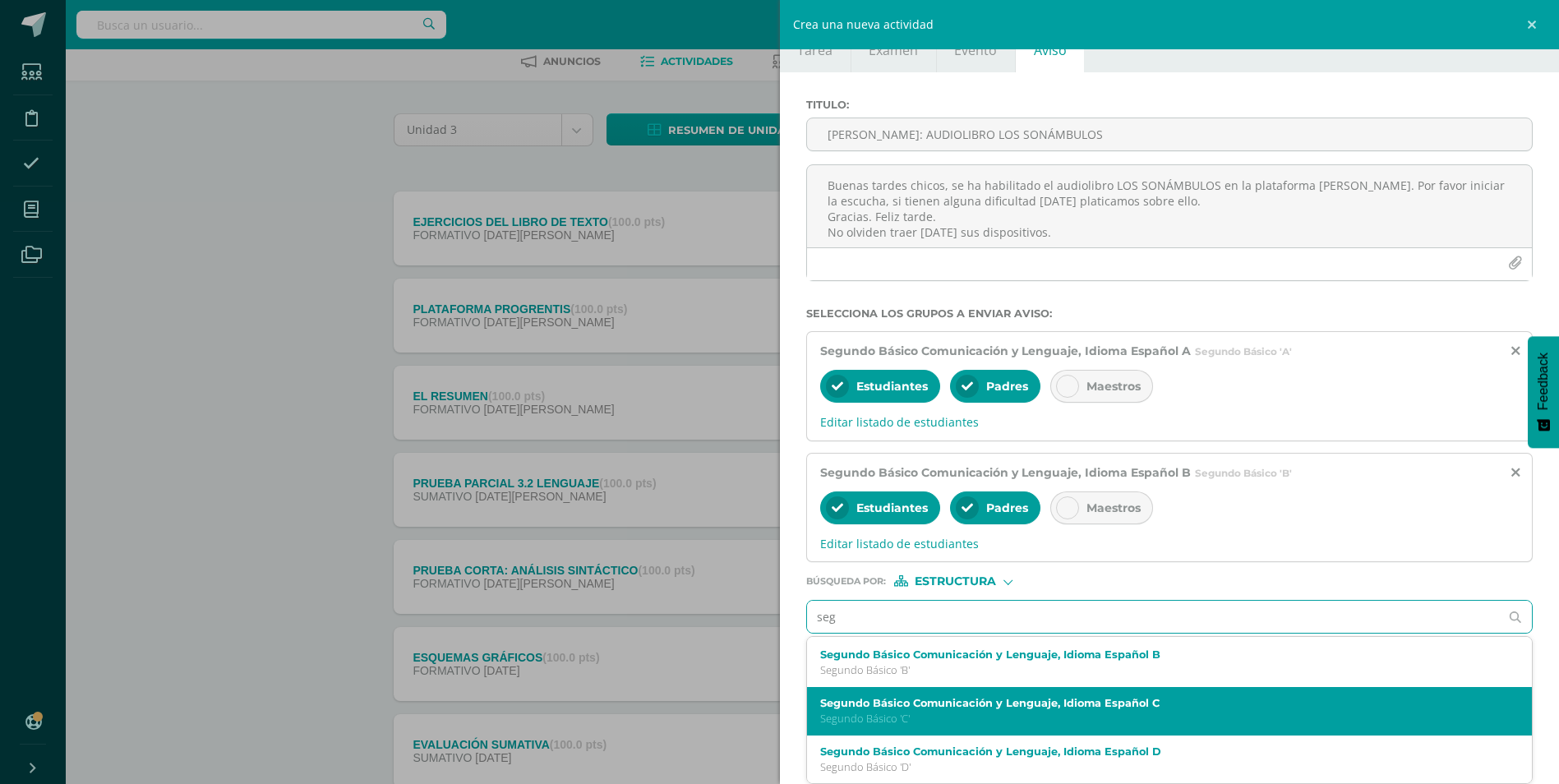
click at [971, 725] on p "Segundo Básico 'C'" at bounding box center [1154, 719] width 667 height 14
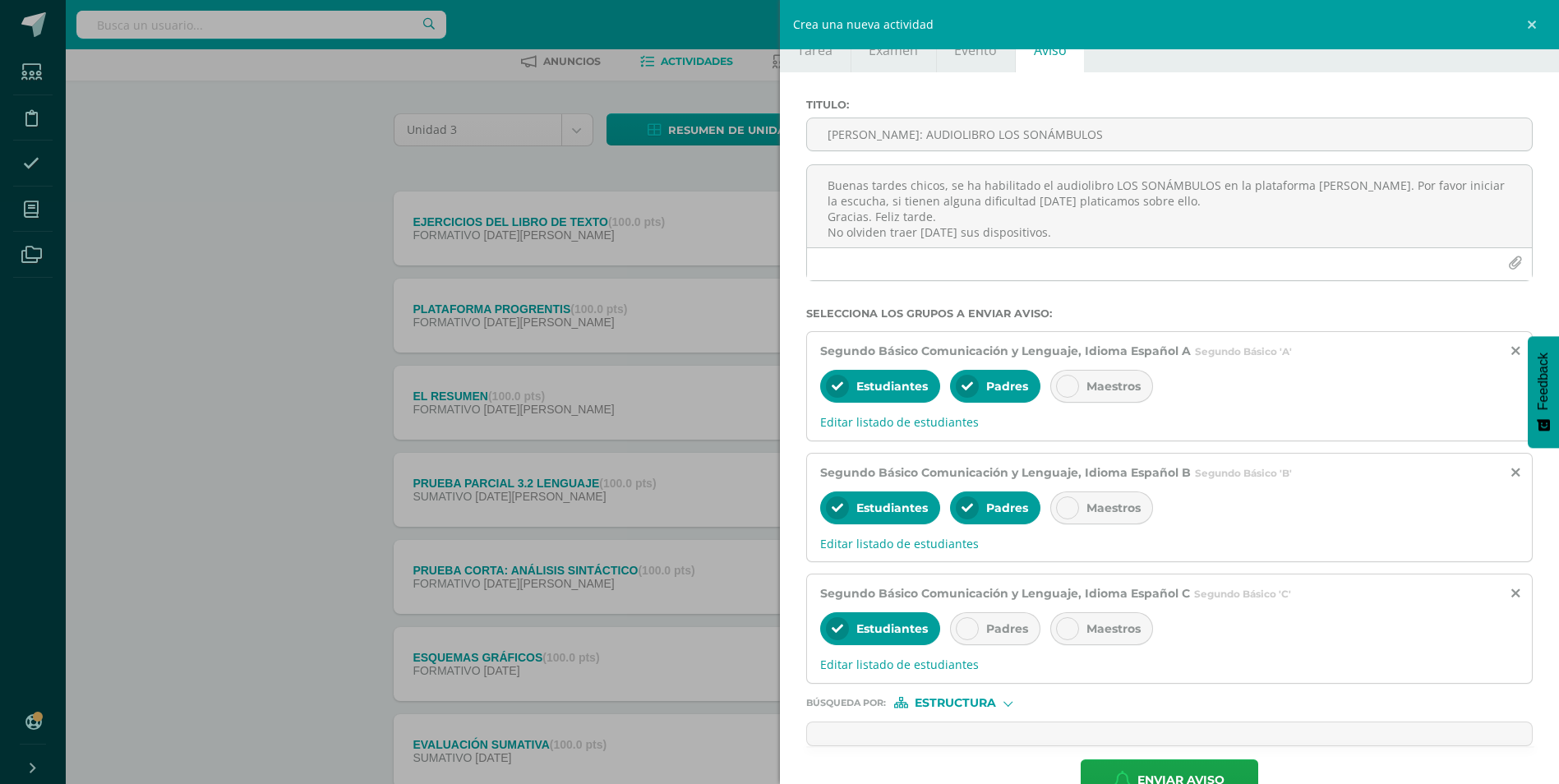
scroll to position [0, 0]
click at [981, 626] on div "Padres" at bounding box center [995, 628] width 90 height 33
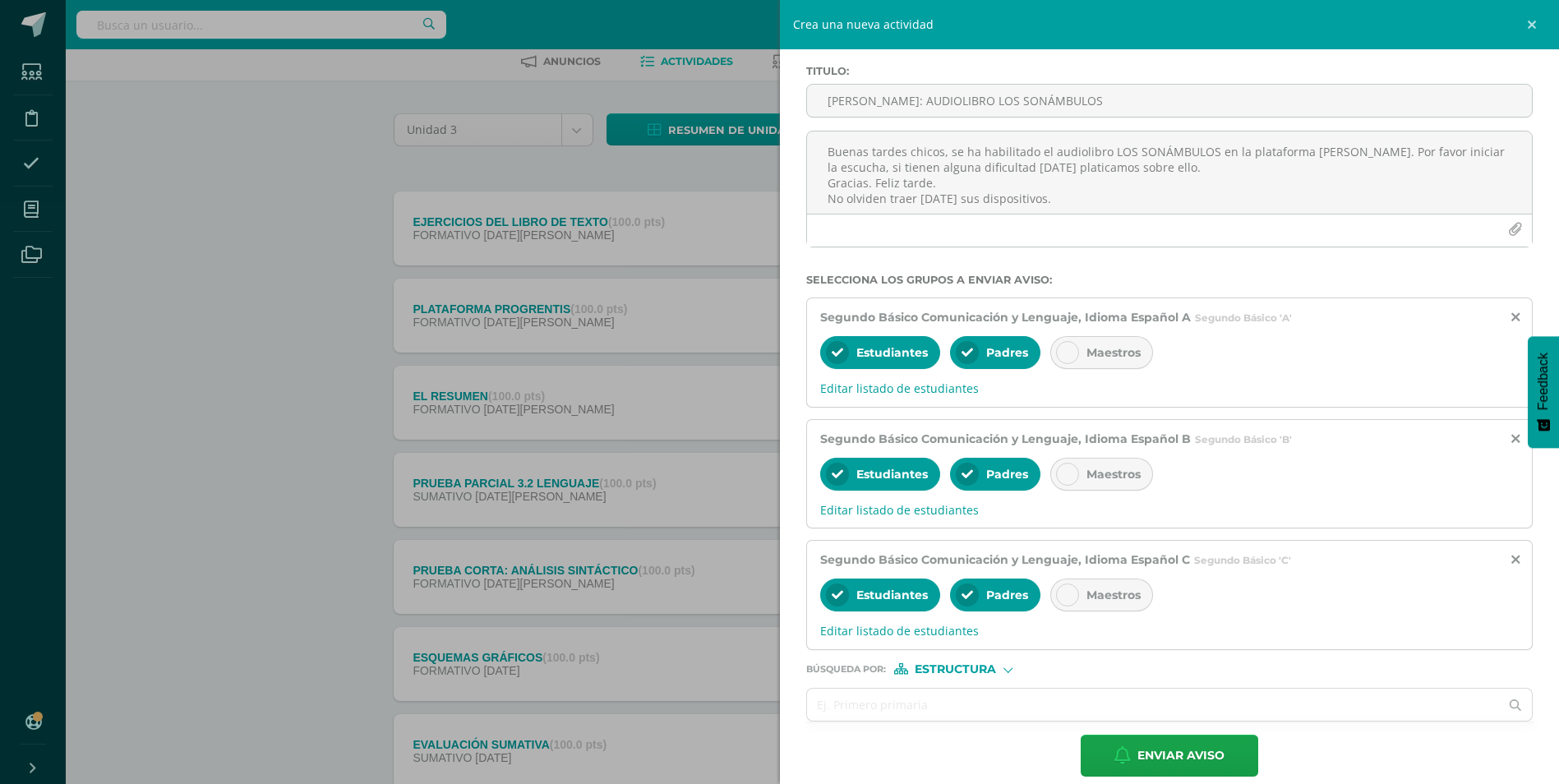
scroll to position [93, 0]
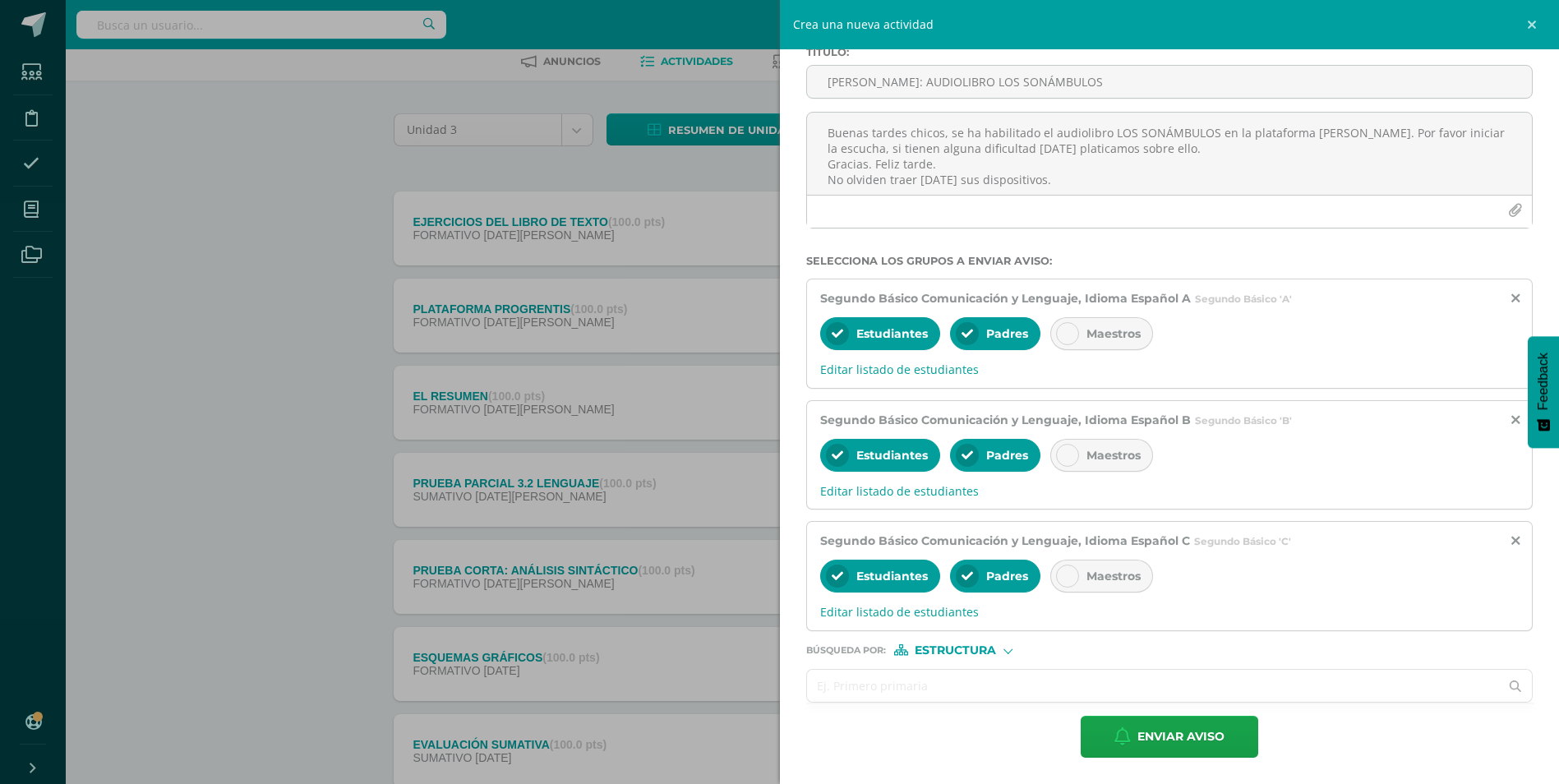
click at [922, 679] on input "text" at bounding box center [1153, 685] width 693 height 32
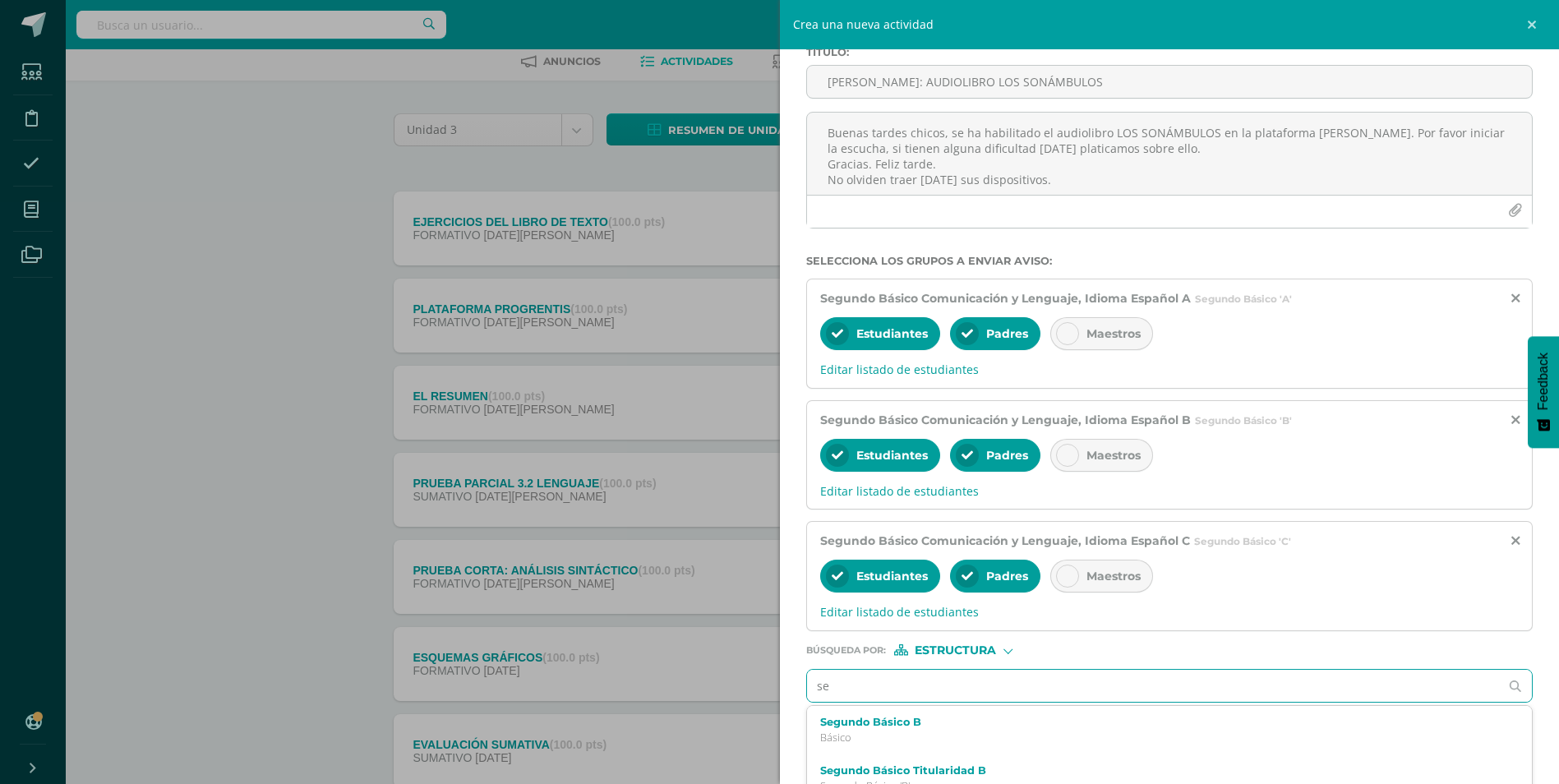
type input "seg"
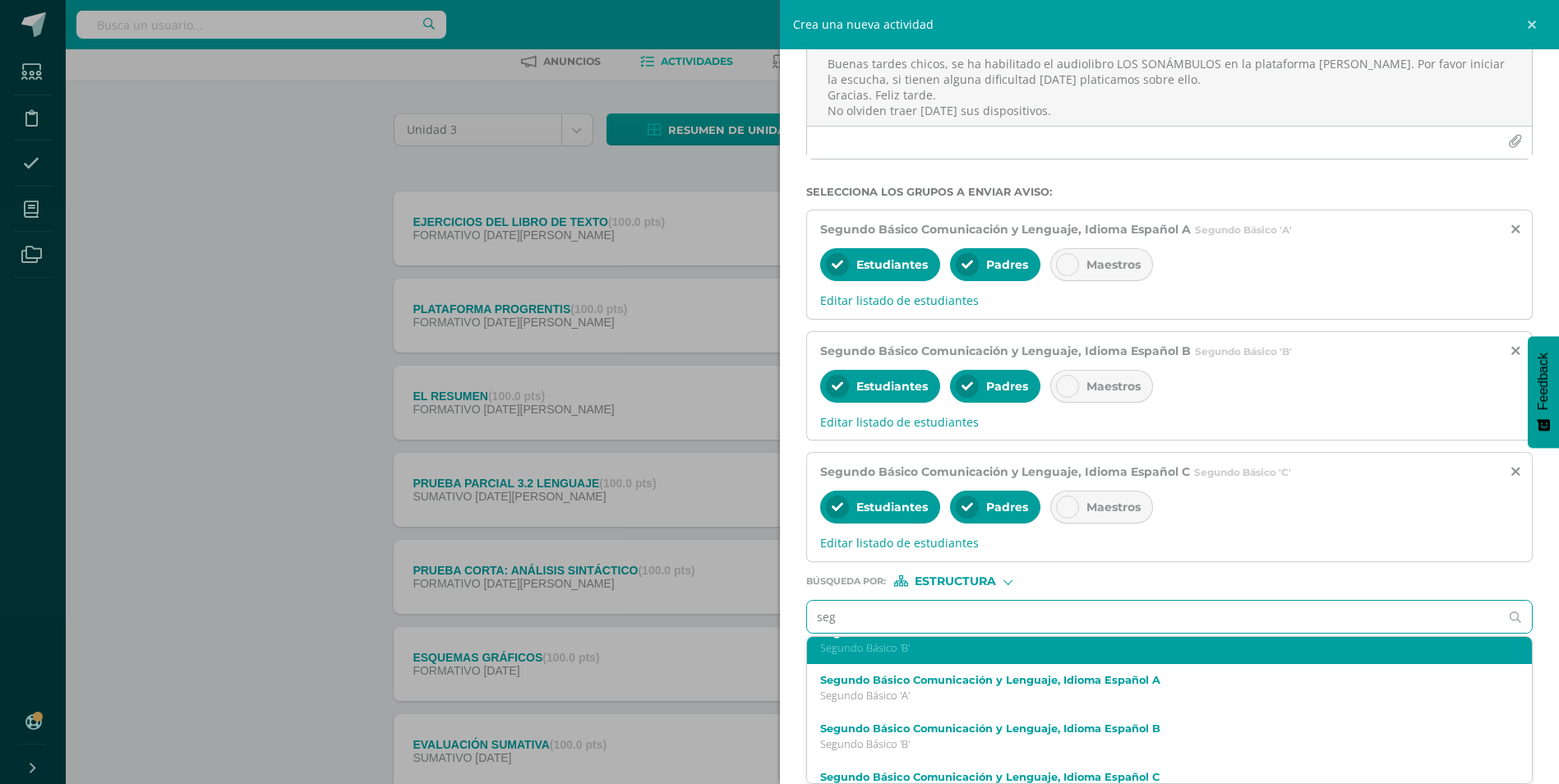
scroll to position [143, 0]
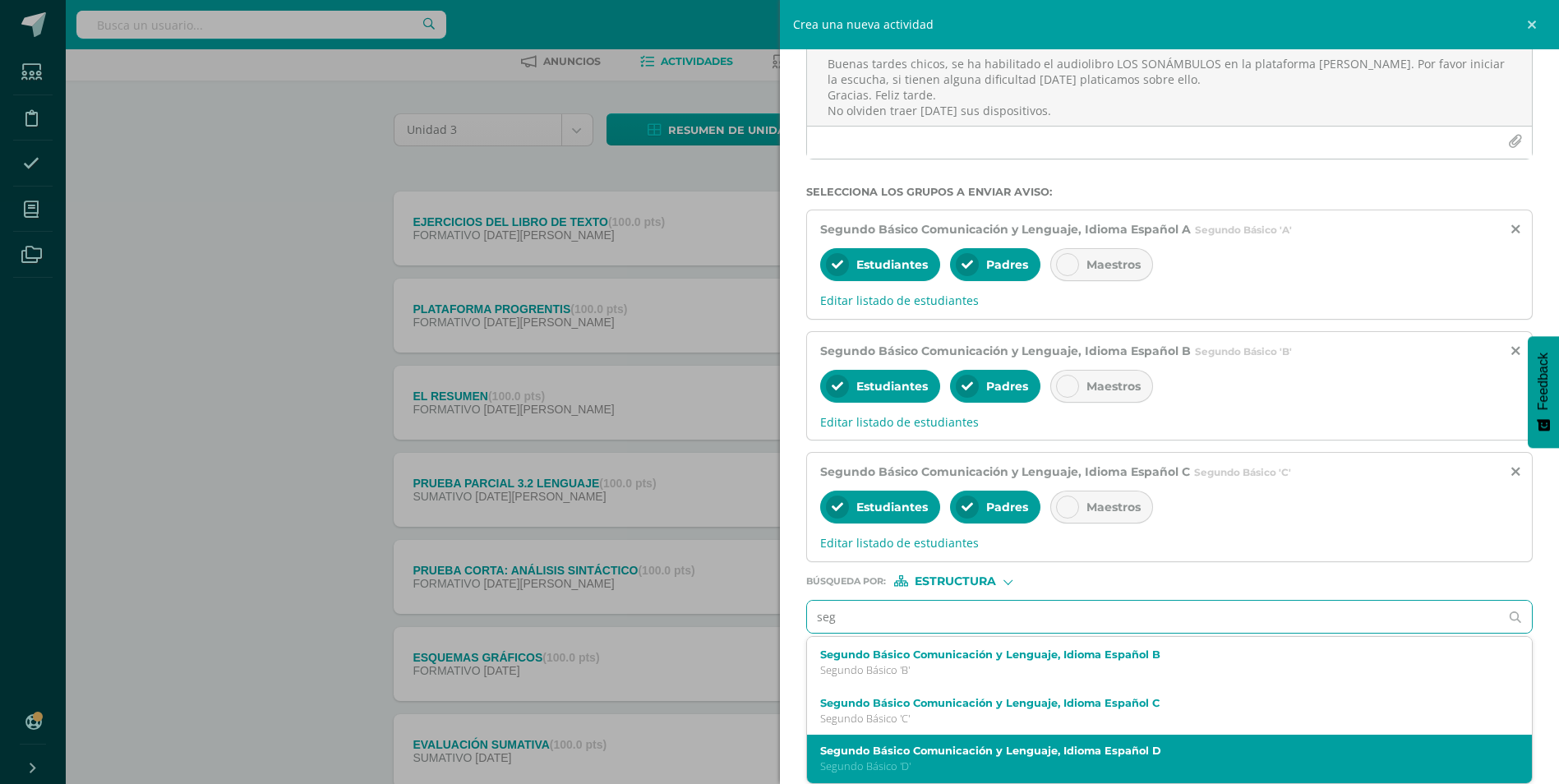
click at [971, 742] on div "Segundo Básico Comunicación y Lenguaje, Idioma Español D Segundo Básico 'D'" at bounding box center [1170, 758] width 726 height 49
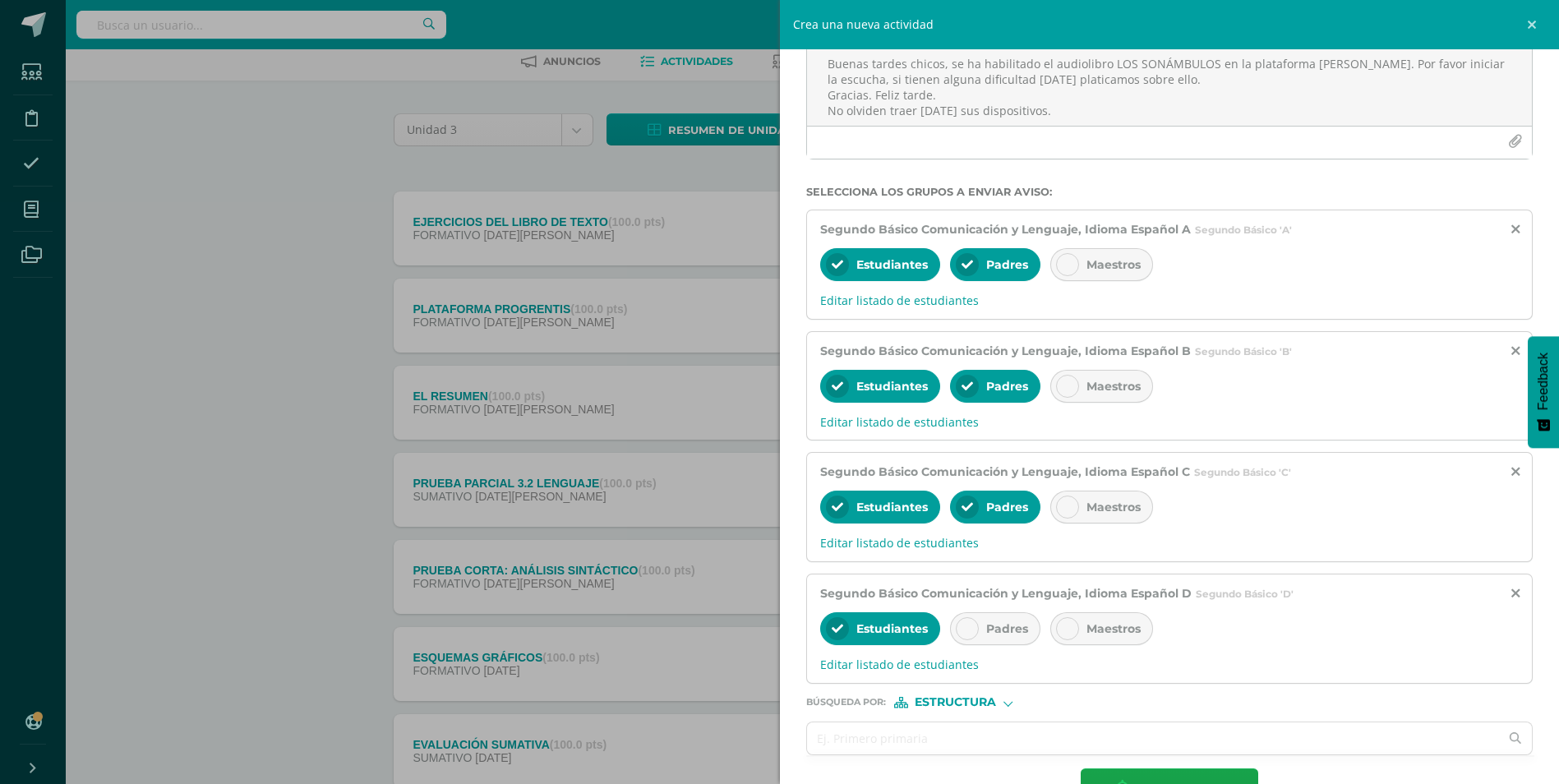
scroll to position [0, 0]
click at [995, 638] on div "Padres" at bounding box center [995, 628] width 90 height 33
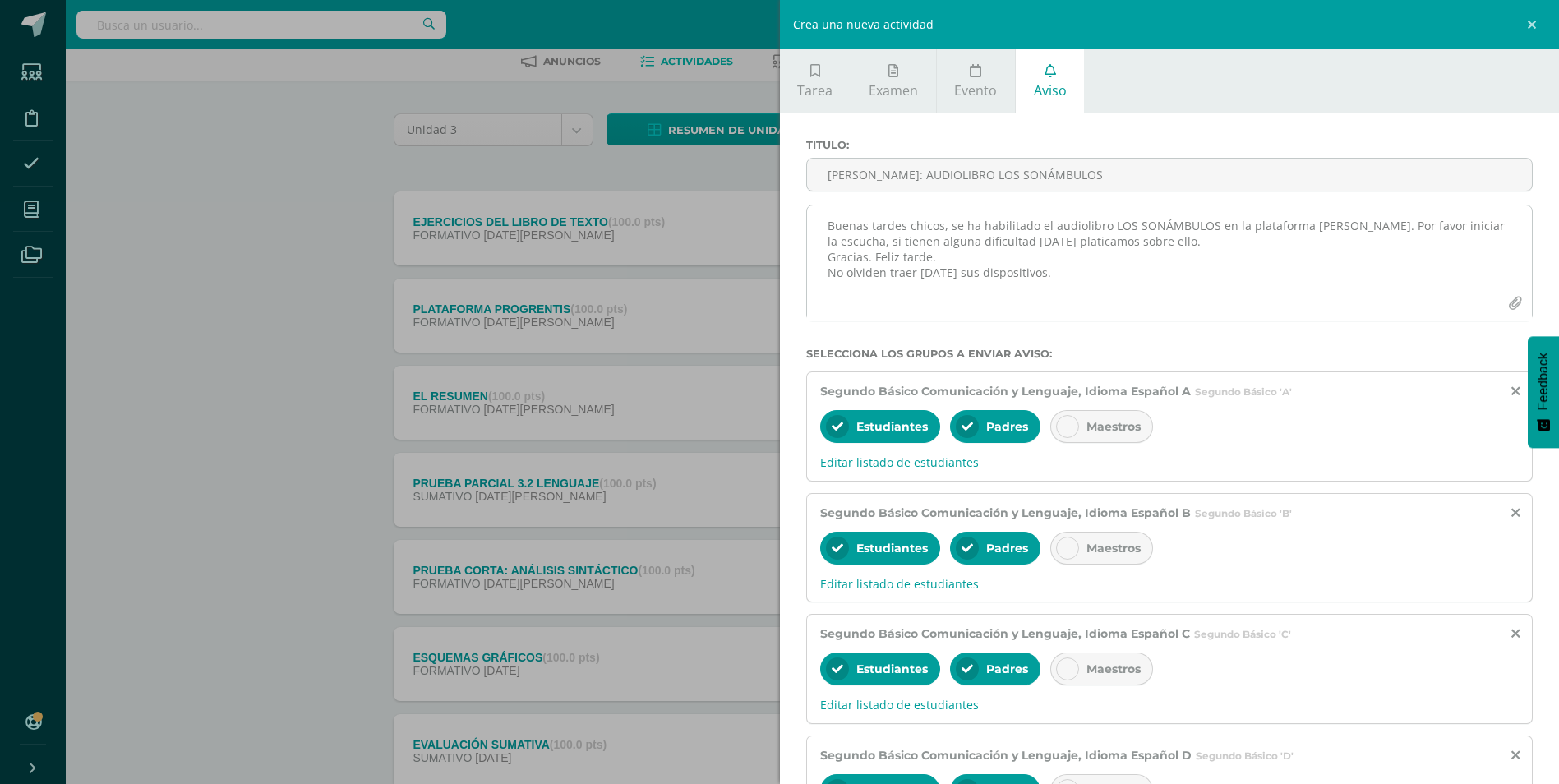
click at [1339, 225] on textarea "Buenas tardes chicos, se ha habilitado el audiolibro LOS SONÁMBULOS en la plata…" at bounding box center [1170, 246] width 726 height 82
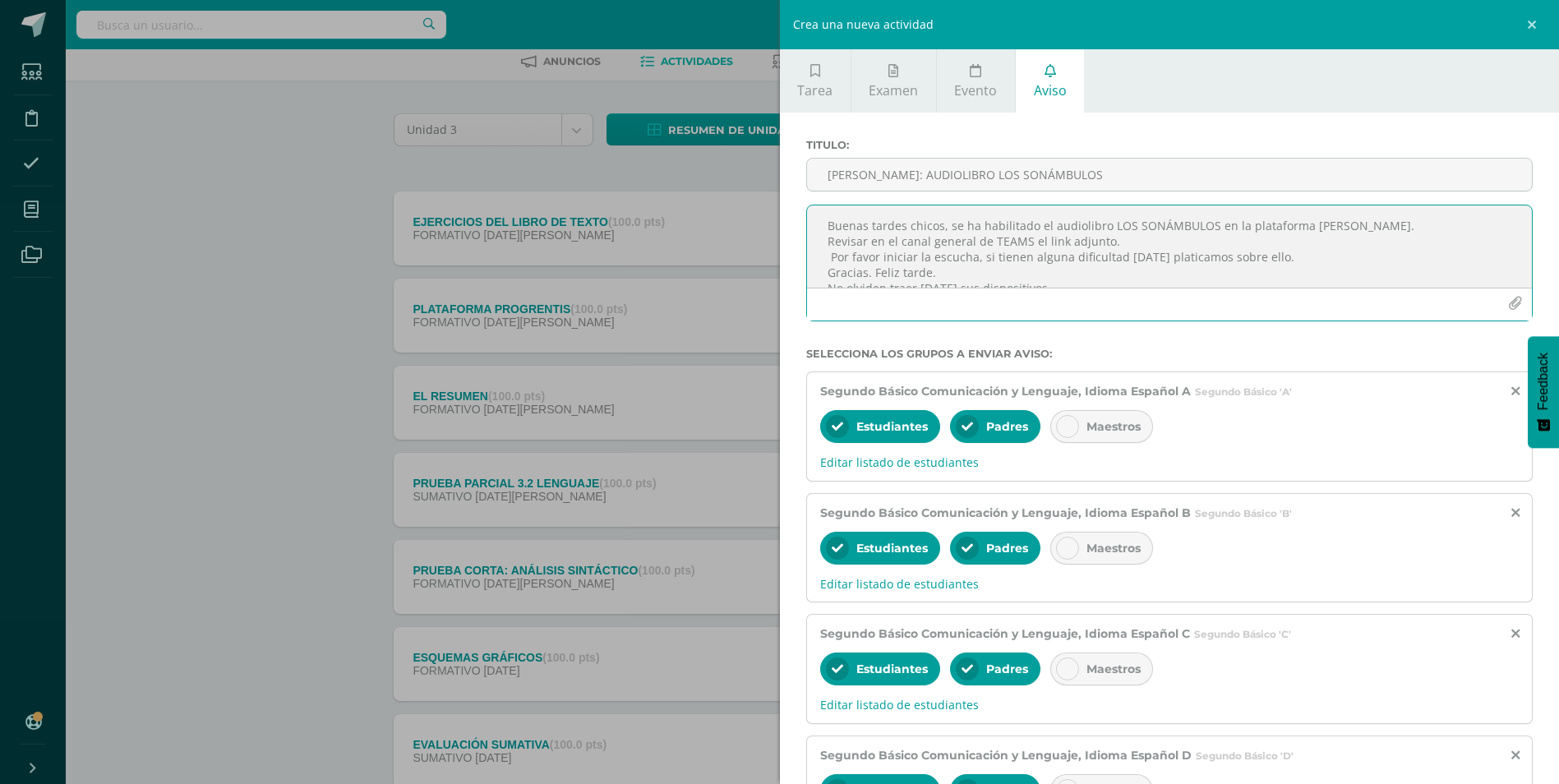
click at [1152, 244] on textarea "Buenas tardes chicos, se ha habilitado el audiolibro LOS SONÁMBULOS en la plata…" at bounding box center [1170, 246] width 726 height 82
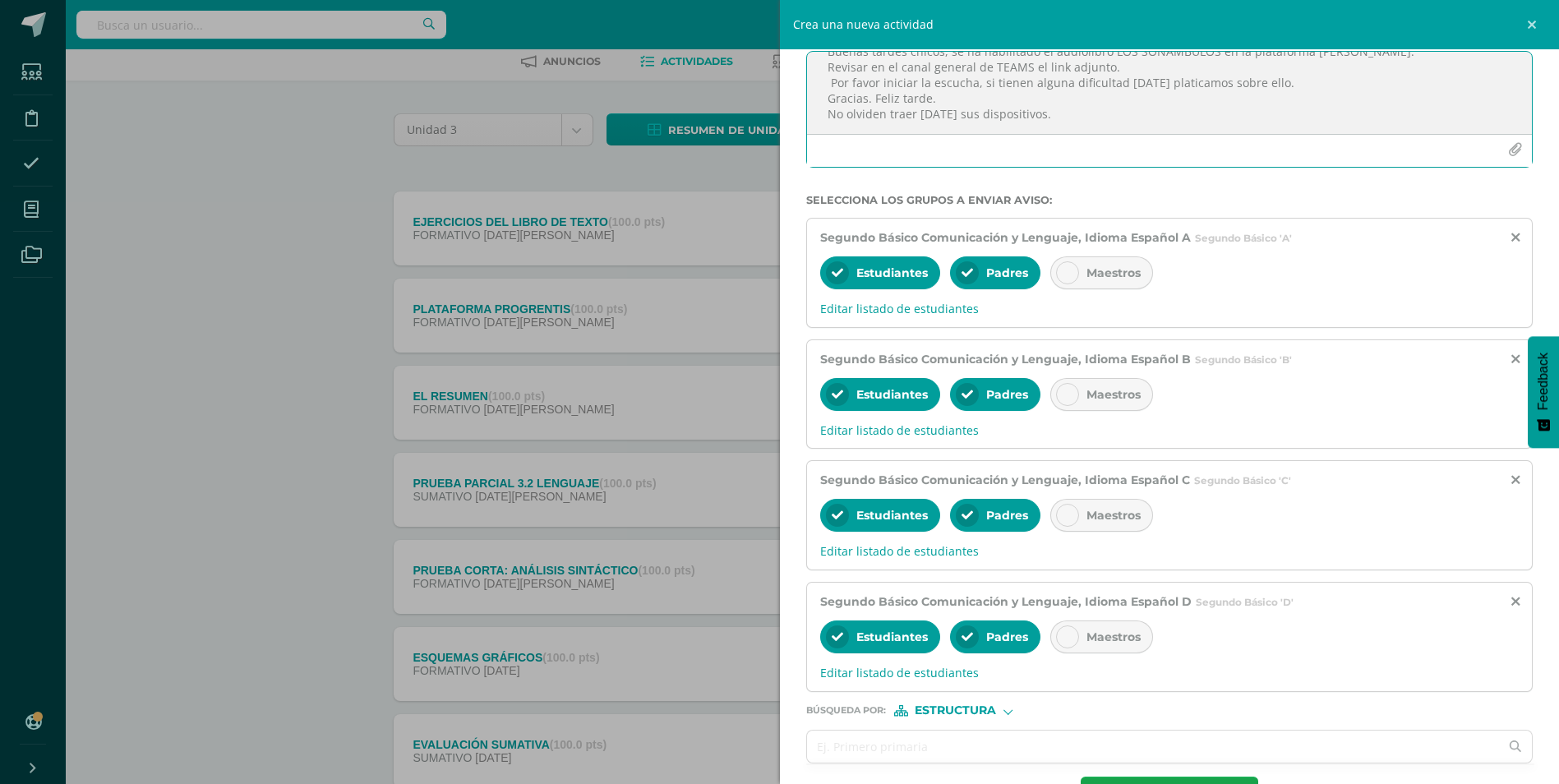
scroll to position [214, 0]
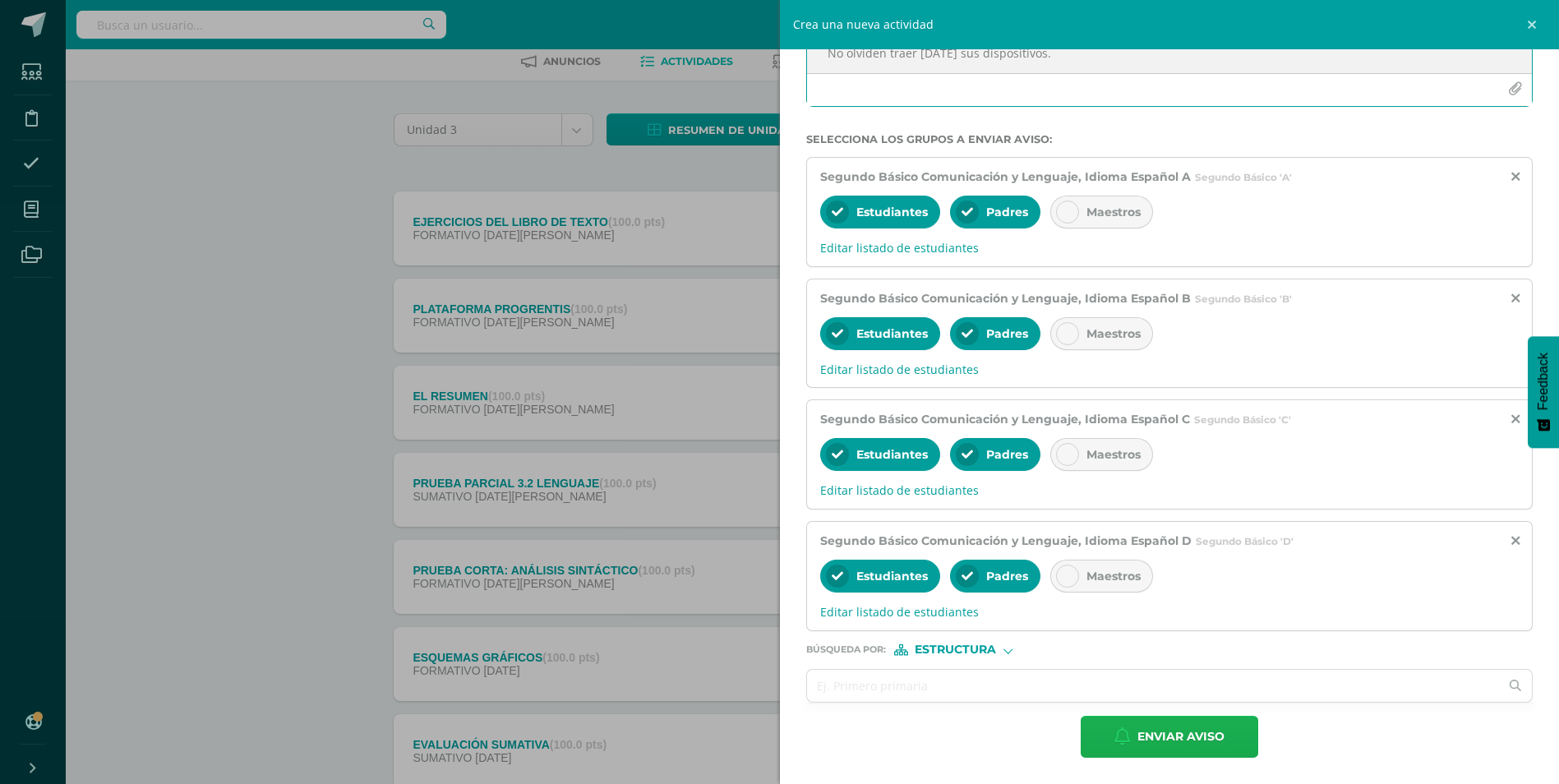
type textarea "Buenas tardes chicos, se ha habilitado el audiolibro LOS SONÁMBULOS en la plata…"
click at [1186, 725] on span "Enviar aviso" at bounding box center [1180, 736] width 87 height 41
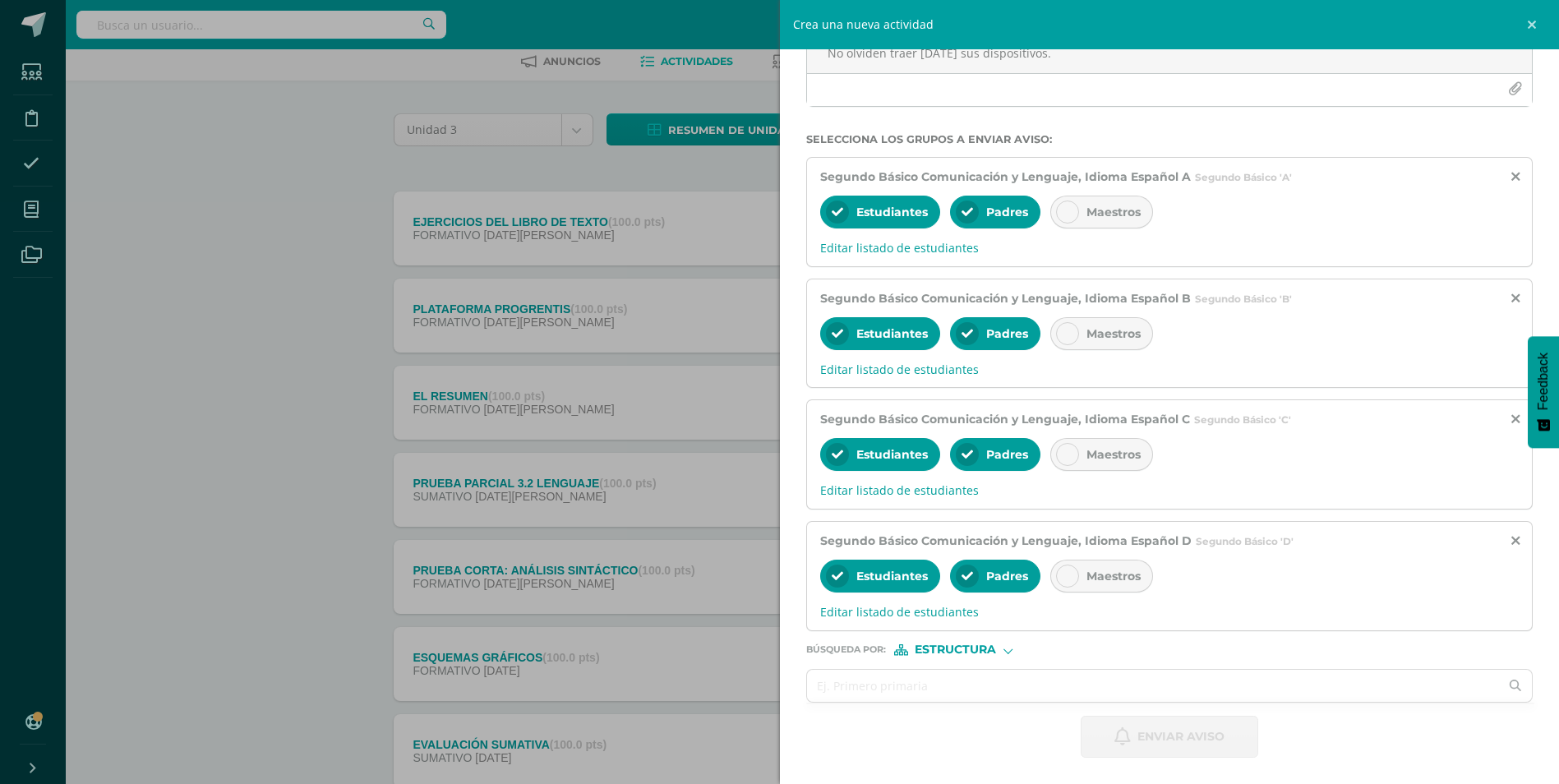
scroll to position [0, 0]
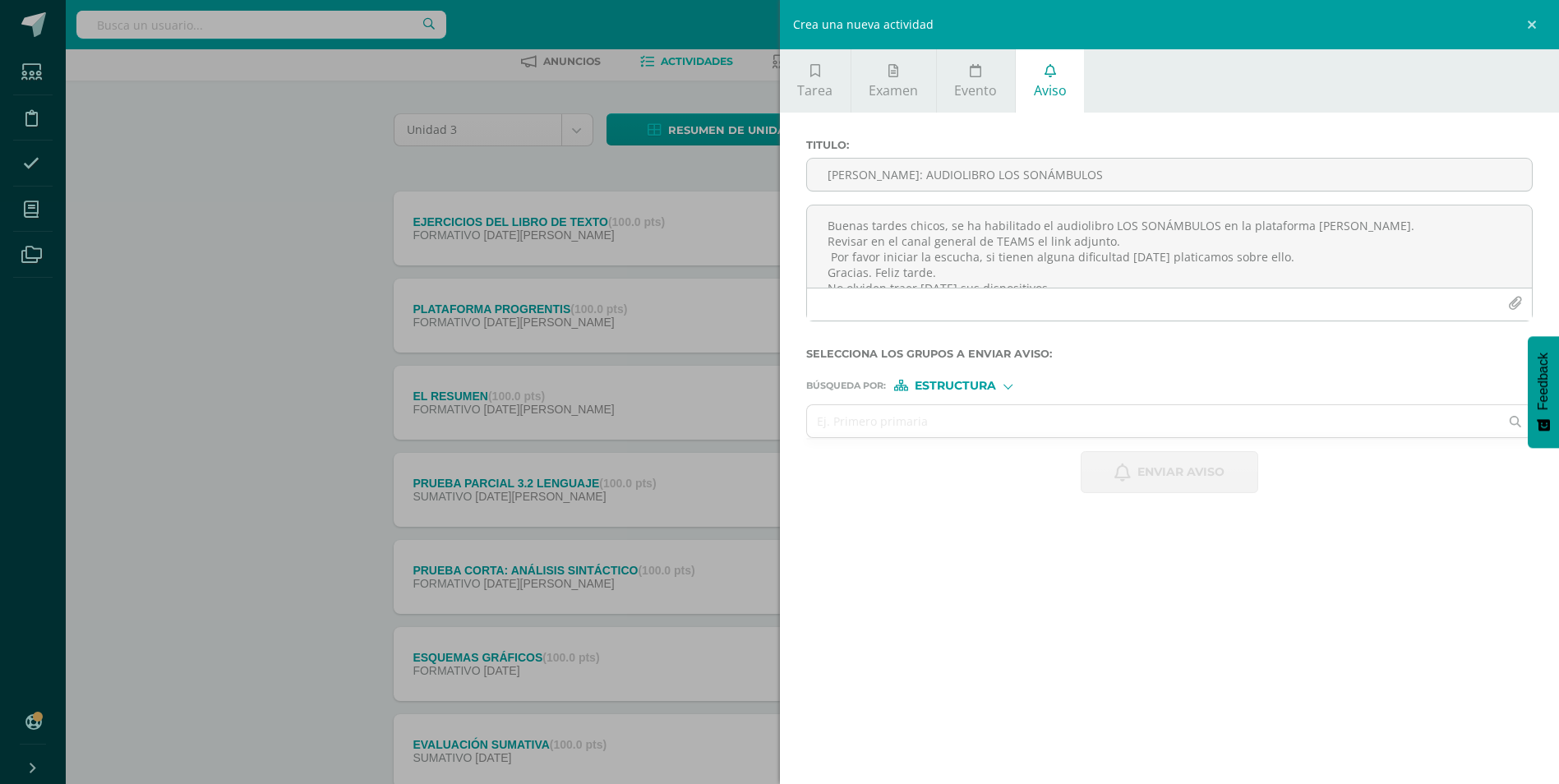
click at [217, 259] on div "Crea una nueva actividad Tarea Examen Evento Aviso Título: Fecha: 2025-08-12 20…" at bounding box center [779, 392] width 1559 height 784
